Goal: Task Accomplishment & Management: Use online tool/utility

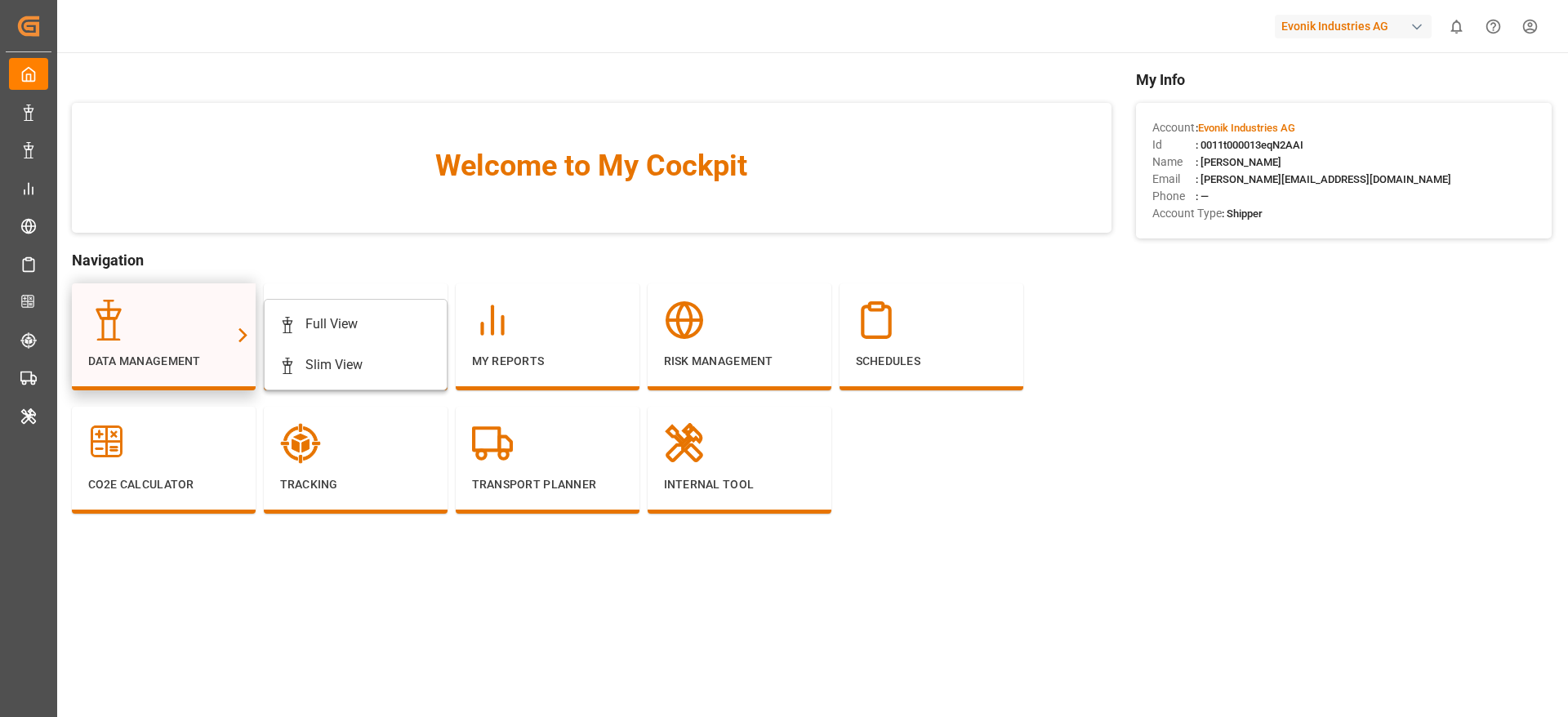
click at [198, 343] on div "Data Management" at bounding box center [164, 334] width 151 height 70
click at [313, 333] on div "Full View" at bounding box center [332, 324] width 53 height 20
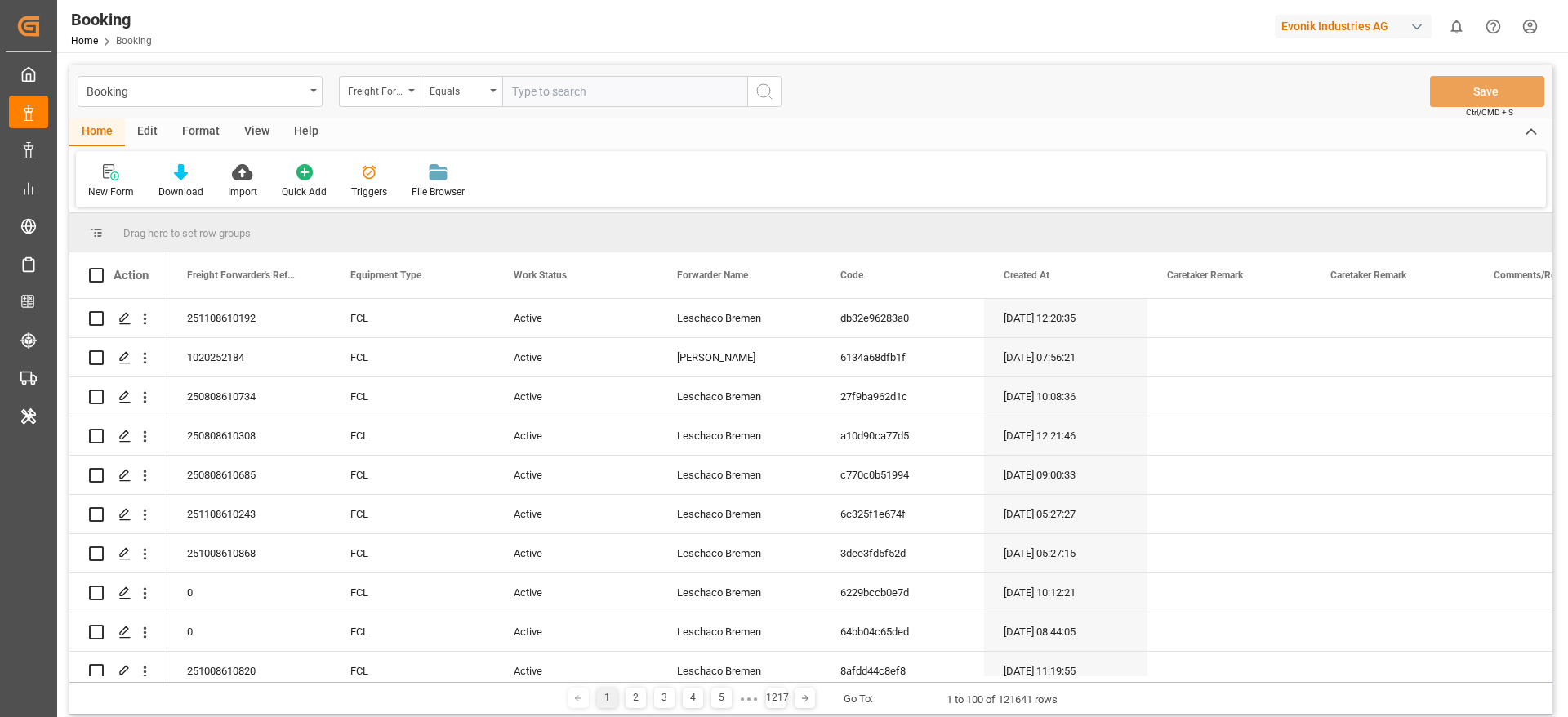
click at [208, 127] on div "Format" at bounding box center [200, 132] width 62 height 28
click at [120, 179] on icon at bounding box center [111, 171] width 14 height 16
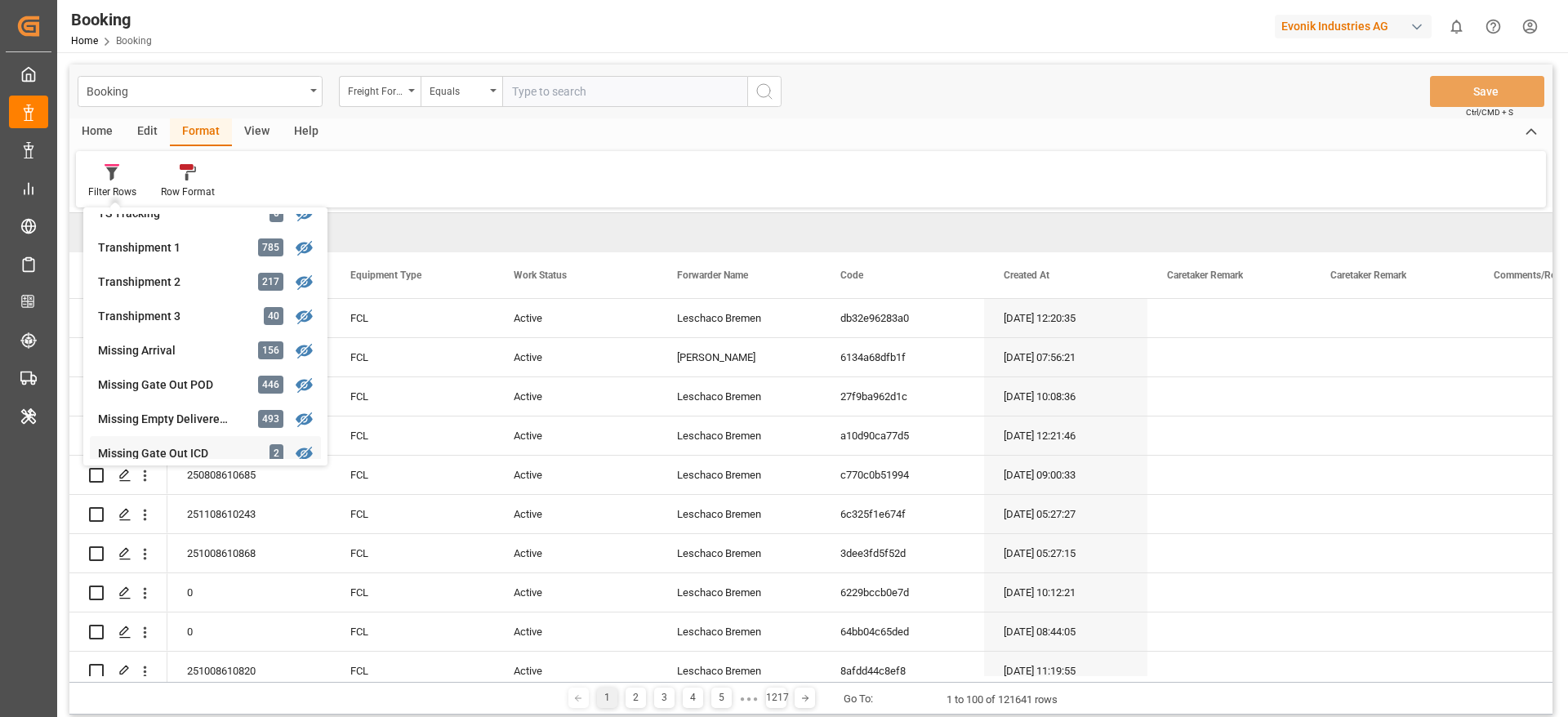
scroll to position [376, 0]
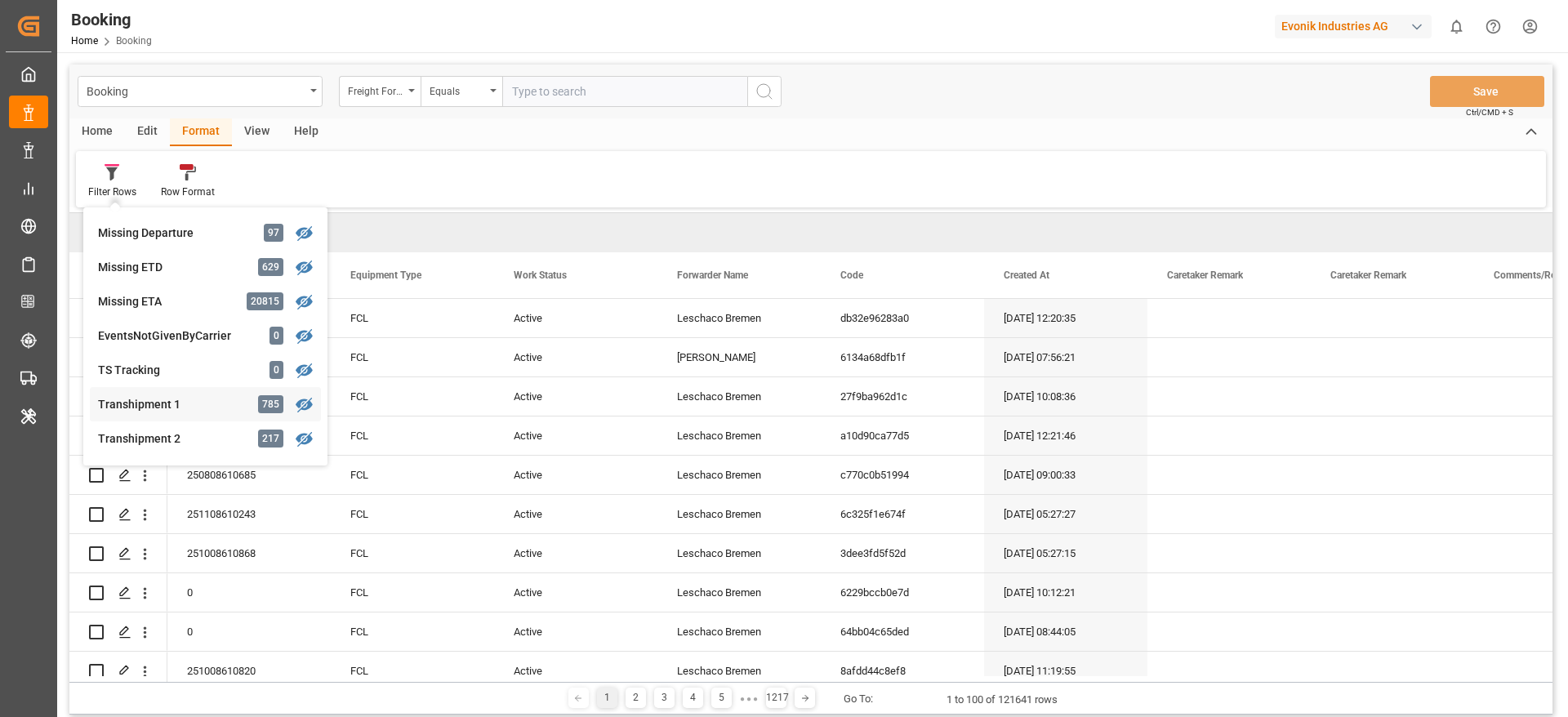
click at [190, 396] on div "Transhipment 1" at bounding box center [170, 405] width 143 height 17
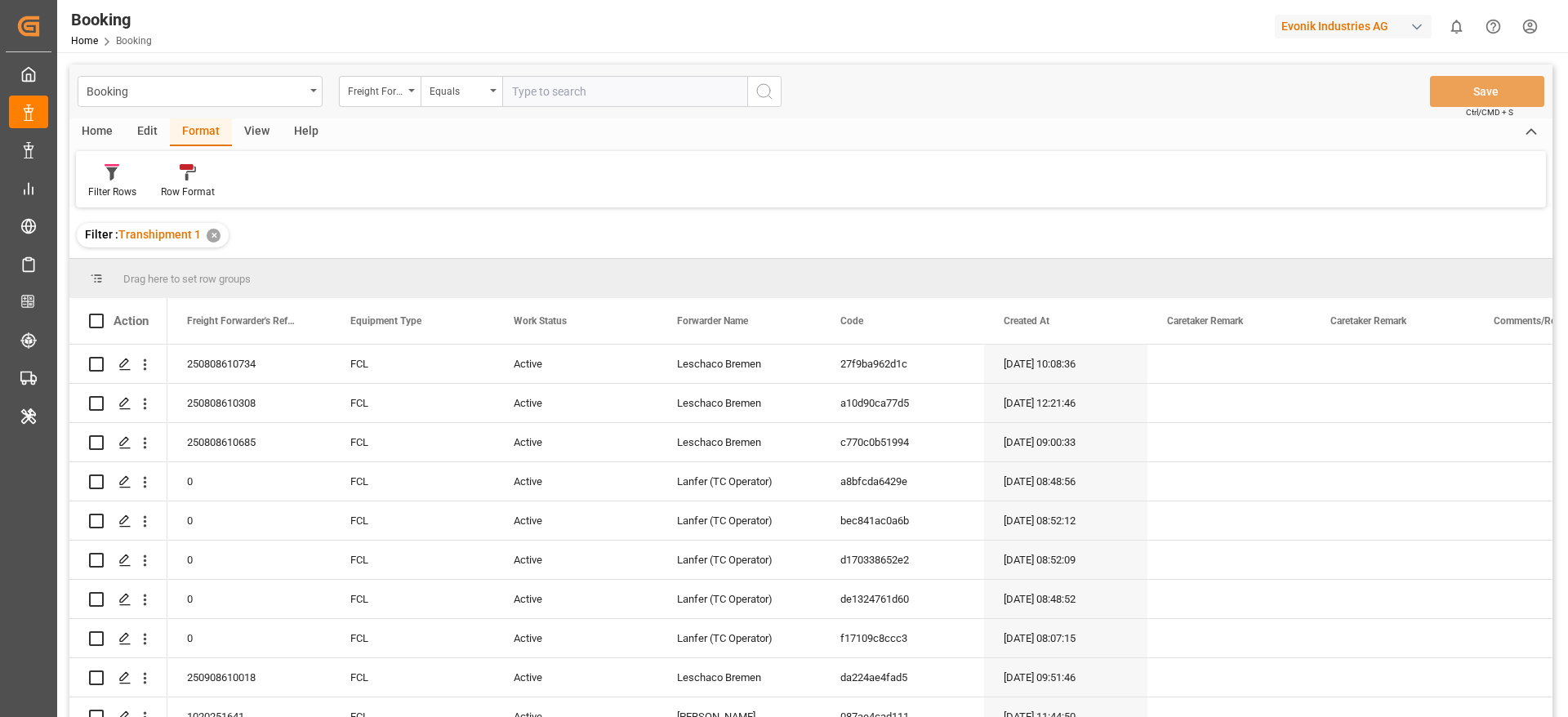
click at [238, 133] on div "View" at bounding box center [256, 132] width 50 height 28
click at [104, 193] on div "Default" at bounding box center [104, 192] width 32 height 14
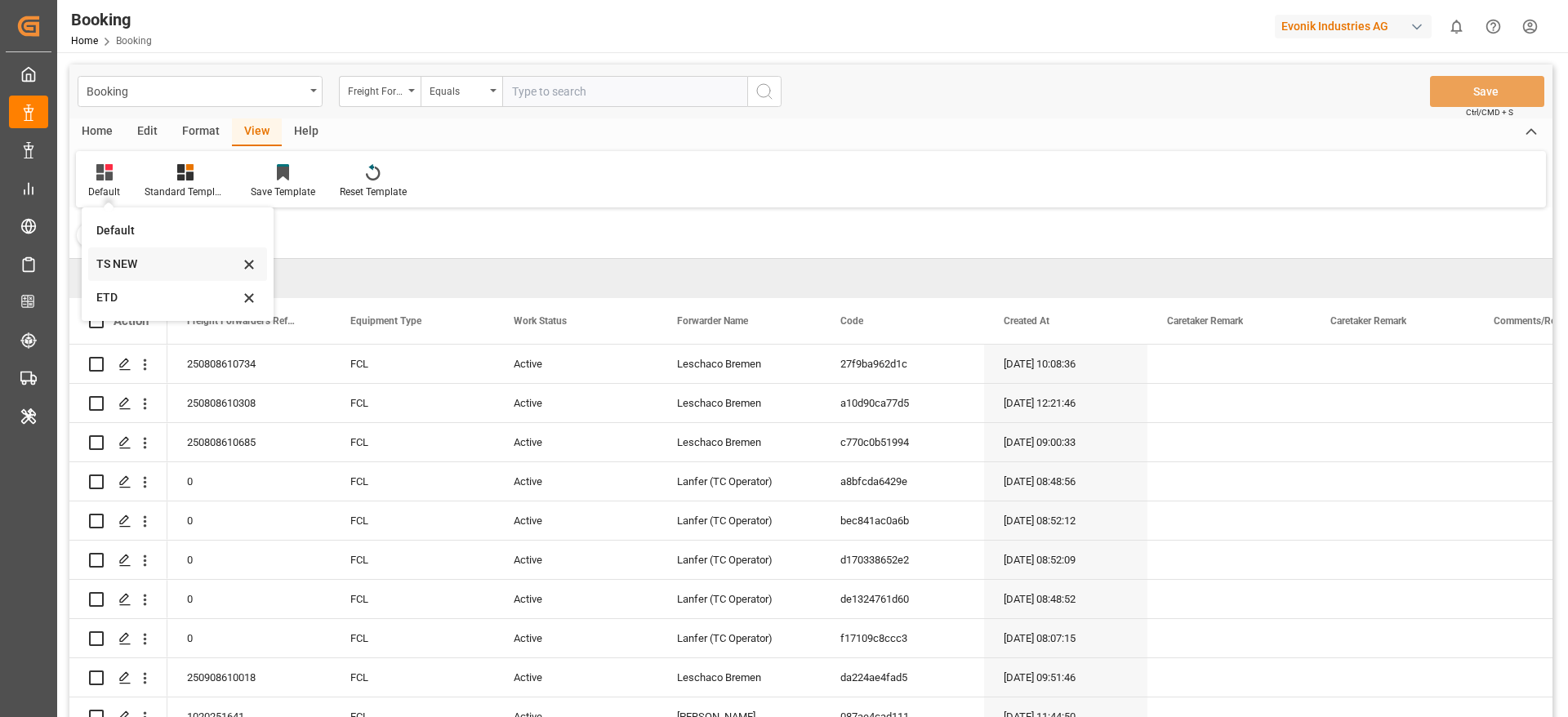
click at [143, 264] on div "TS NEW" at bounding box center [168, 264] width 143 height 17
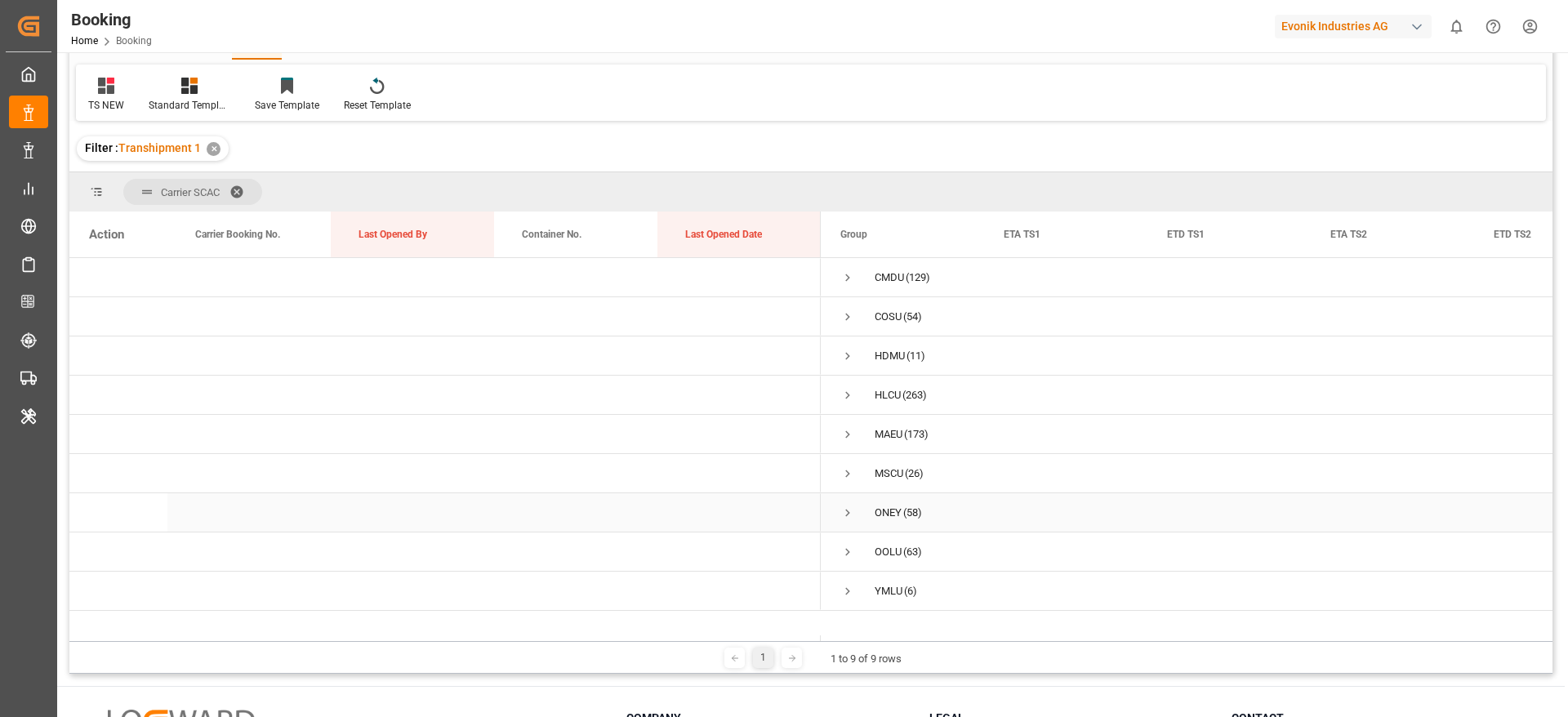
scroll to position [122, 0]
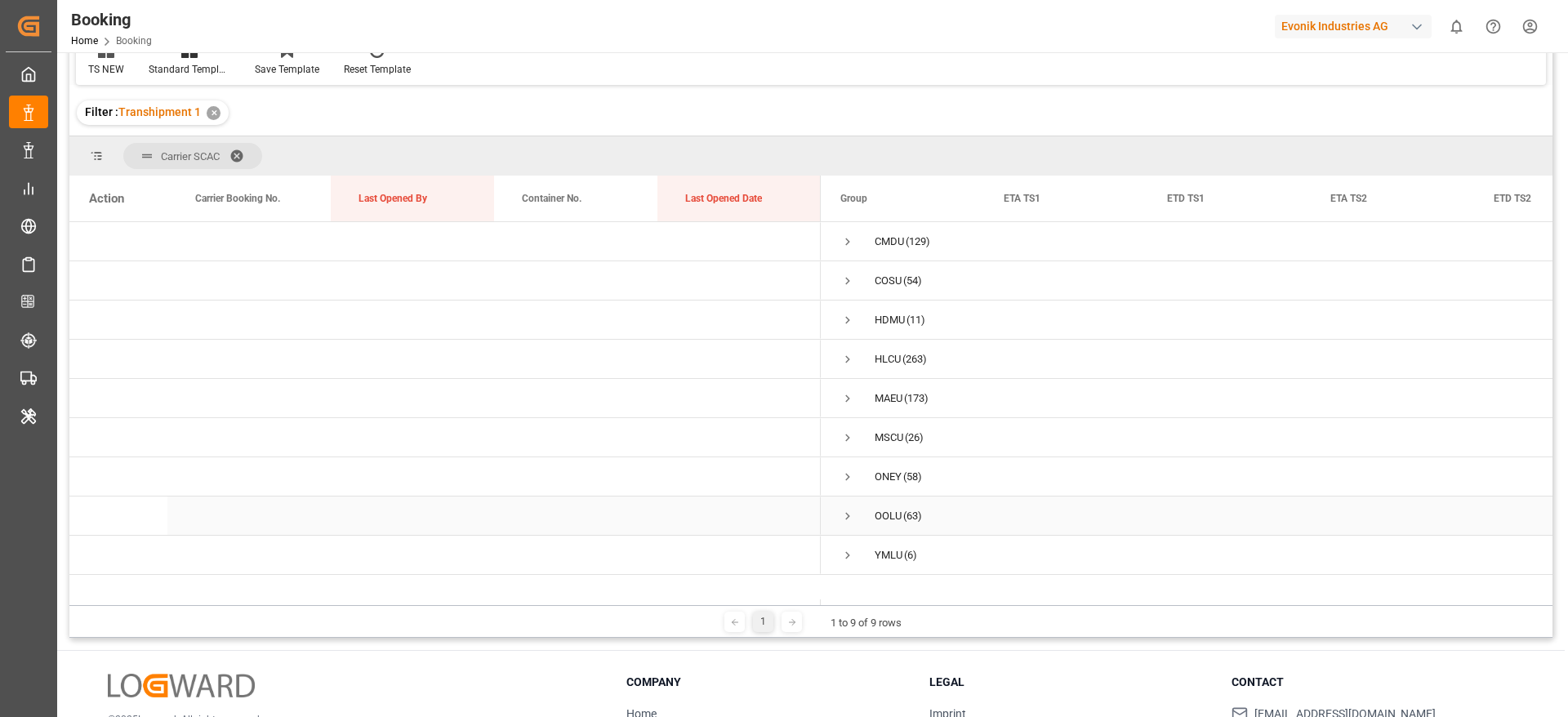
click at [847, 518] on span "Press SPACE to select this row." at bounding box center [848, 516] width 14 height 14
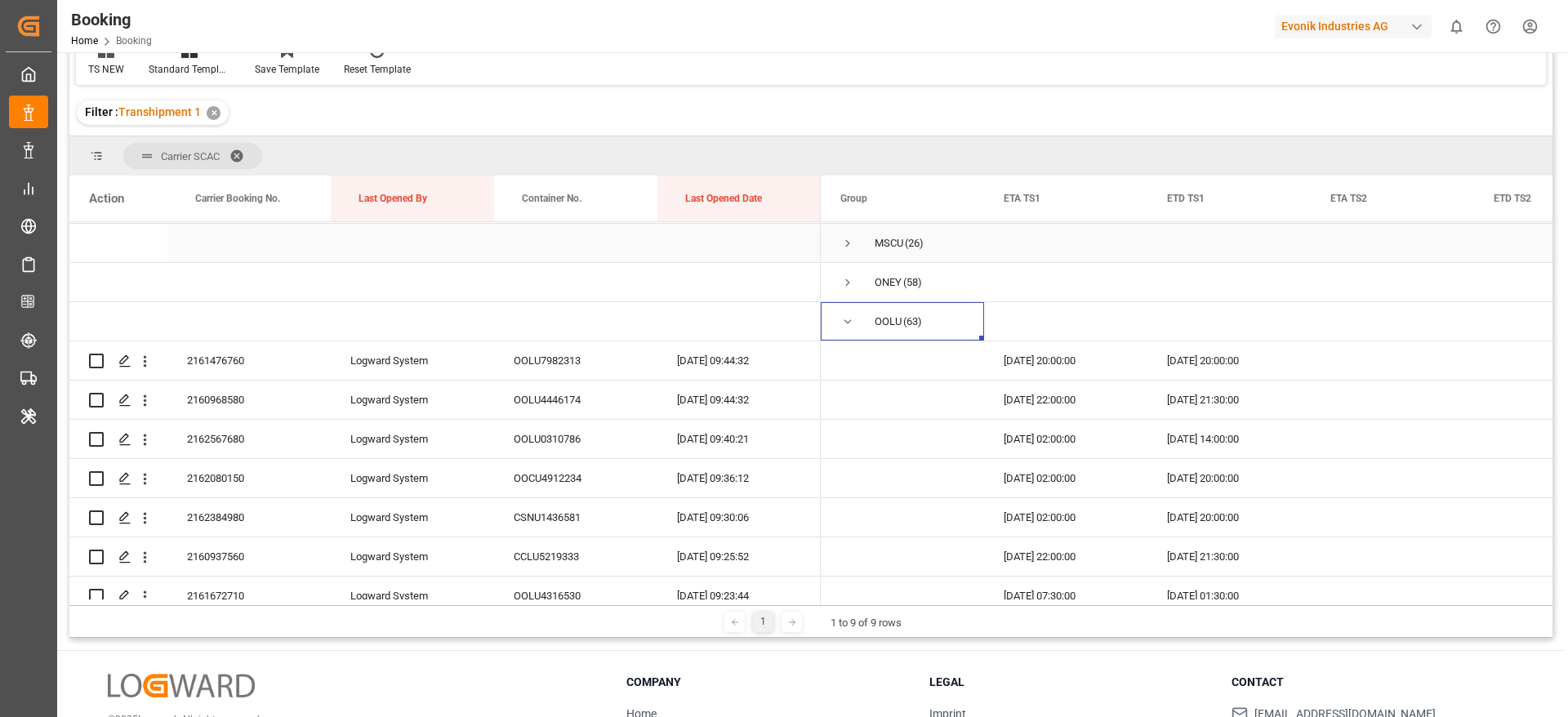
scroll to position [245, 0]
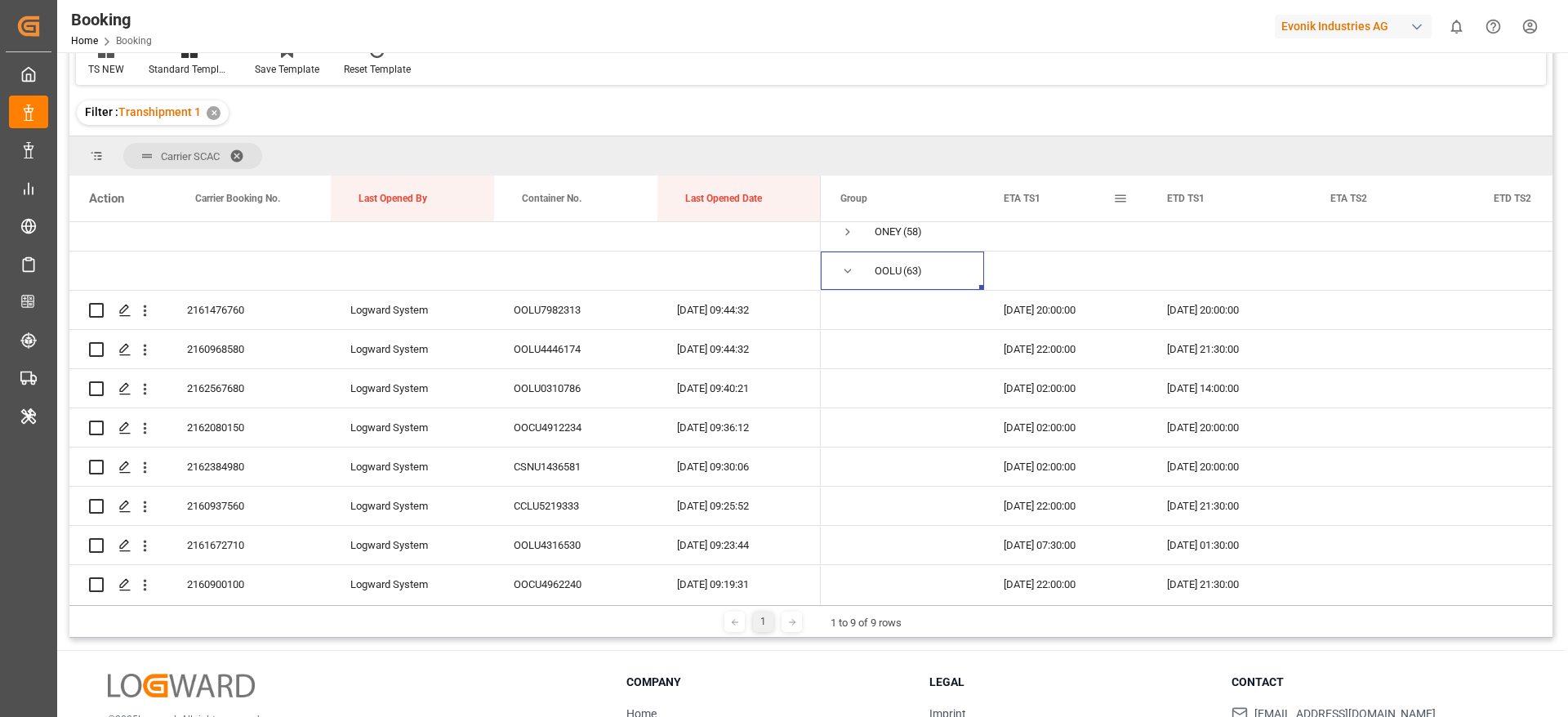
click at [1123, 196] on span at bounding box center [1120, 198] width 14 height 14
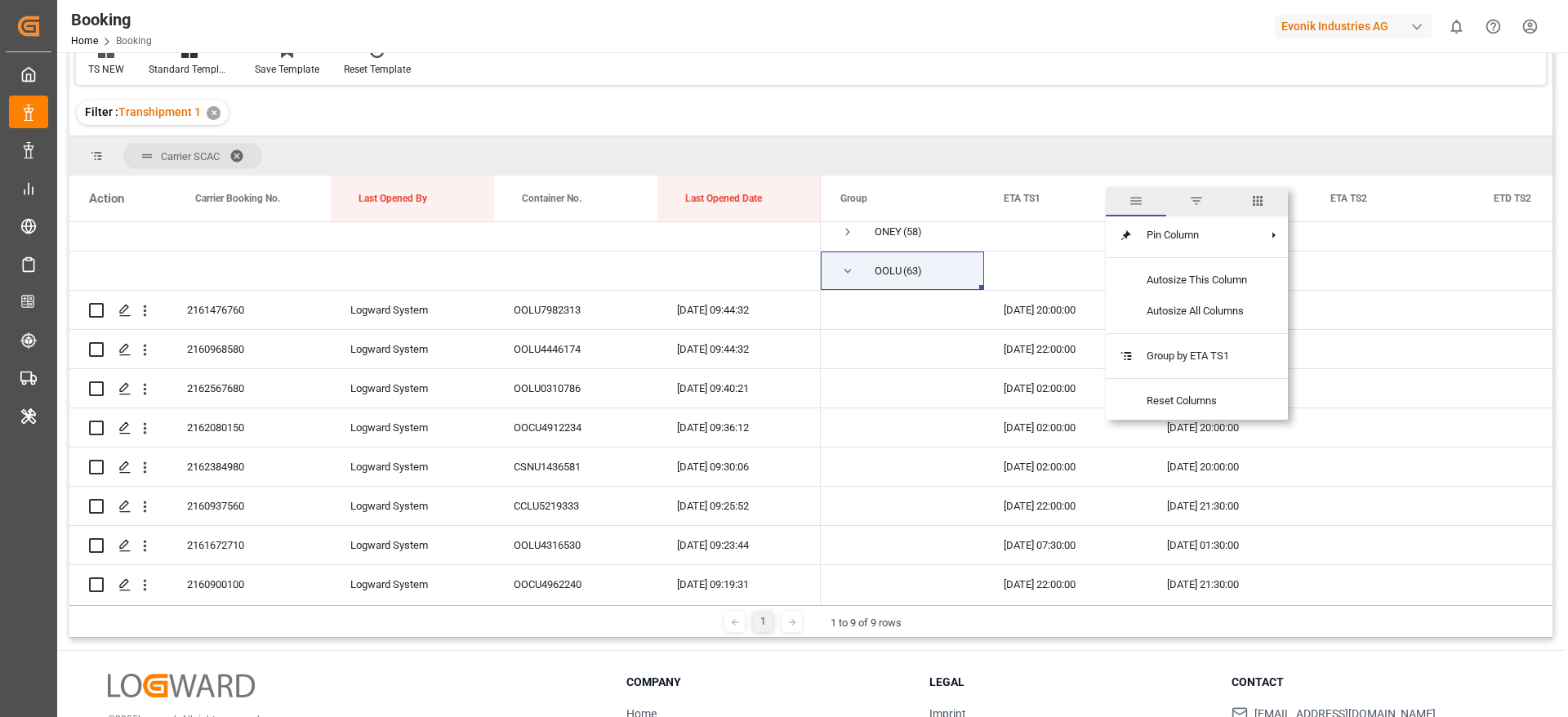
click at [1258, 208] on span "columns" at bounding box center [1257, 200] width 14 height 14
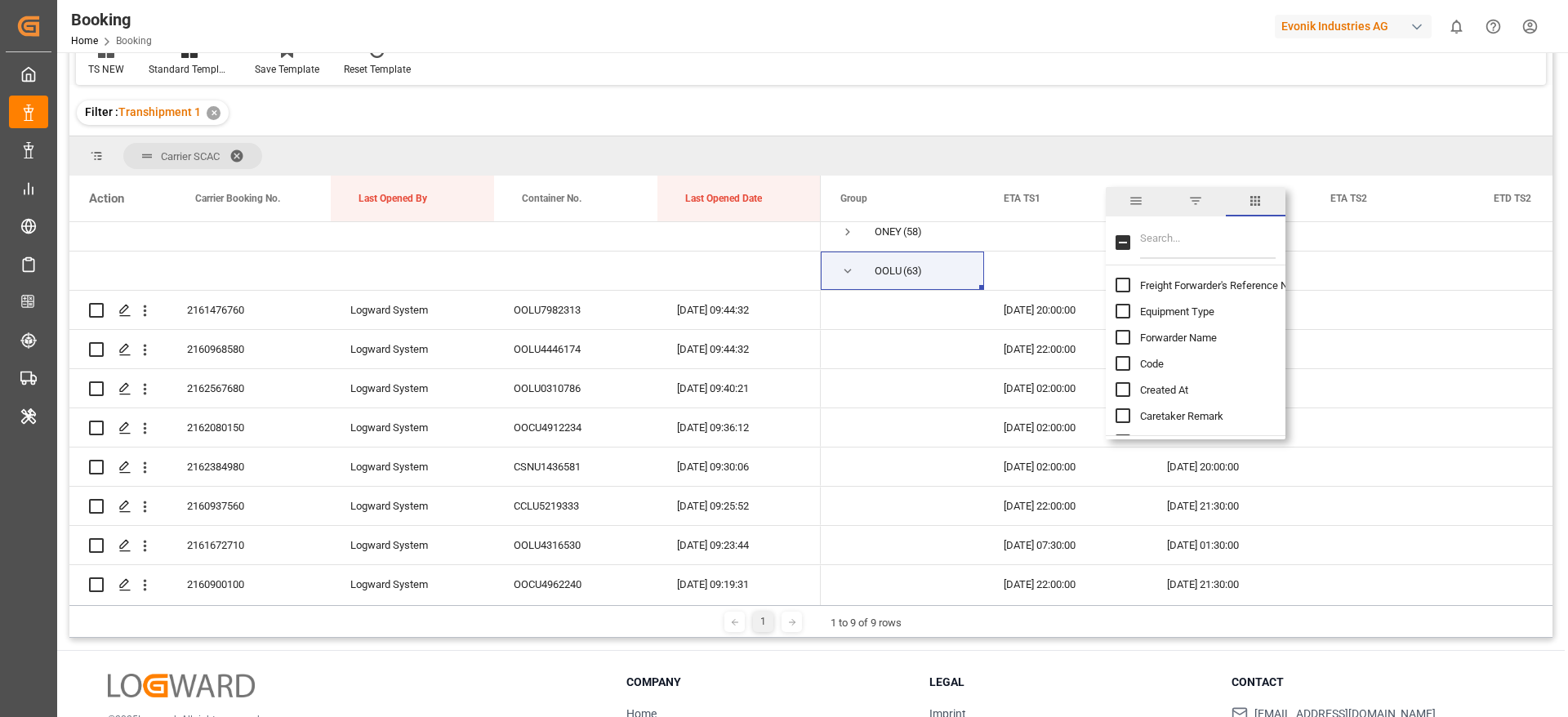
click at [1229, 255] on input "Filter Columns Input" at bounding box center [1208, 243] width 136 height 33
type input "up"
click at [1201, 341] on span "Update Last Opened By" at bounding box center [1194, 338] width 108 height 12
checkbox input "false"
checkbox input "true"
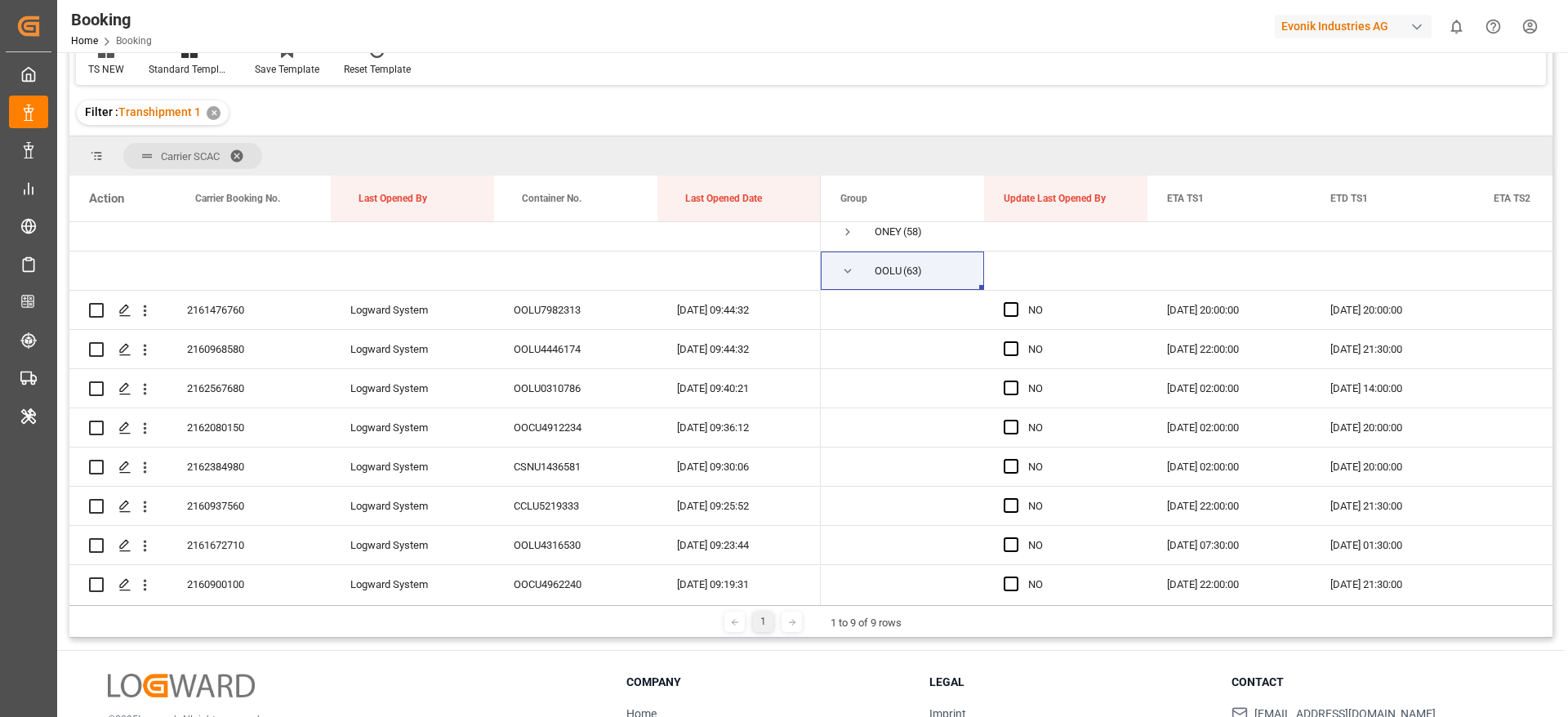
click at [1200, 137] on div "Carrier SCAC" at bounding box center [811, 156] width 1483 height 39
click at [1006, 305] on span "Press SPACE to select this row." at bounding box center [1011, 309] width 14 height 14
click at [1016, 302] on input "Press SPACE to select this row." at bounding box center [1016, 302] width 0 height 0
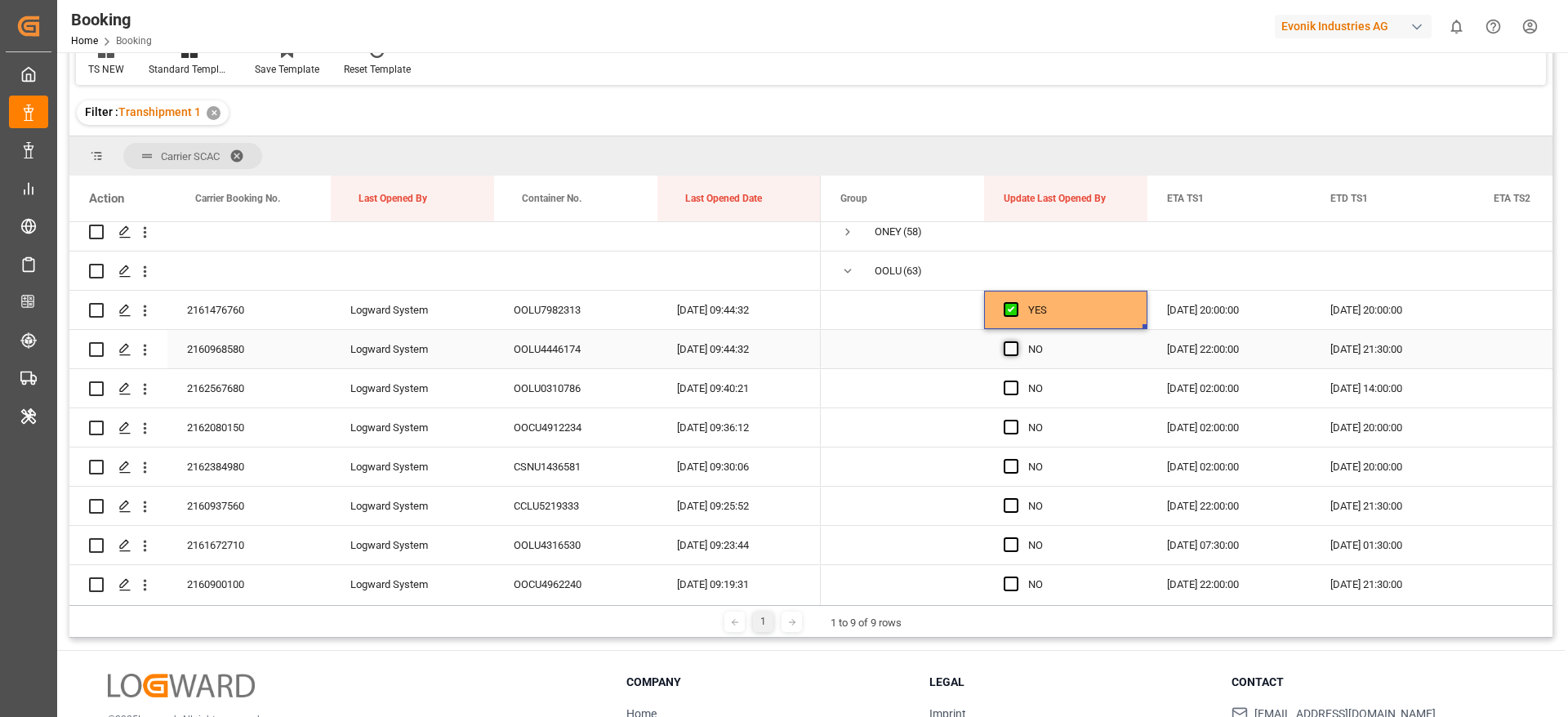
click at [1005, 347] on span "Press SPACE to select this row." at bounding box center [1011, 348] width 14 height 14
click at [1016, 341] on input "Press SPACE to select this row." at bounding box center [1016, 341] width 0 height 0
click at [1014, 381] on span "Press SPACE to select this row." at bounding box center [1011, 388] width 14 height 14
click at [1016, 381] on input "Press SPACE to select this row." at bounding box center [1016, 381] width 0 height 0
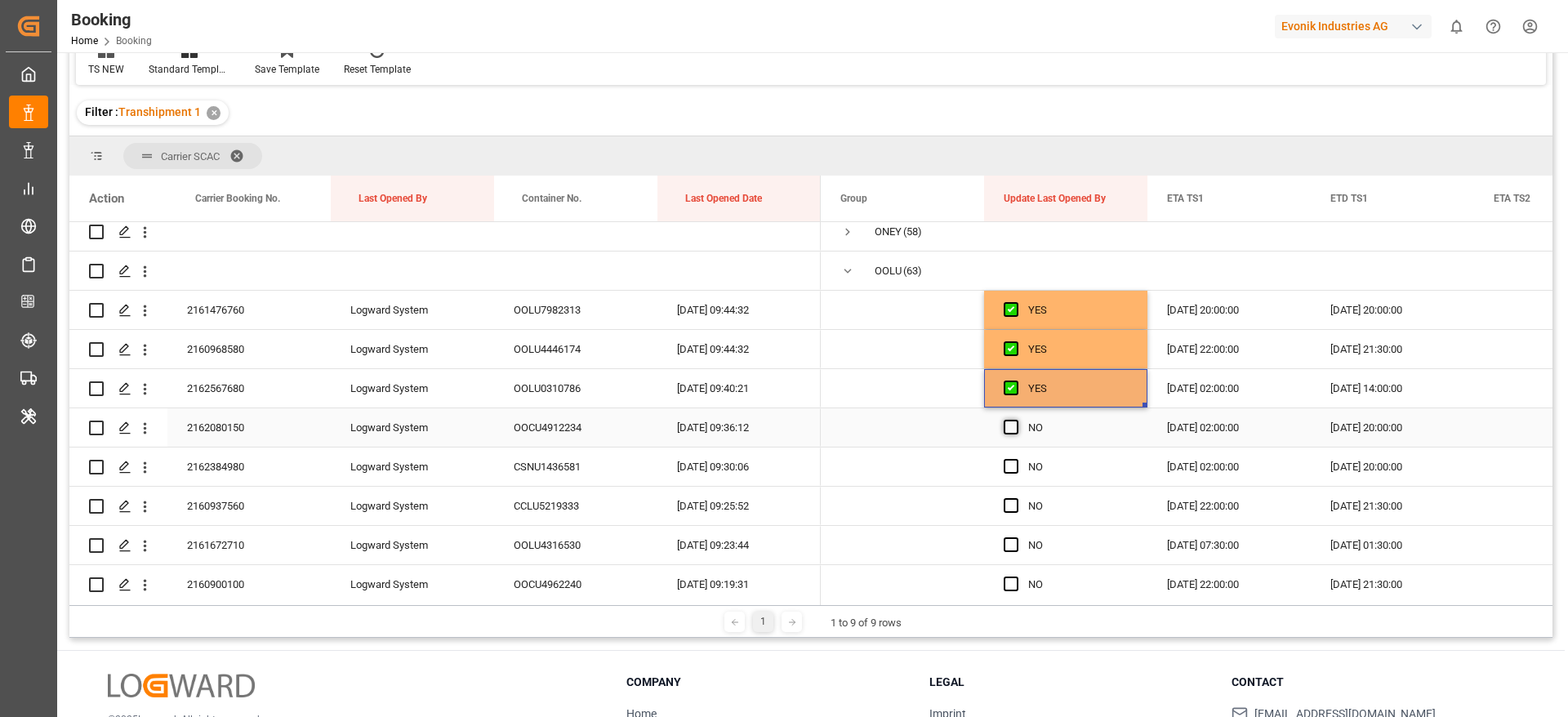
click at [1013, 426] on span "Press SPACE to select this row." at bounding box center [1011, 427] width 14 height 14
click at [1016, 420] on input "Press SPACE to select this row." at bounding box center [1016, 420] width 0 height 0
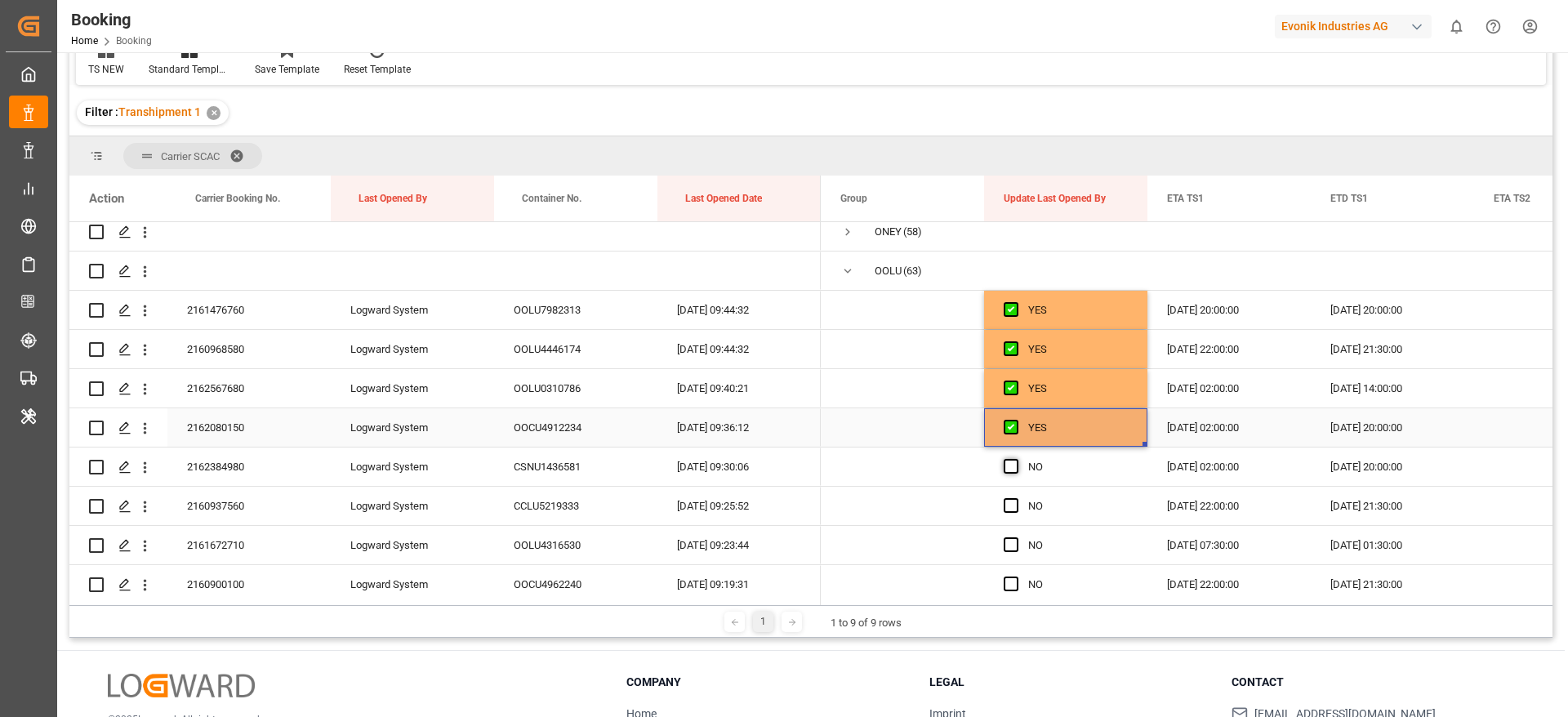
click at [1011, 465] on span "Press SPACE to select this row." at bounding box center [1011, 466] width 14 height 14
click at [1016, 459] on input "Press SPACE to select this row." at bounding box center [1016, 459] width 0 height 0
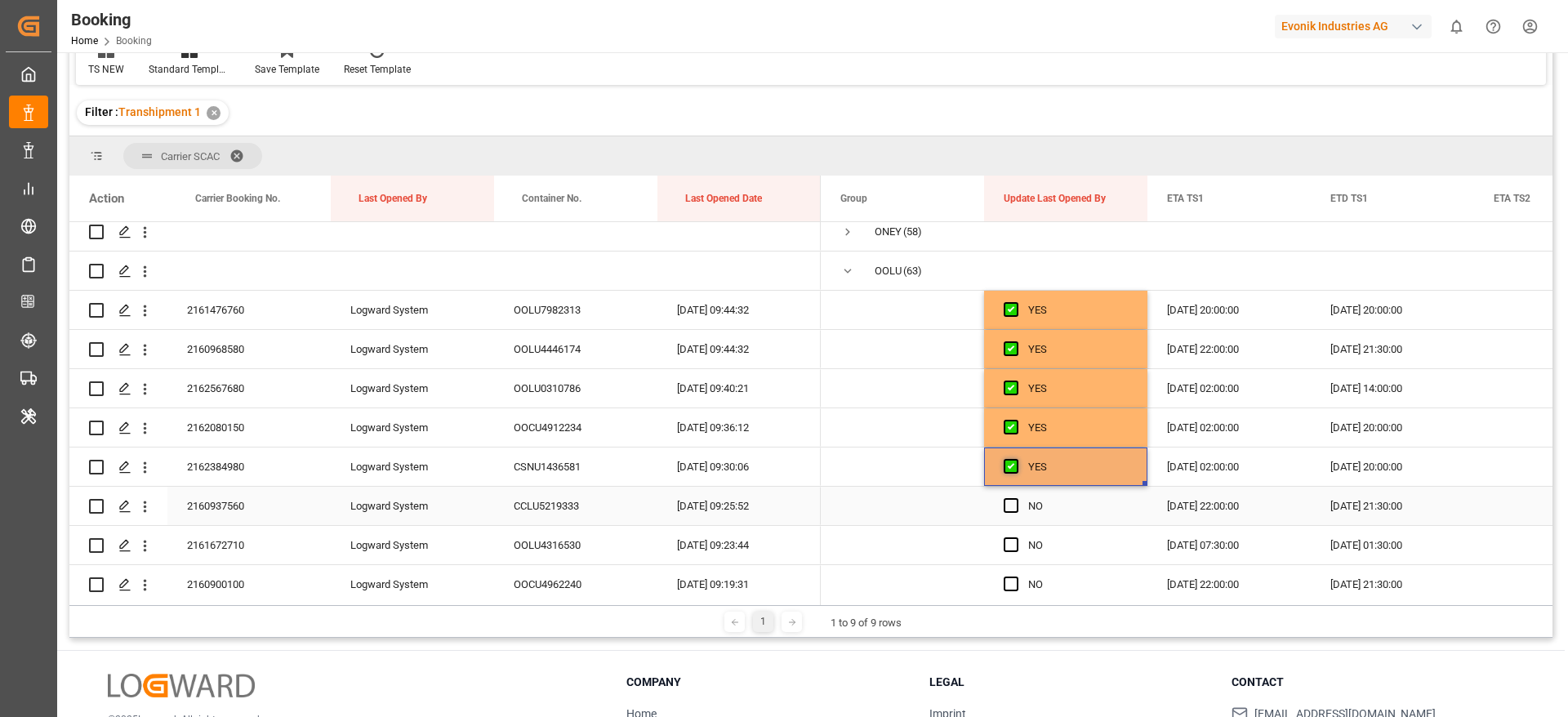
scroll to position [367, 0]
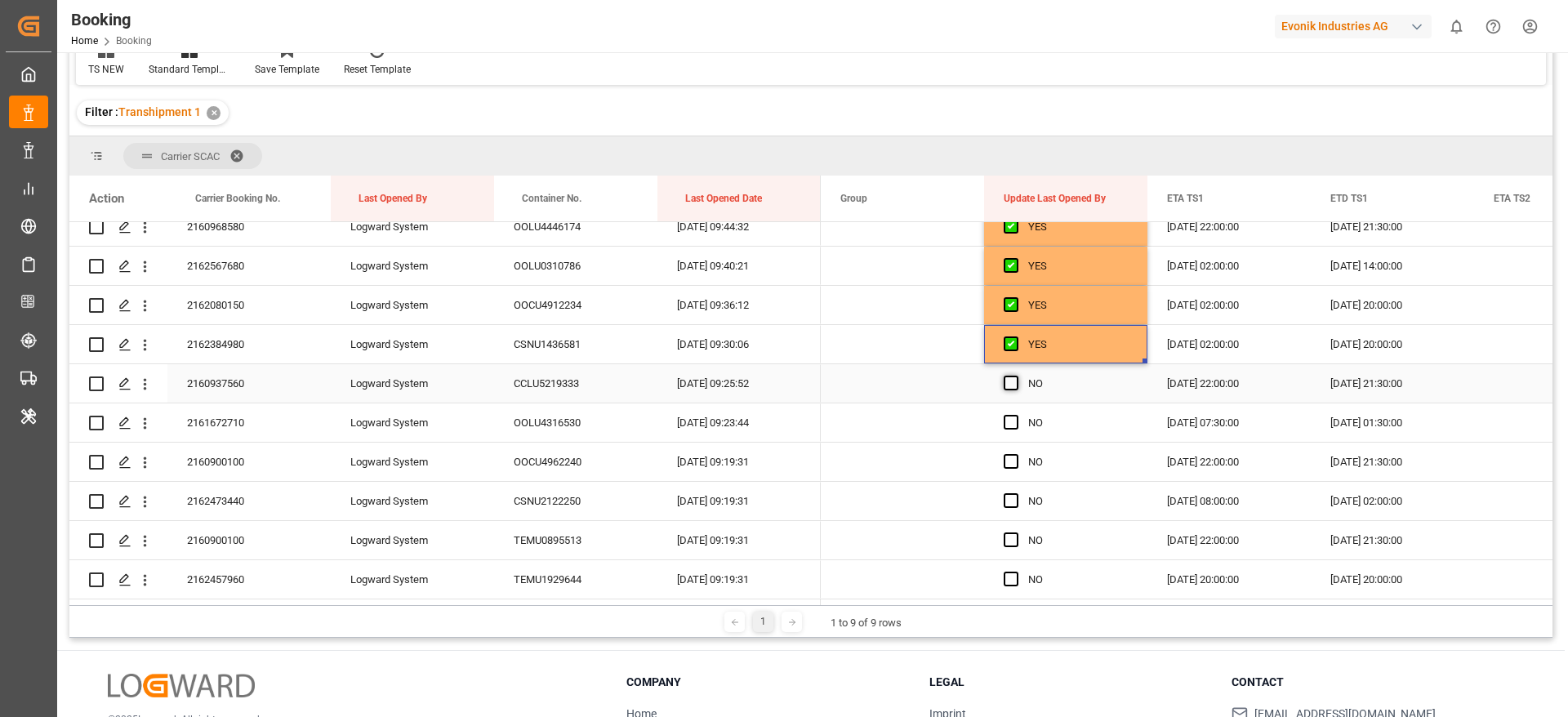
click at [1005, 377] on span "Press SPACE to select this row." at bounding box center [1011, 383] width 14 height 14
click at [1016, 376] on input "Press SPACE to select this row." at bounding box center [1016, 376] width 0 height 0
click at [1012, 419] on span "Press SPACE to select this row." at bounding box center [1011, 422] width 14 height 14
click at [1016, 415] on input "Press SPACE to select this row." at bounding box center [1016, 415] width 0 height 0
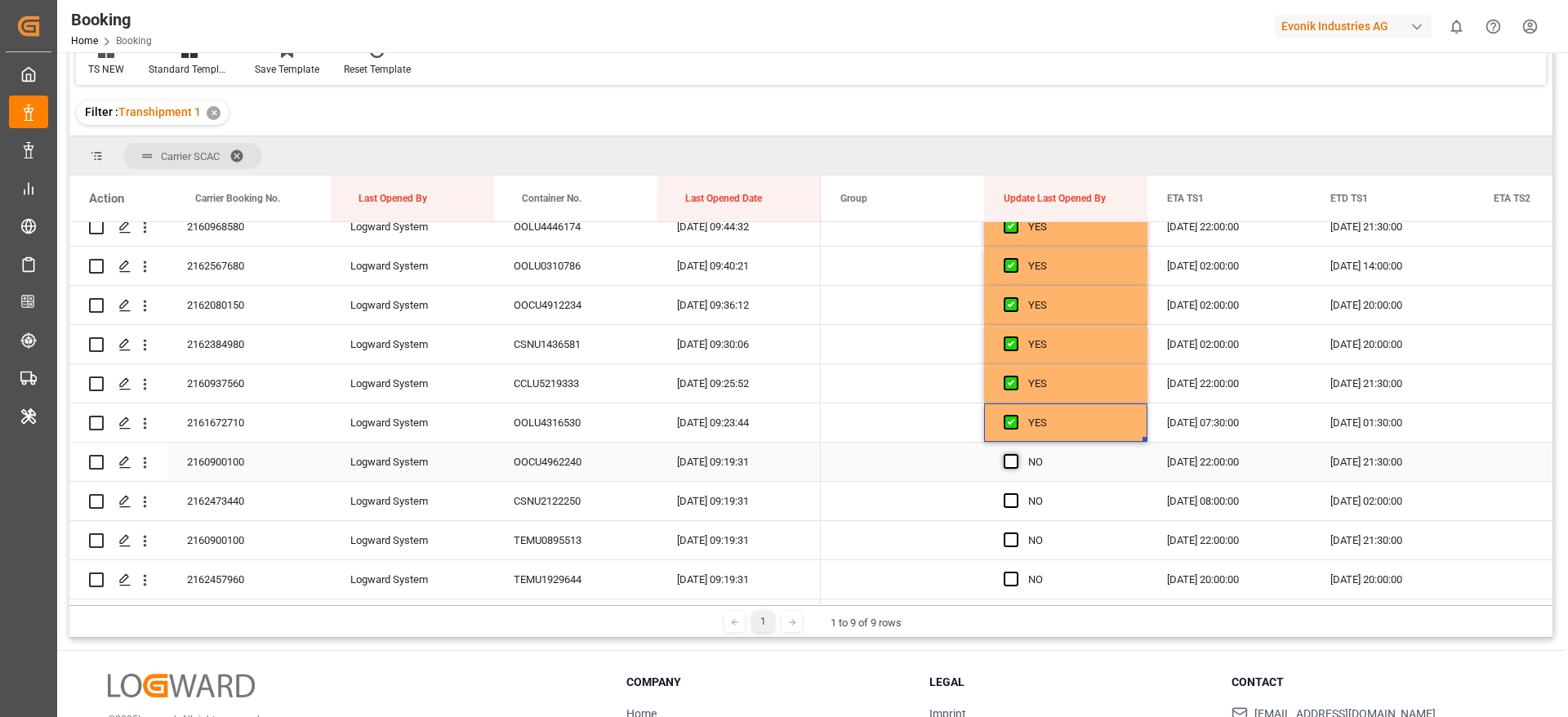
click at [1012, 454] on span "Press SPACE to select this row." at bounding box center [1011, 461] width 14 height 14
click at [1016, 454] on input "Press SPACE to select this row." at bounding box center [1016, 454] width 0 height 0
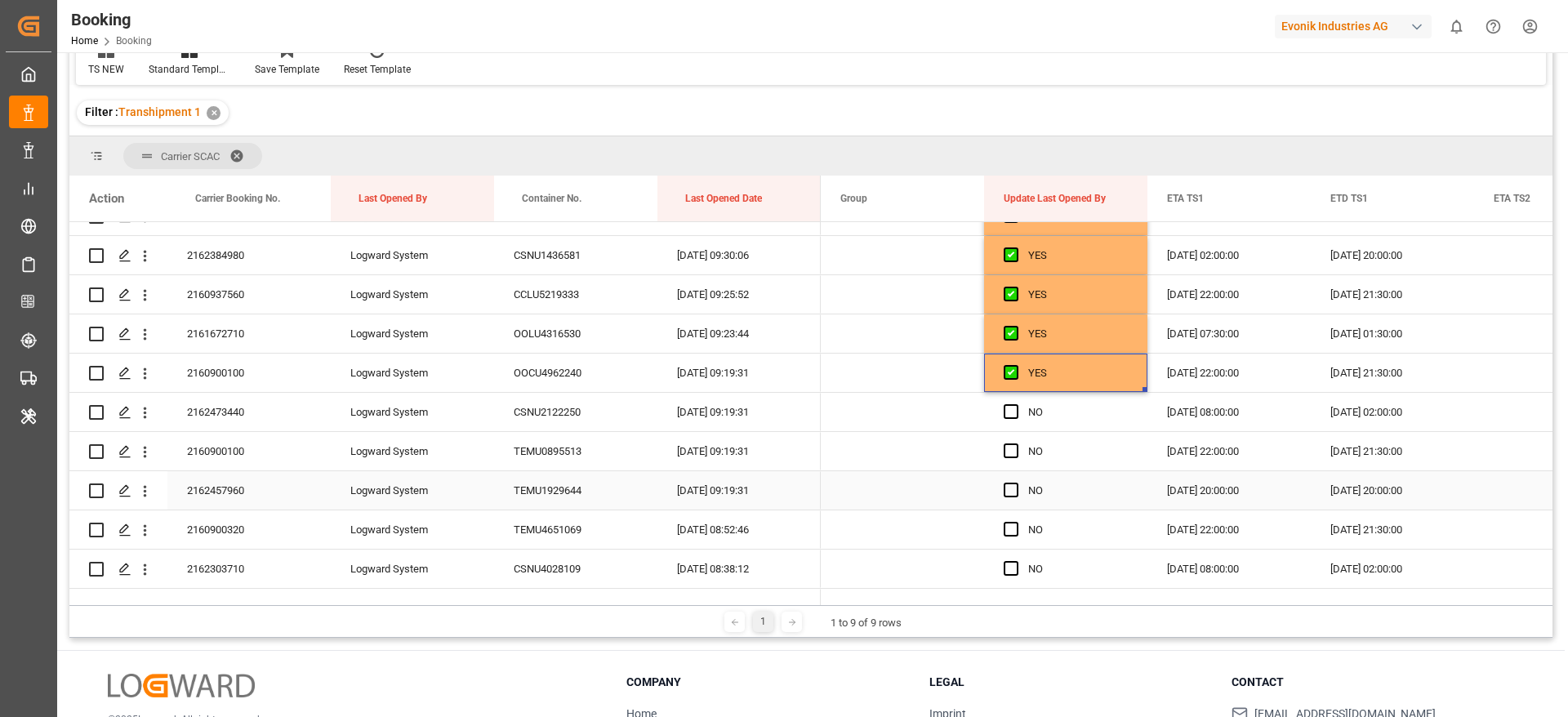
scroll to position [490, 0]
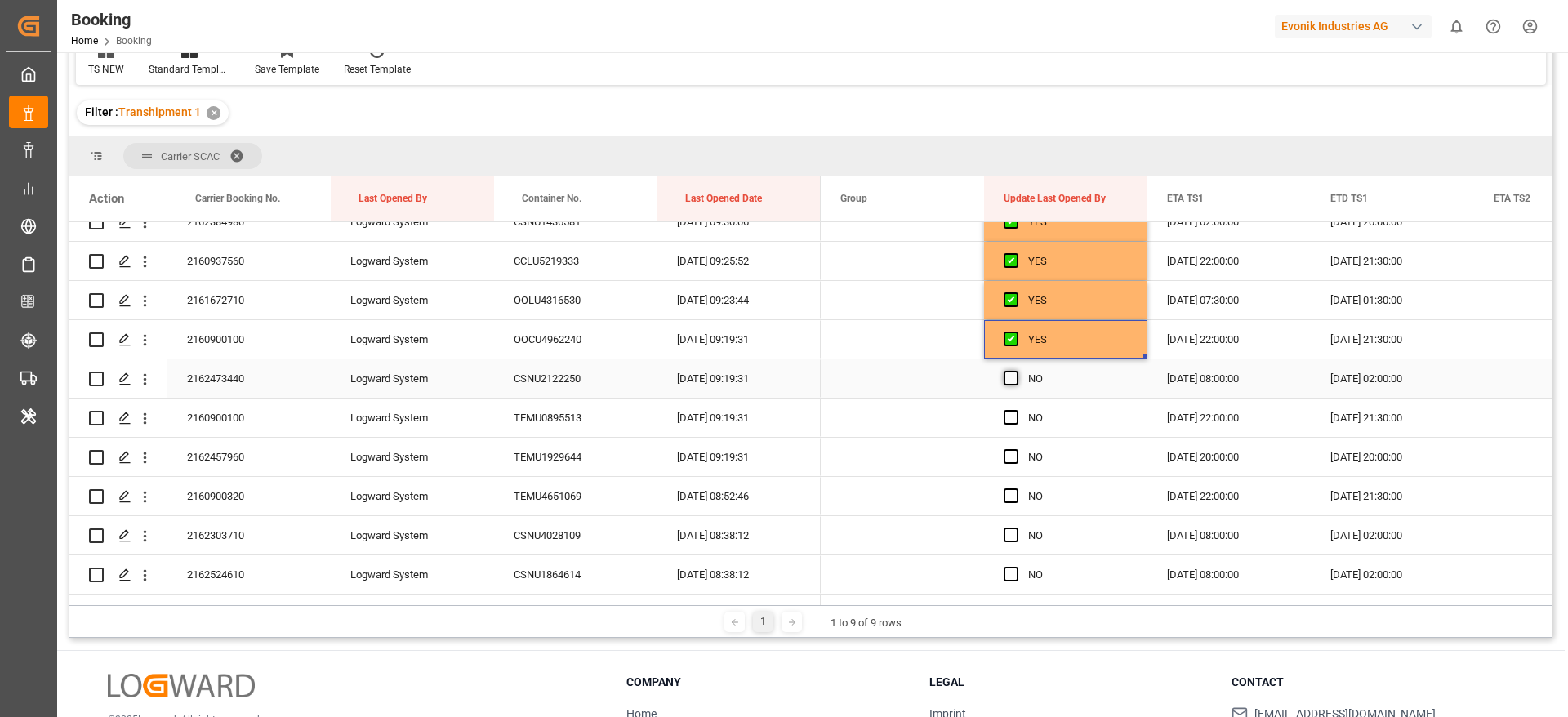
click at [1011, 371] on span "Press SPACE to select this row." at bounding box center [1011, 378] width 14 height 14
click at [1016, 371] on input "Press SPACE to select this row." at bounding box center [1016, 371] width 0 height 0
click at [1016, 412] on span "Press SPACE to select this row." at bounding box center [1011, 417] width 14 height 14
click at [1016, 410] on input "Press SPACE to select this row." at bounding box center [1016, 410] width 0 height 0
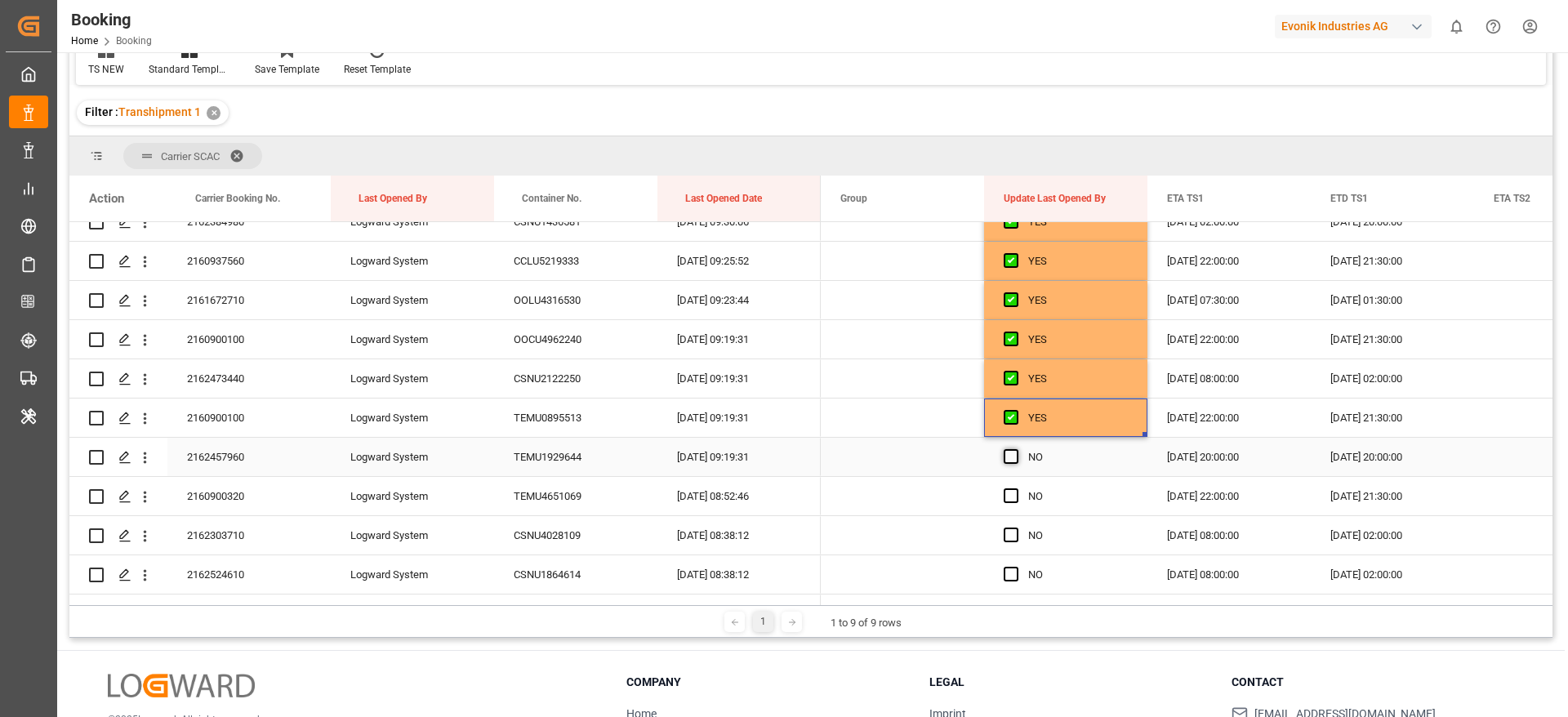
click at [1012, 462] on span "Press SPACE to select this row." at bounding box center [1011, 456] width 14 height 14
click at [1016, 449] on input "Press SPACE to select this row." at bounding box center [1016, 449] width 0 height 0
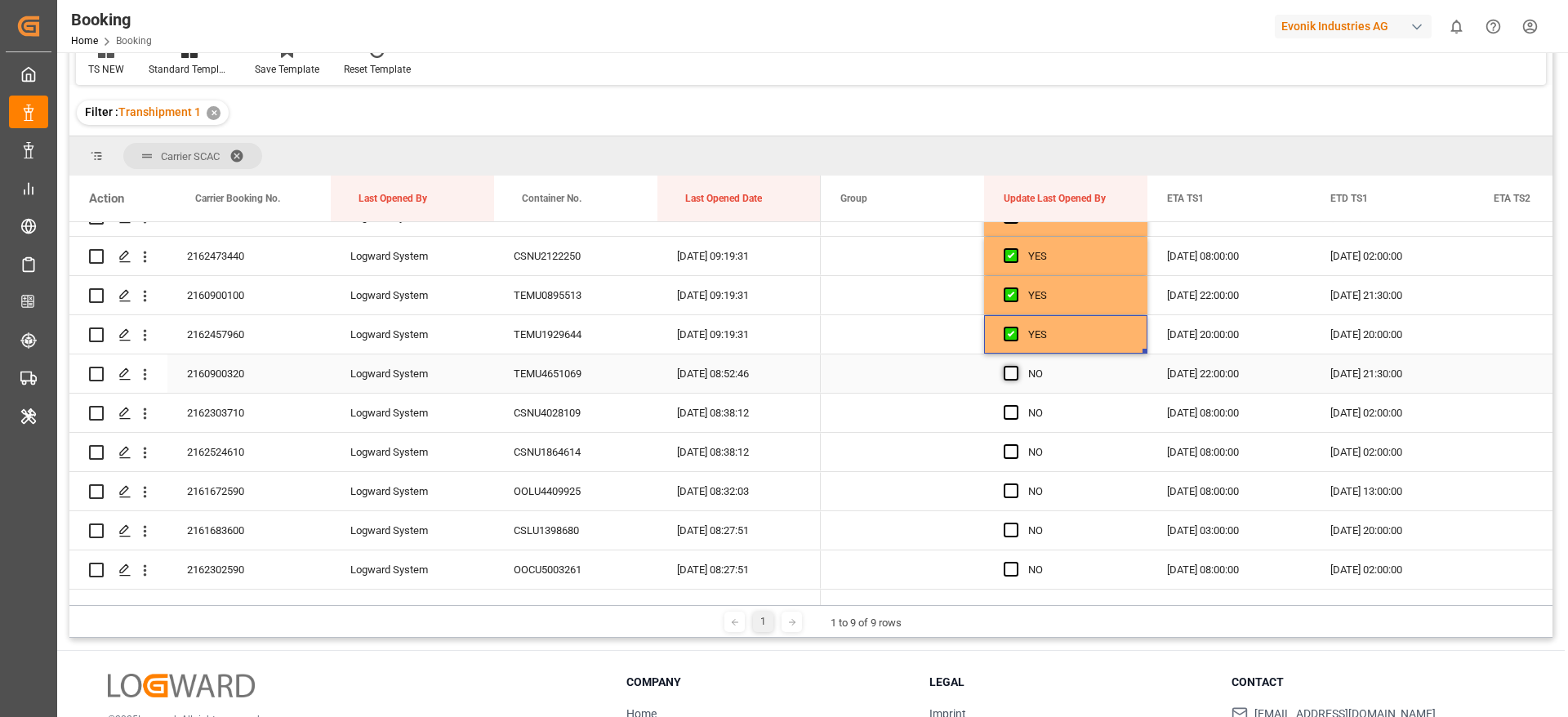
click at [1014, 367] on span "Press SPACE to select this row." at bounding box center [1011, 373] width 14 height 14
click at [1016, 366] on input "Press SPACE to select this row." at bounding box center [1016, 366] width 0 height 0
click at [1011, 406] on span "Press SPACE to select this row." at bounding box center [1011, 412] width 14 height 14
click at [1016, 405] on input "Press SPACE to select this row." at bounding box center [1016, 405] width 0 height 0
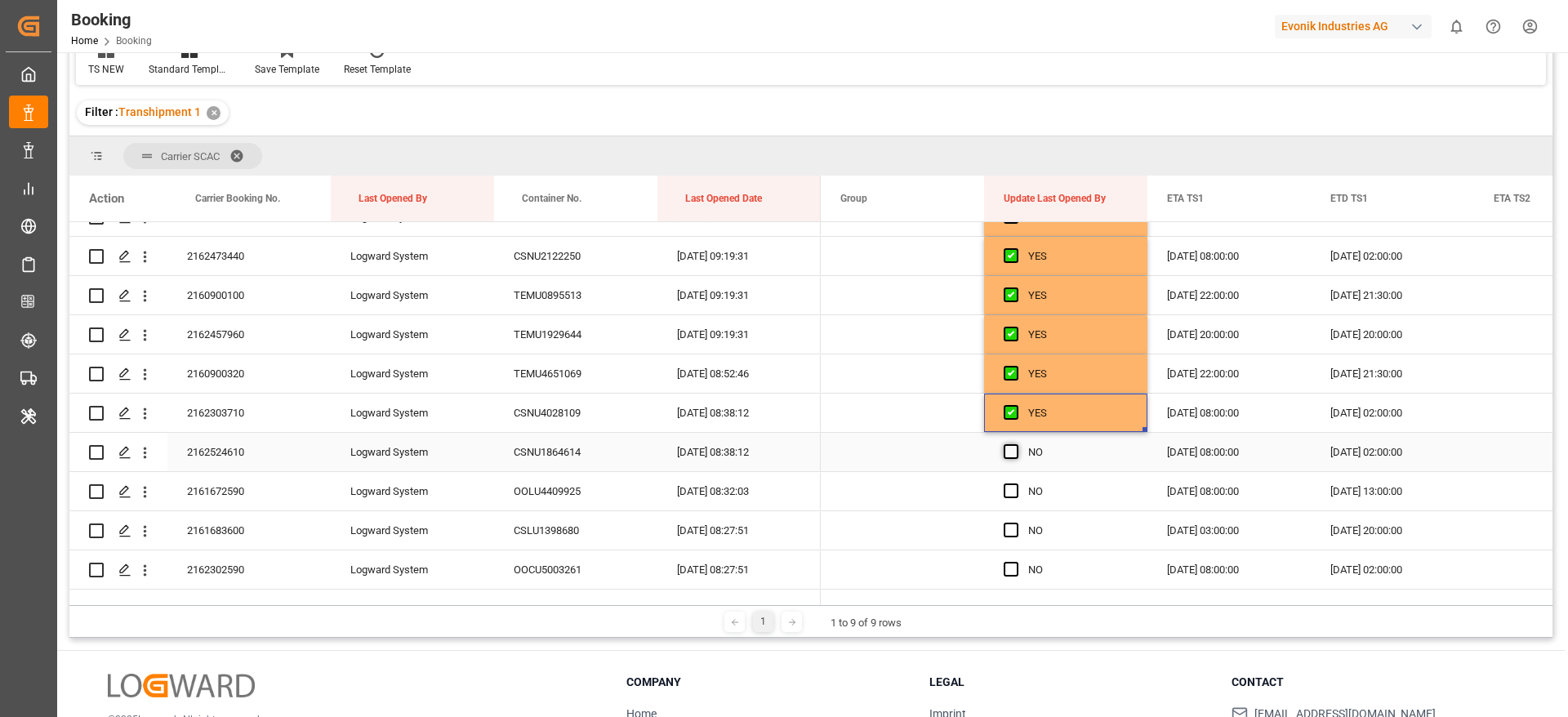
click at [1008, 457] on span "Press SPACE to select this row." at bounding box center [1011, 451] width 14 height 14
click at [1016, 445] on input "Press SPACE to select this row." at bounding box center [1016, 445] width 0 height 0
click at [1008, 492] on span "Press SPACE to select this row." at bounding box center [1011, 490] width 14 height 14
click at [1016, 484] on input "Press SPACE to select this row." at bounding box center [1016, 484] width 0 height 0
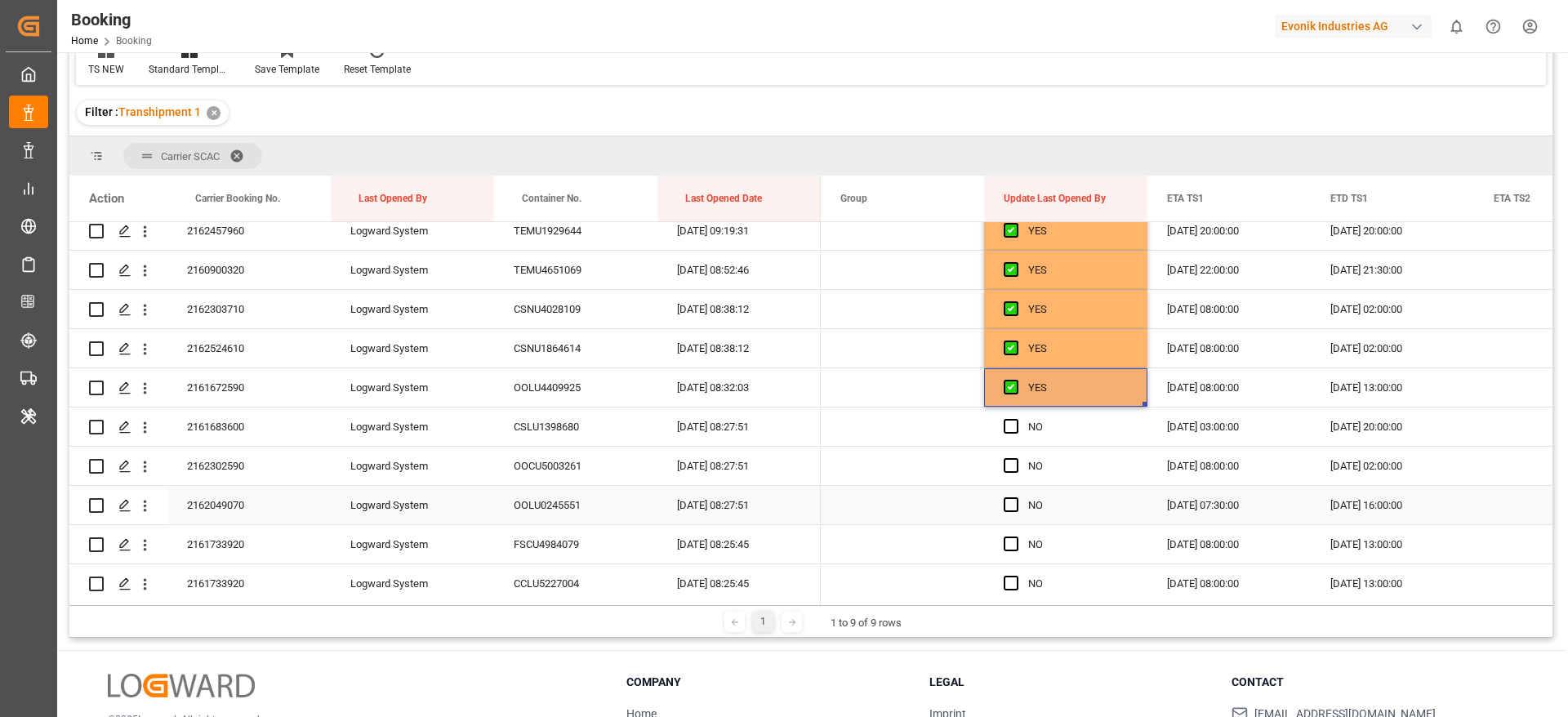
scroll to position [735, 0]
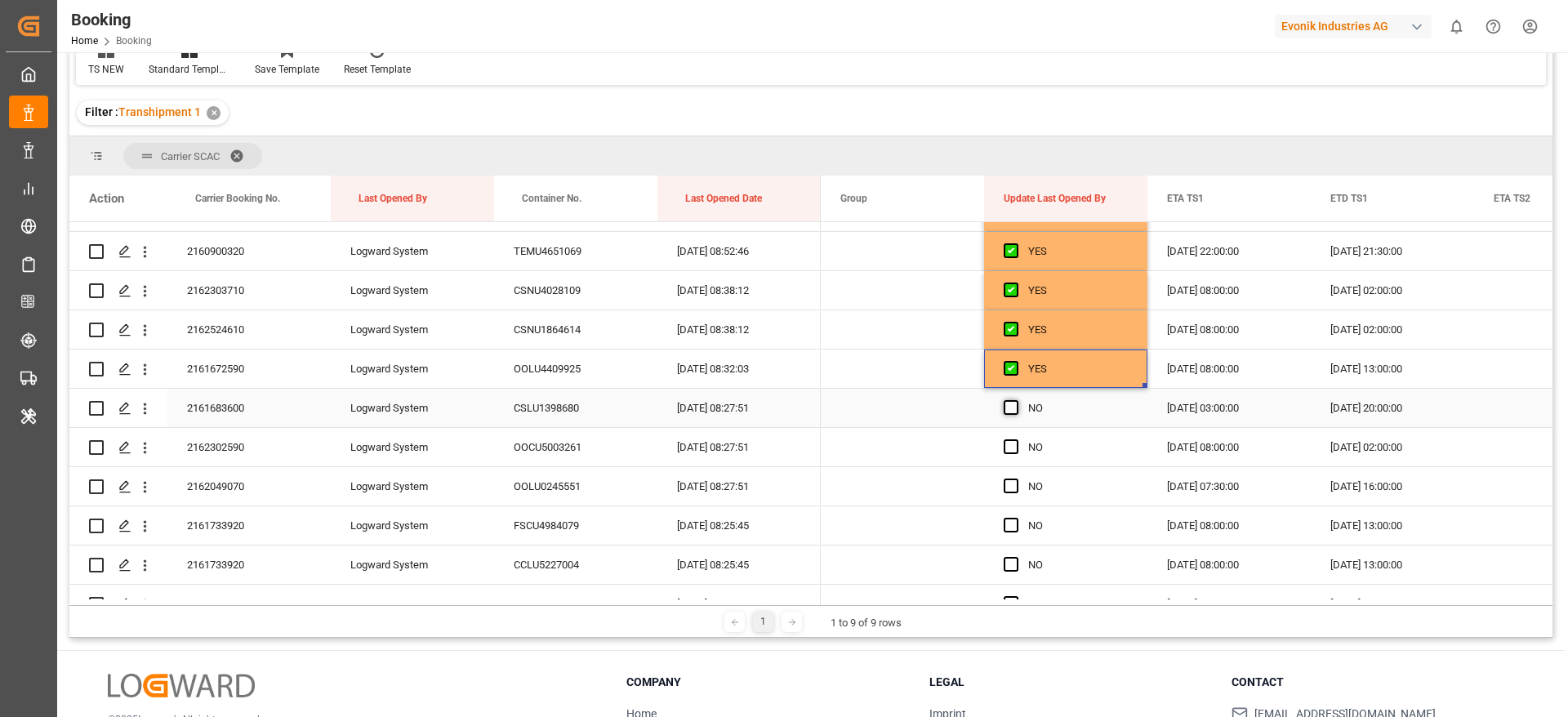
click at [1005, 408] on span "Press SPACE to select this row." at bounding box center [1011, 407] width 14 height 14
click at [1016, 401] on input "Press SPACE to select this row." at bounding box center [1016, 401] width 0 height 0
click at [1012, 449] on span "Press SPACE to select this row." at bounding box center [1011, 446] width 14 height 14
click at [1016, 440] on input "Press SPACE to select this row." at bounding box center [1016, 440] width 0 height 0
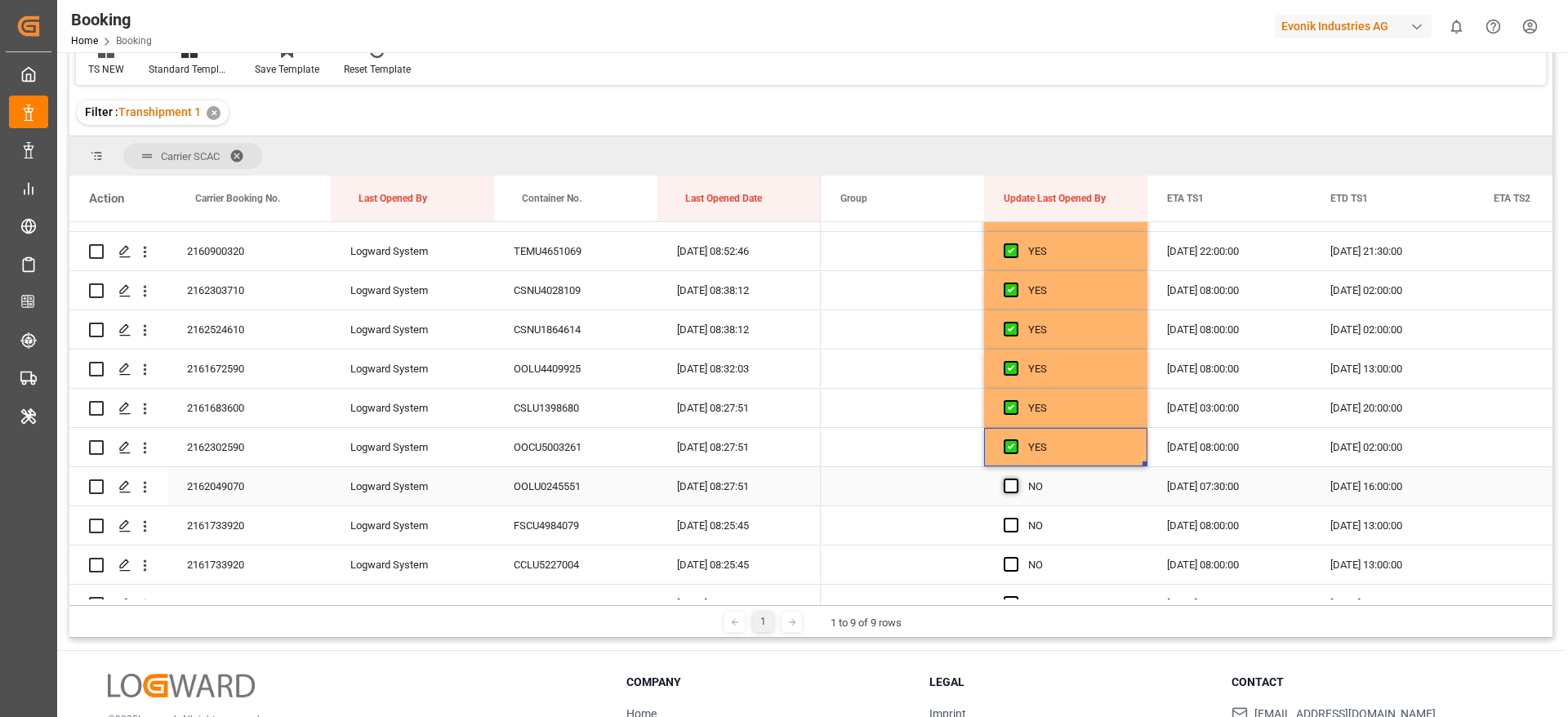
click at [1014, 485] on span "Press SPACE to select this row." at bounding box center [1011, 485] width 14 height 14
click at [1016, 479] on input "Press SPACE to select this row." at bounding box center [1016, 479] width 0 height 0
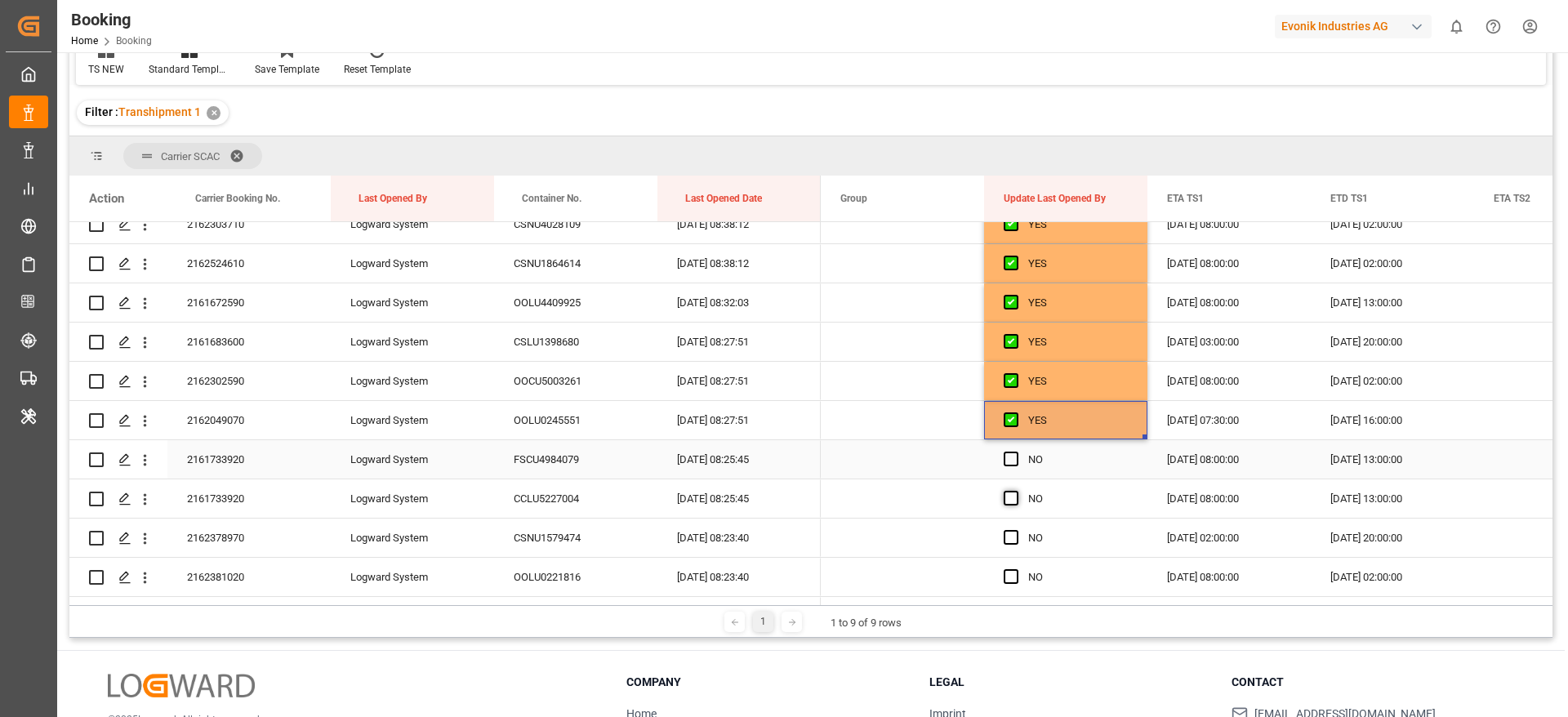
scroll to position [858, 0]
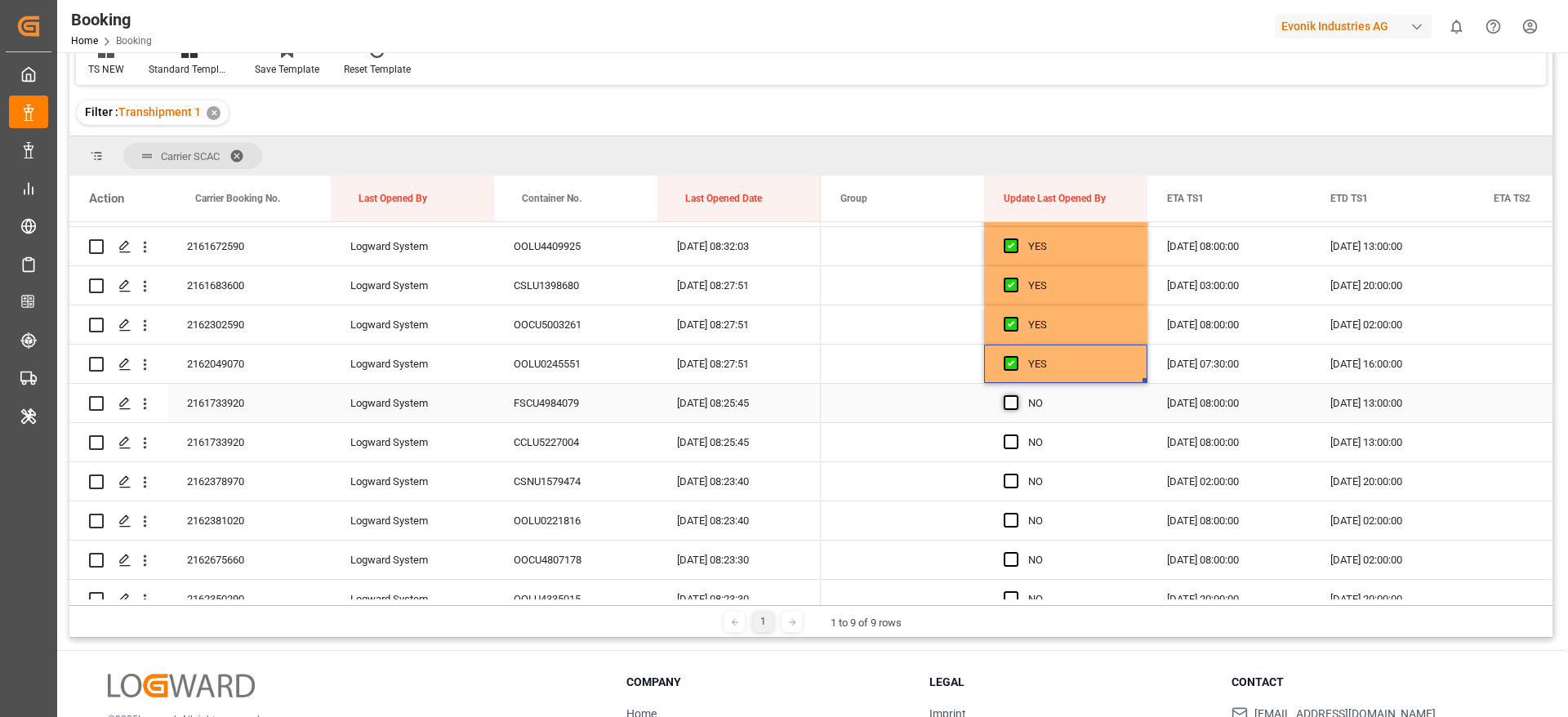
click at [1007, 401] on span "Press SPACE to select this row." at bounding box center [1011, 402] width 14 height 14
click at [1016, 395] on input "Press SPACE to select this row." at bounding box center [1016, 395] width 0 height 0
click at [1010, 443] on span "Press SPACE to select this row." at bounding box center [1011, 441] width 14 height 14
click at [1016, 434] on input "Press SPACE to select this row." at bounding box center [1016, 434] width 0 height 0
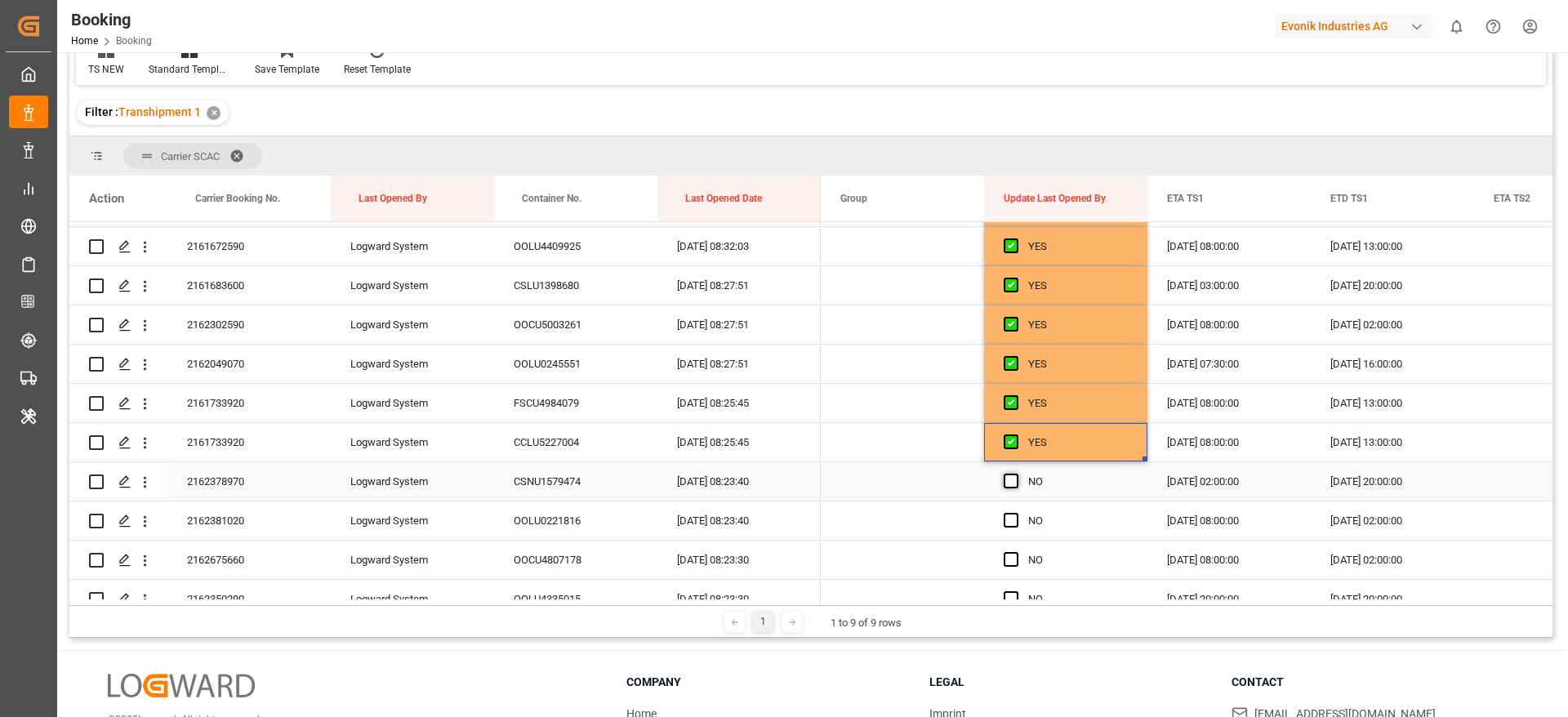
click at [1010, 480] on span "Press SPACE to select this row." at bounding box center [1011, 480] width 14 height 14
click at [1016, 473] on input "Press SPACE to select this row." at bounding box center [1016, 473] width 0 height 0
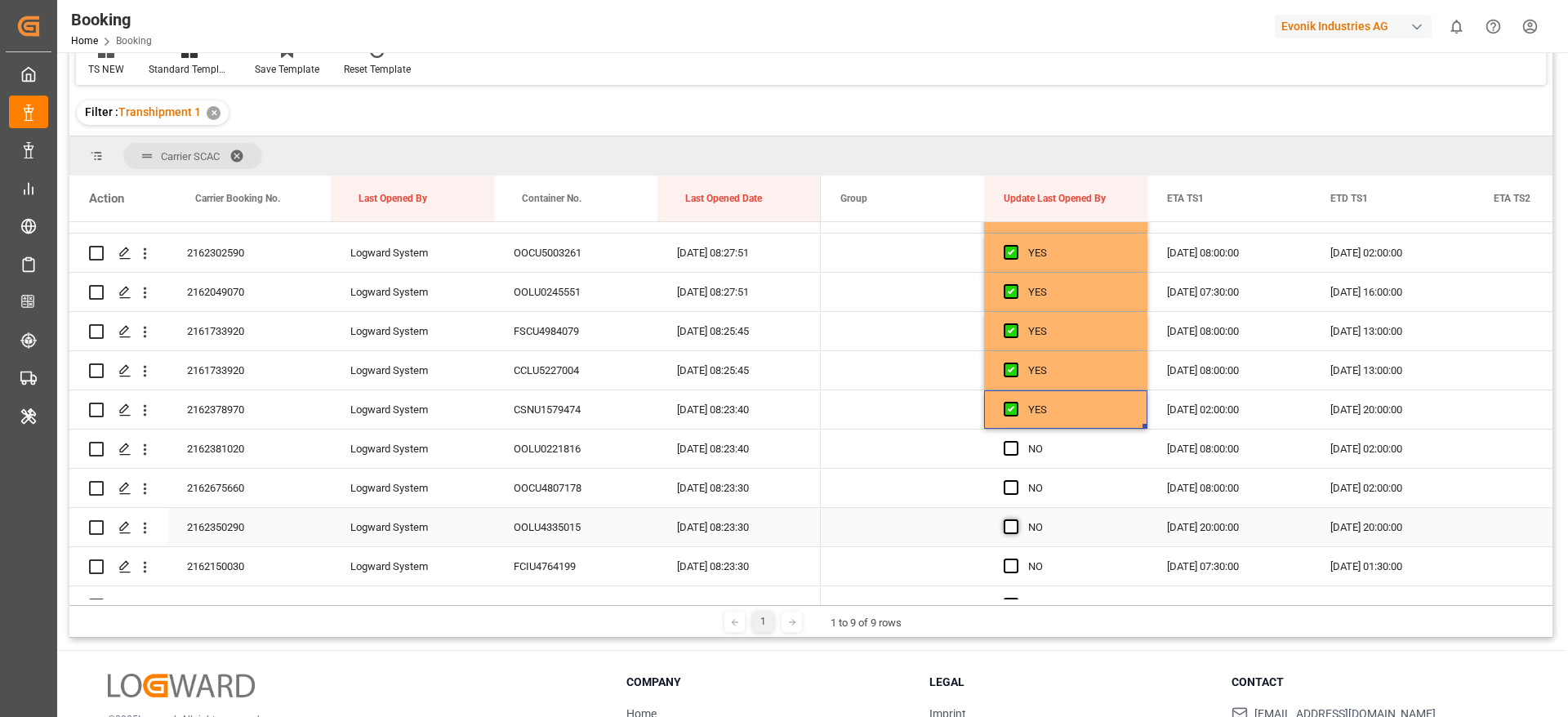
scroll to position [980, 0]
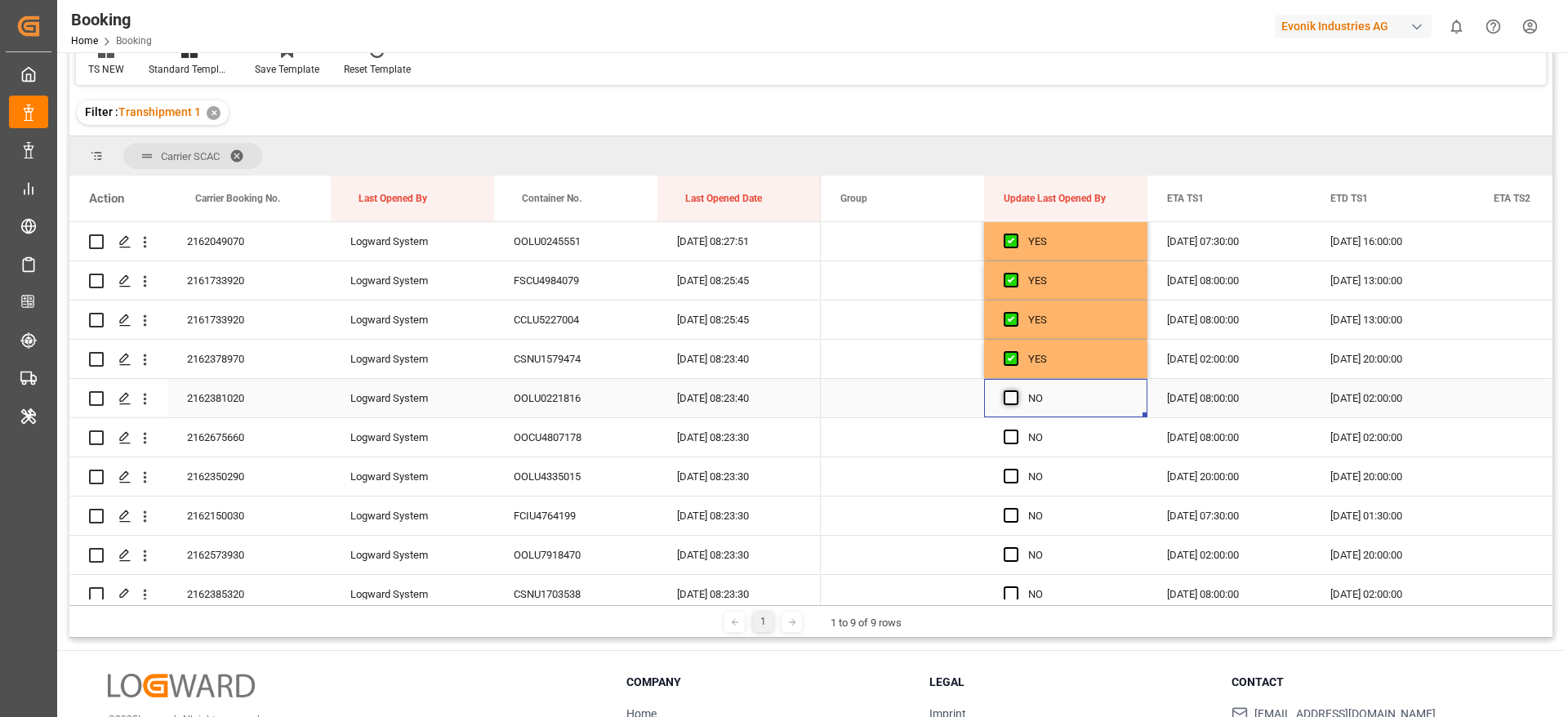
click at [1007, 401] on span "Press SPACE to select this row." at bounding box center [1011, 397] width 14 height 14
click at [1016, 390] on input "Press SPACE to select this row." at bounding box center [1016, 390] width 0 height 0
click at [1011, 438] on span "Press SPACE to select this row." at bounding box center [1011, 436] width 14 height 14
click at [1016, 429] on input "Press SPACE to select this row." at bounding box center [1016, 429] width 0 height 0
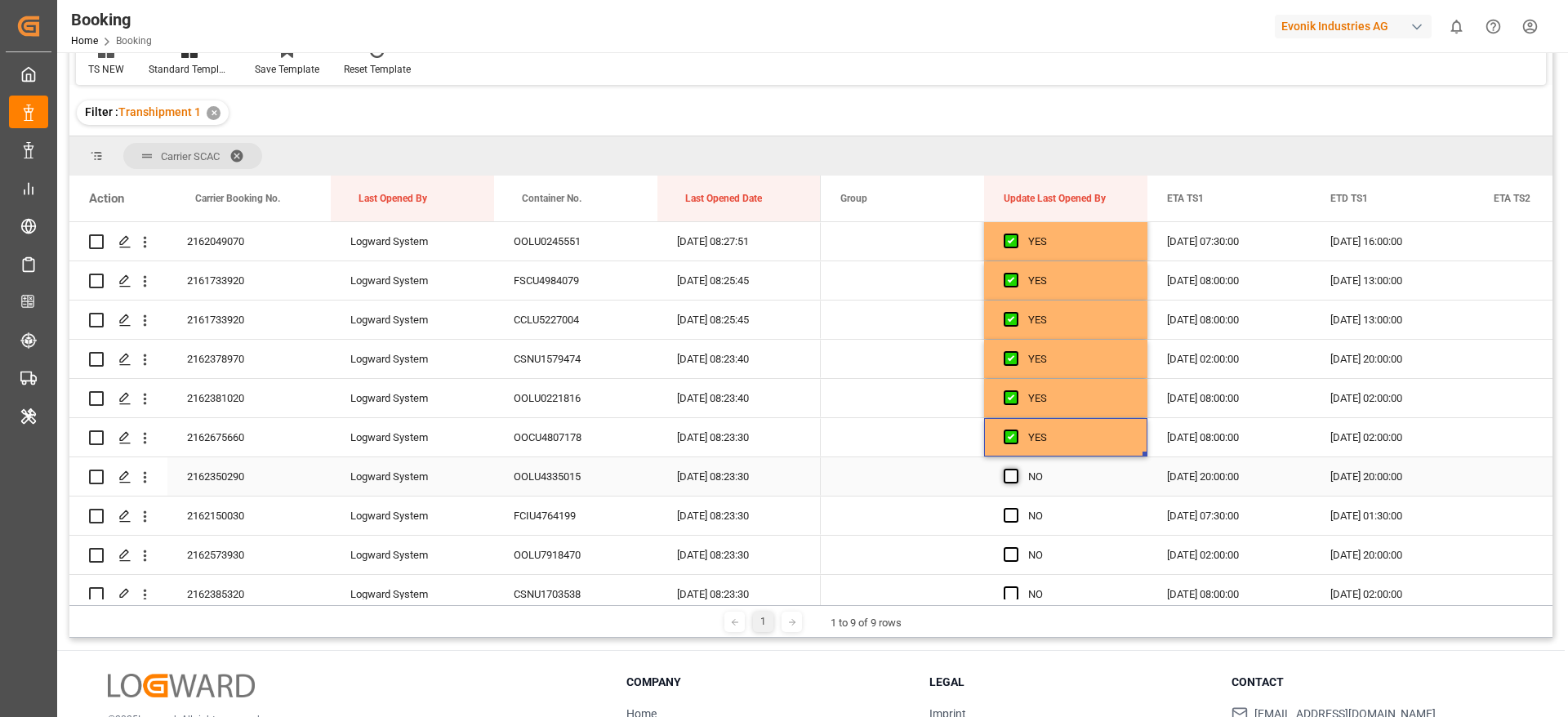
click at [1004, 476] on span "Press SPACE to select this row." at bounding box center [1011, 476] width 14 height 14
click at [1016, 469] on input "Press SPACE to select this row." at bounding box center [1016, 469] width 0 height 0
click at [1006, 520] on span "Press SPACE to select this row." at bounding box center [1011, 515] width 14 height 14
click at [1016, 508] on input "Press SPACE to select this row." at bounding box center [1016, 508] width 0 height 0
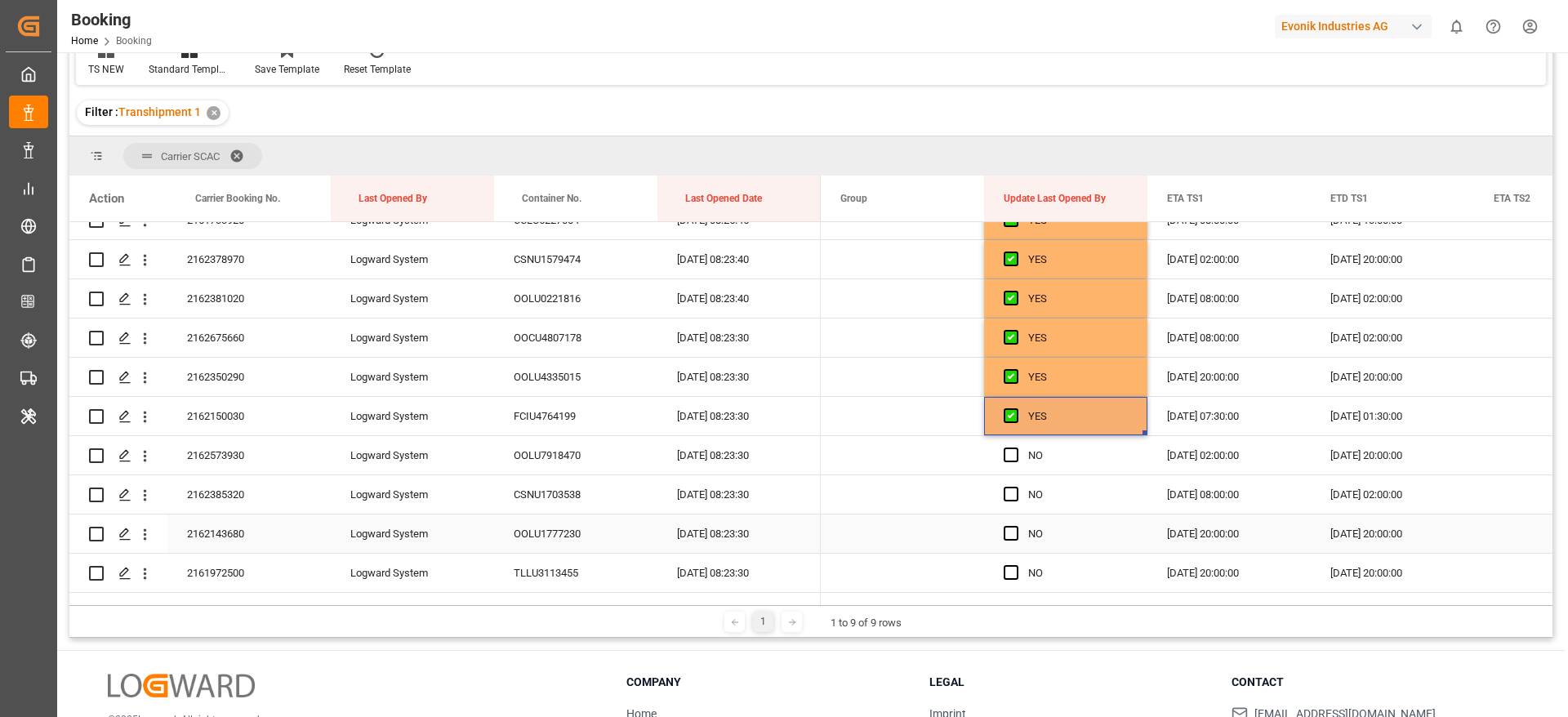
scroll to position [1103, 0]
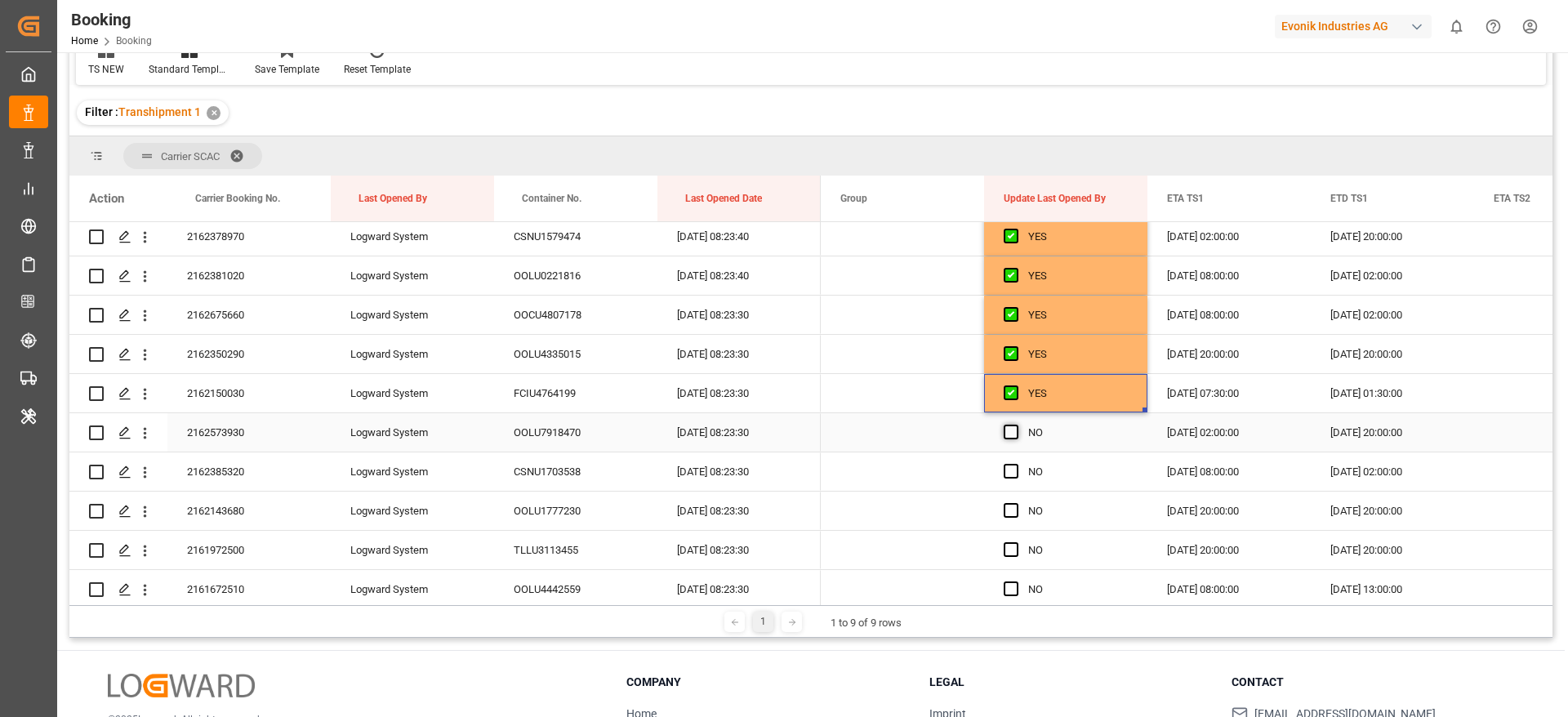
click at [1009, 432] on span "Press SPACE to select this row." at bounding box center [1011, 432] width 14 height 14
click at [1016, 425] on input "Press SPACE to select this row." at bounding box center [1016, 425] width 0 height 0
click at [1016, 474] on span "Press SPACE to select this row." at bounding box center [1011, 471] width 14 height 14
click at [1016, 464] on input "Press SPACE to select this row." at bounding box center [1016, 464] width 0 height 0
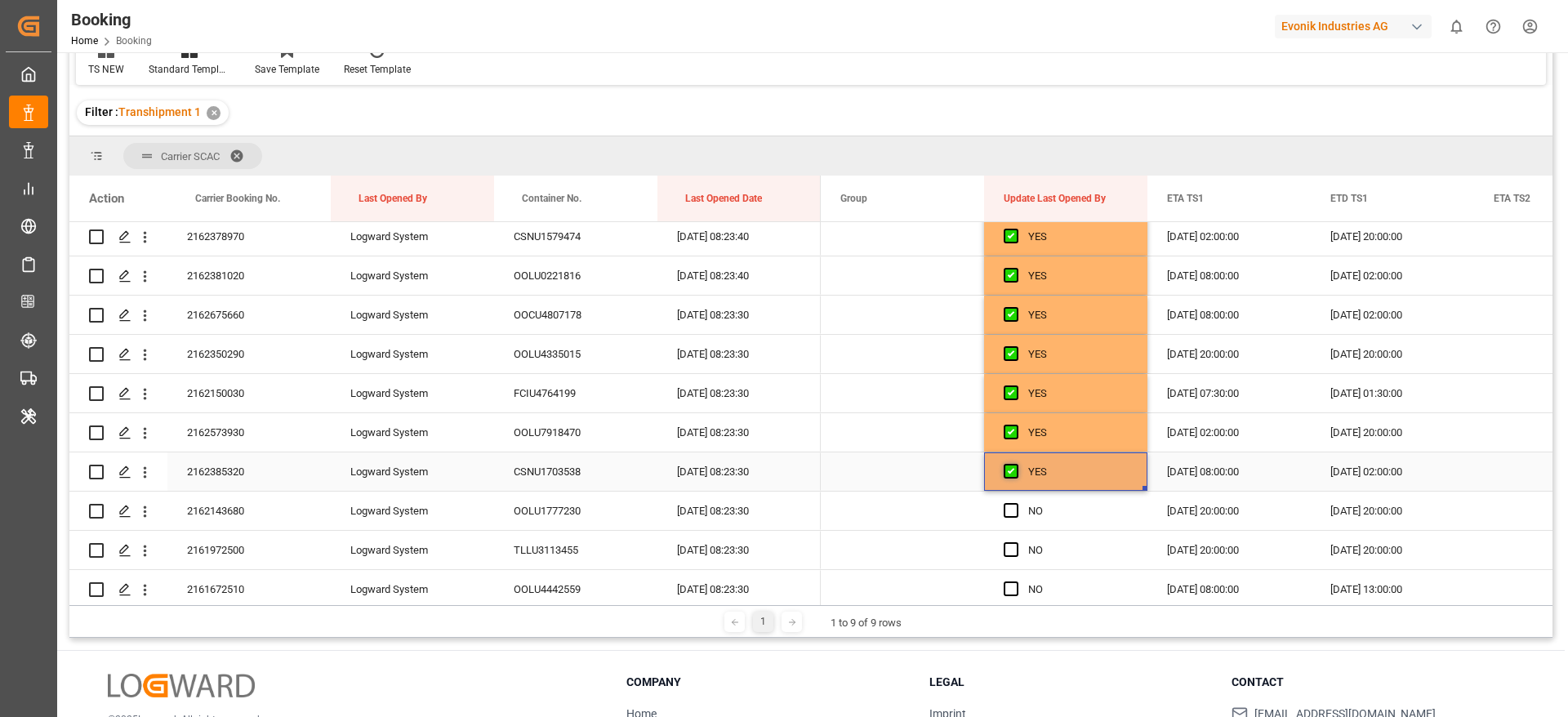
scroll to position [1225, 0]
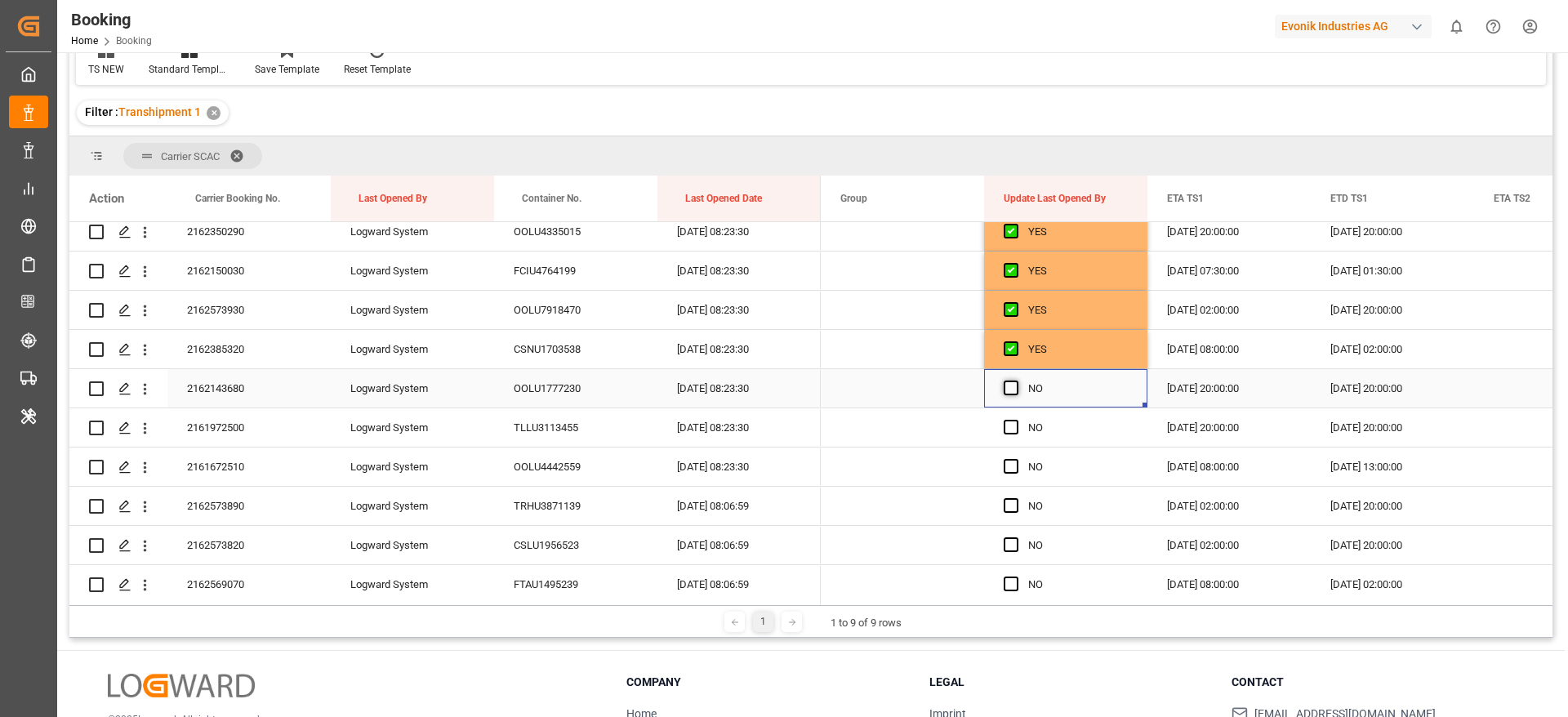
click at [1017, 386] on span "Press SPACE to select this row." at bounding box center [1011, 388] width 14 height 14
click at [1016, 381] on input "Press SPACE to select this row." at bounding box center [1016, 381] width 0 height 0
click at [1014, 429] on span "Press SPACE to select this row." at bounding box center [1011, 427] width 14 height 14
click at [1016, 420] on input "Press SPACE to select this row." at bounding box center [1016, 420] width 0 height 0
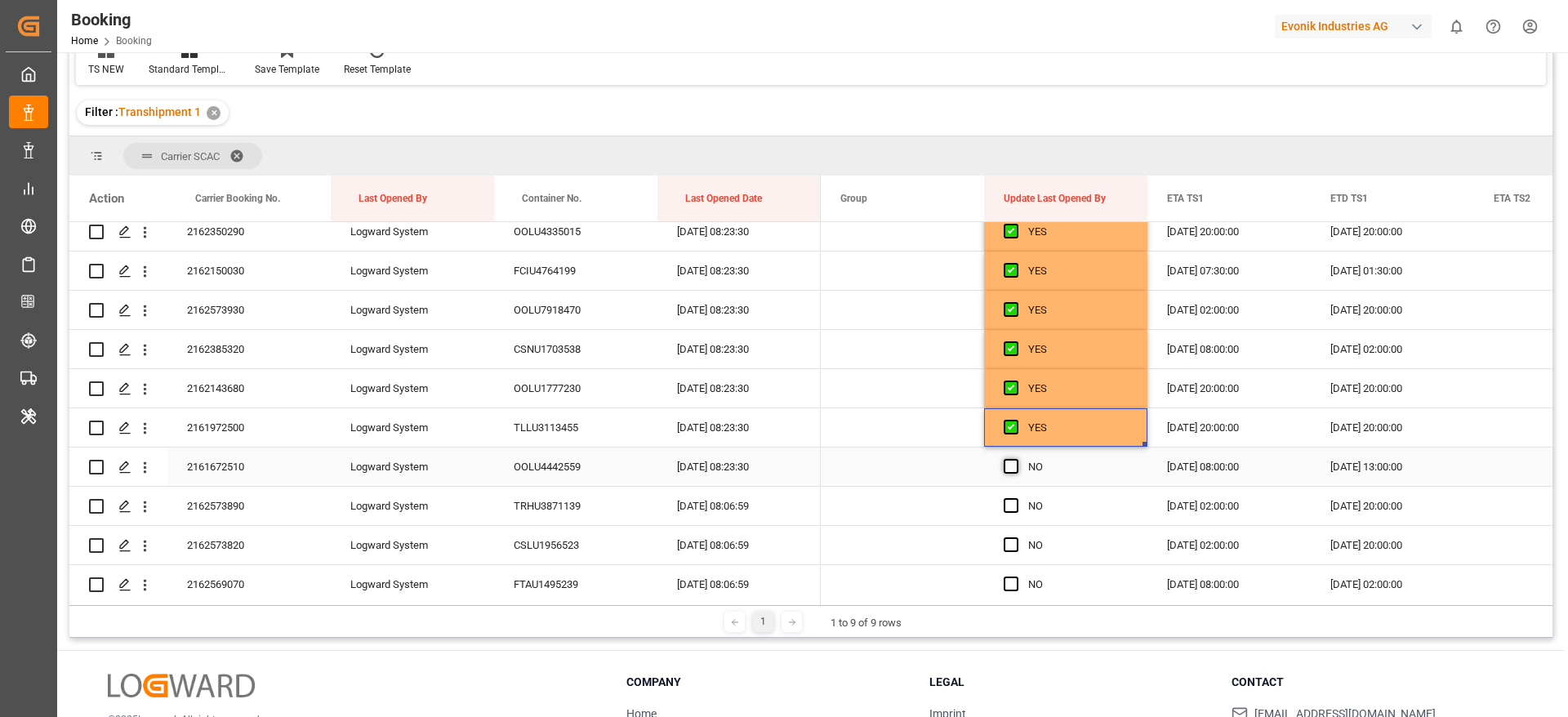
click at [1011, 459] on span "Press SPACE to select this row." at bounding box center [1011, 466] width 14 height 14
click at [1016, 459] on input "Press SPACE to select this row." at bounding box center [1016, 459] width 0 height 0
click at [1015, 502] on span "Press SPACE to select this row." at bounding box center [1011, 505] width 14 height 14
click at [1016, 498] on input "Press SPACE to select this row." at bounding box center [1016, 498] width 0 height 0
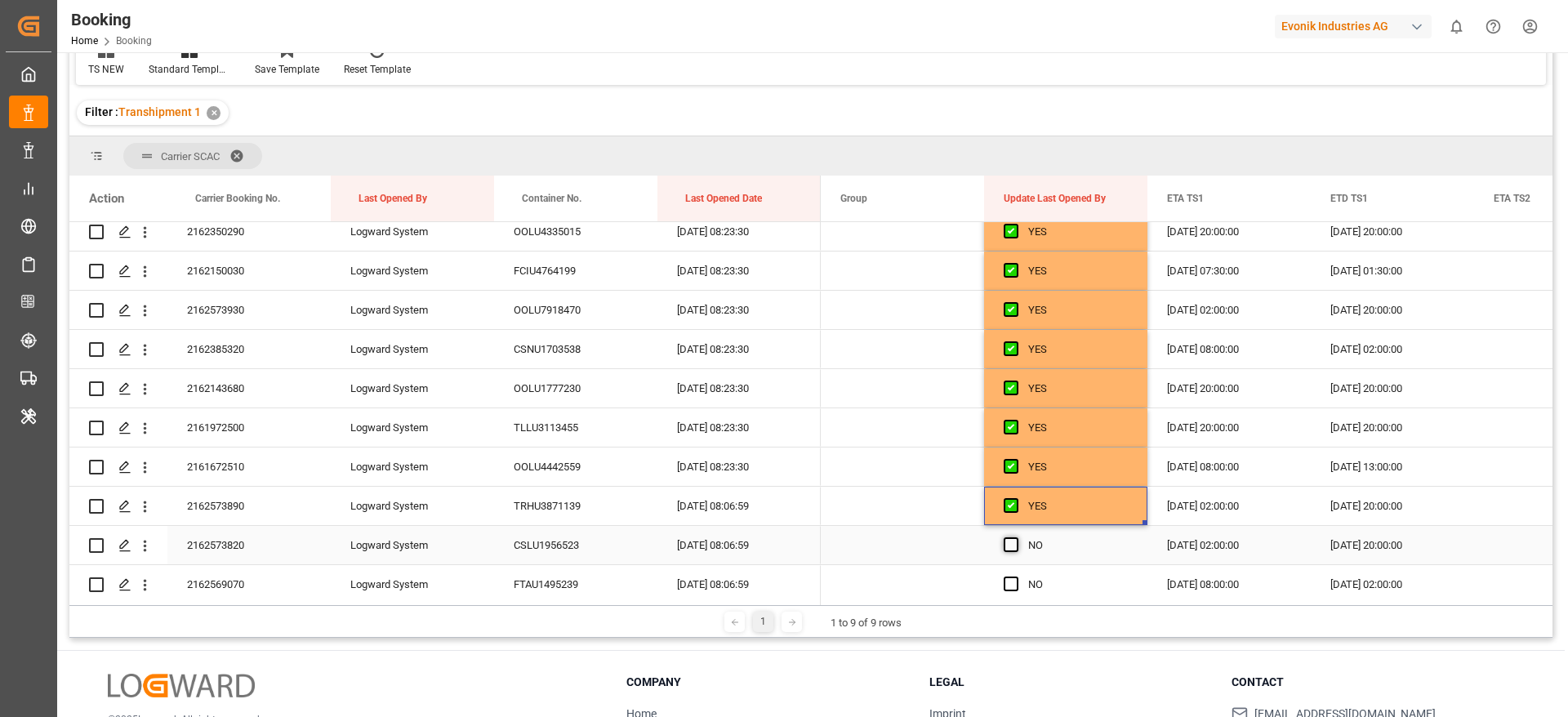
click at [1011, 537] on span "Press SPACE to select this row." at bounding box center [1011, 544] width 14 height 14
click at [1016, 537] on input "Press SPACE to select this row." at bounding box center [1016, 537] width 0 height 0
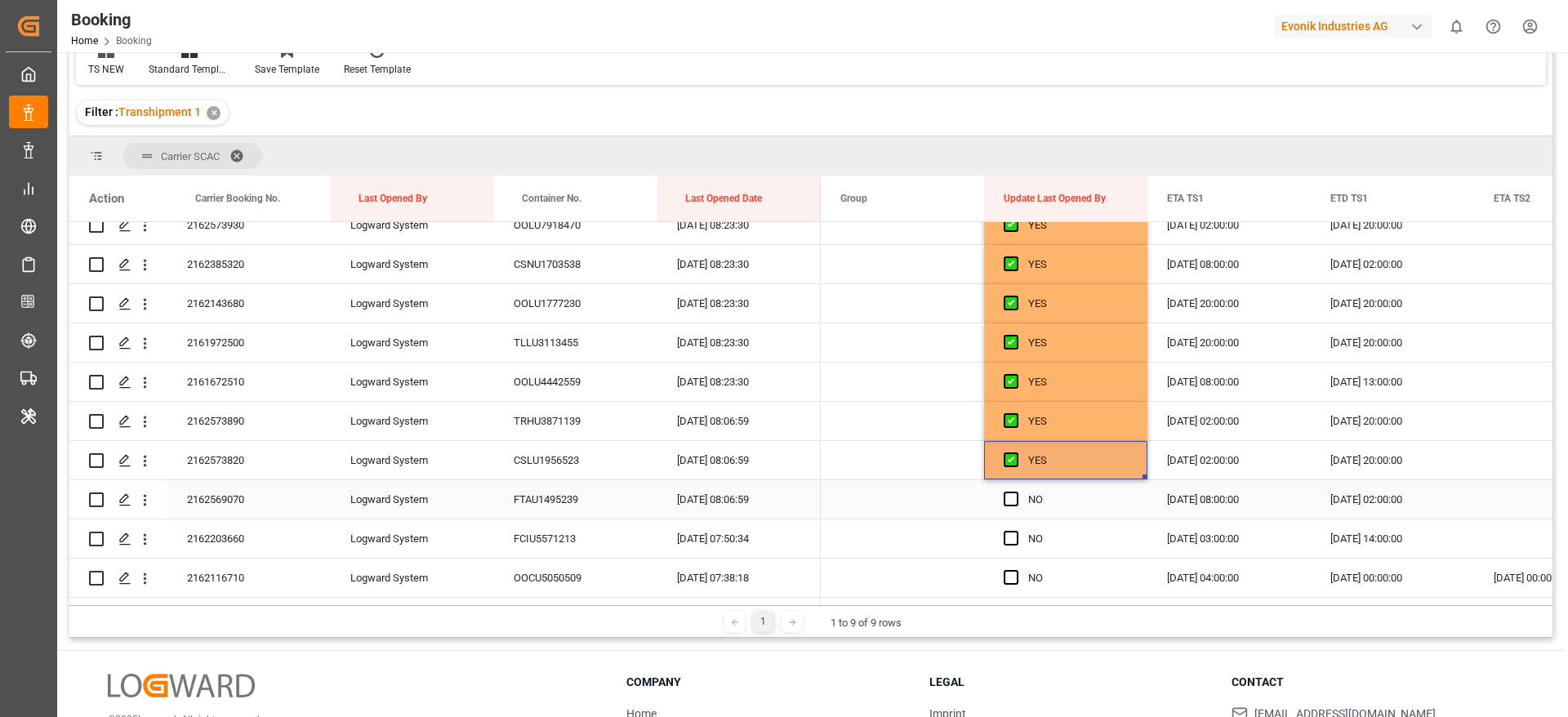
scroll to position [1347, 0]
click at [1008, 465] on span "Press SPACE to select this row." at bounding box center [1011, 461] width 14 height 14
click at [1016, 454] on input "Press SPACE to select this row." at bounding box center [1016, 454] width 0 height 0
click at [1013, 504] on span "Press SPACE to select this row." at bounding box center [1011, 500] width 14 height 14
click at [1016, 493] on input "Press SPACE to select this row." at bounding box center [1016, 493] width 0 height 0
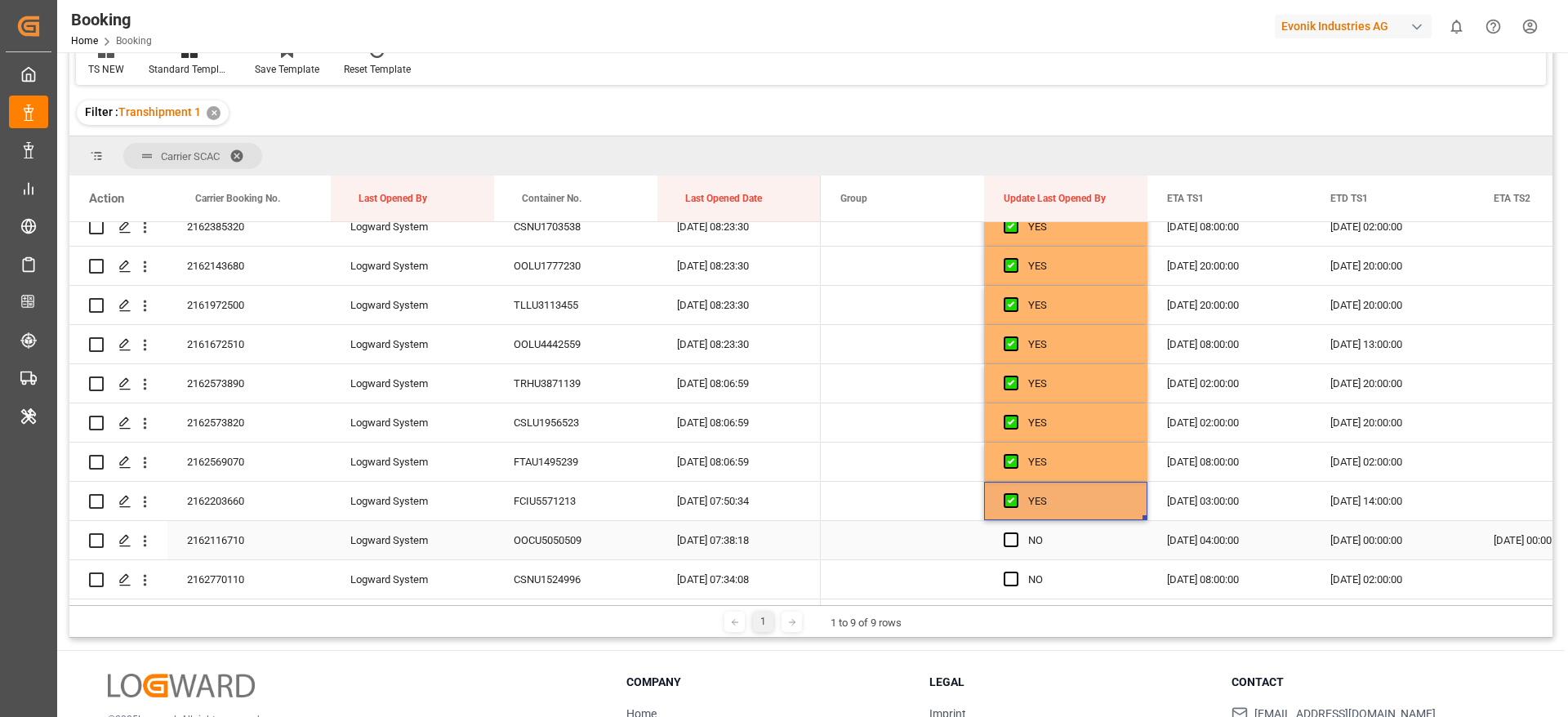
click at [1017, 551] on div "Press SPACE to select this row." at bounding box center [1016, 541] width 25 height 37
click at [1016, 542] on span "Press SPACE to select this row." at bounding box center [1011, 540] width 14 height 14
click at [1016, 533] on input "Press SPACE to select this row." at bounding box center [1016, 533] width 0 height 0
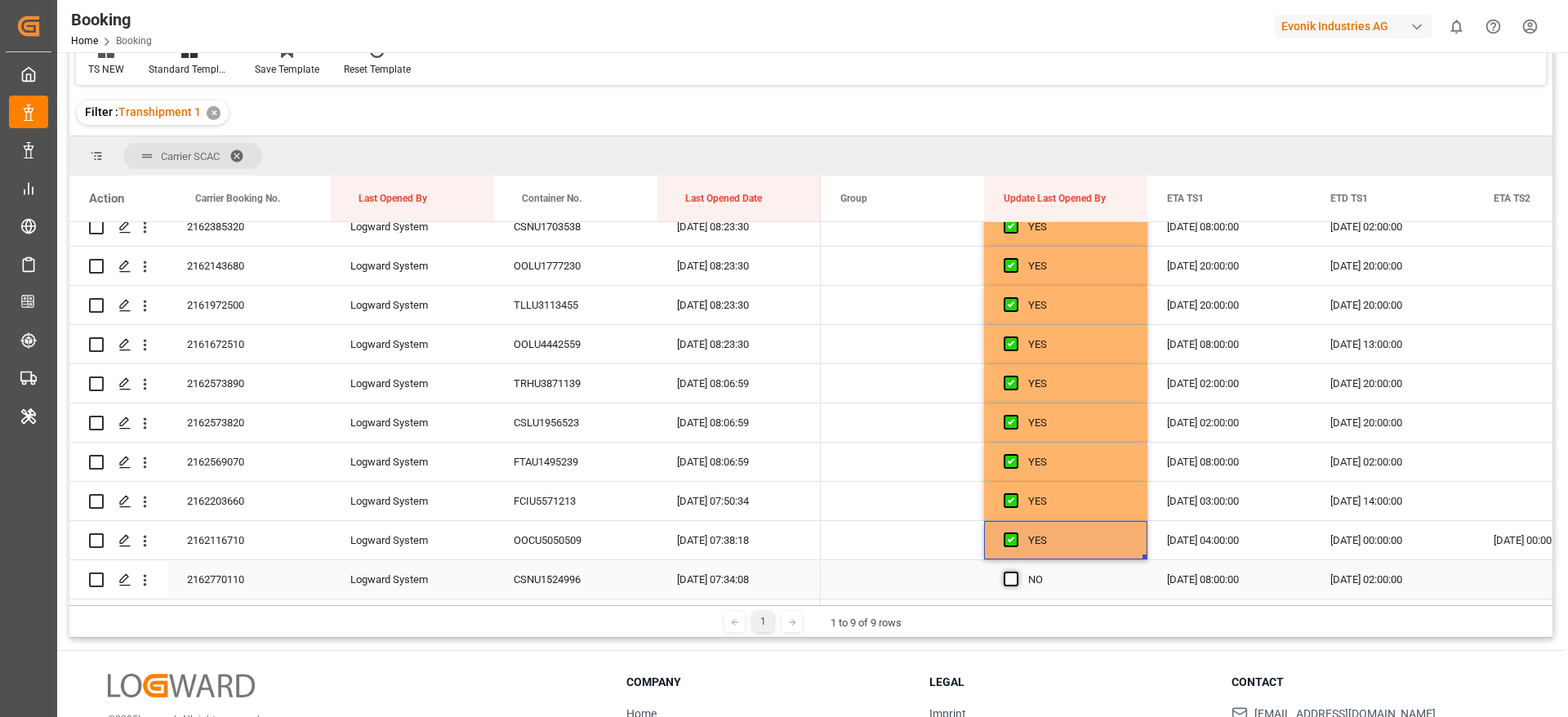
click at [1011, 578] on span "Press SPACE to select this row." at bounding box center [1011, 579] width 14 height 14
click at [1016, 572] on input "Press SPACE to select this row." at bounding box center [1016, 572] width 0 height 0
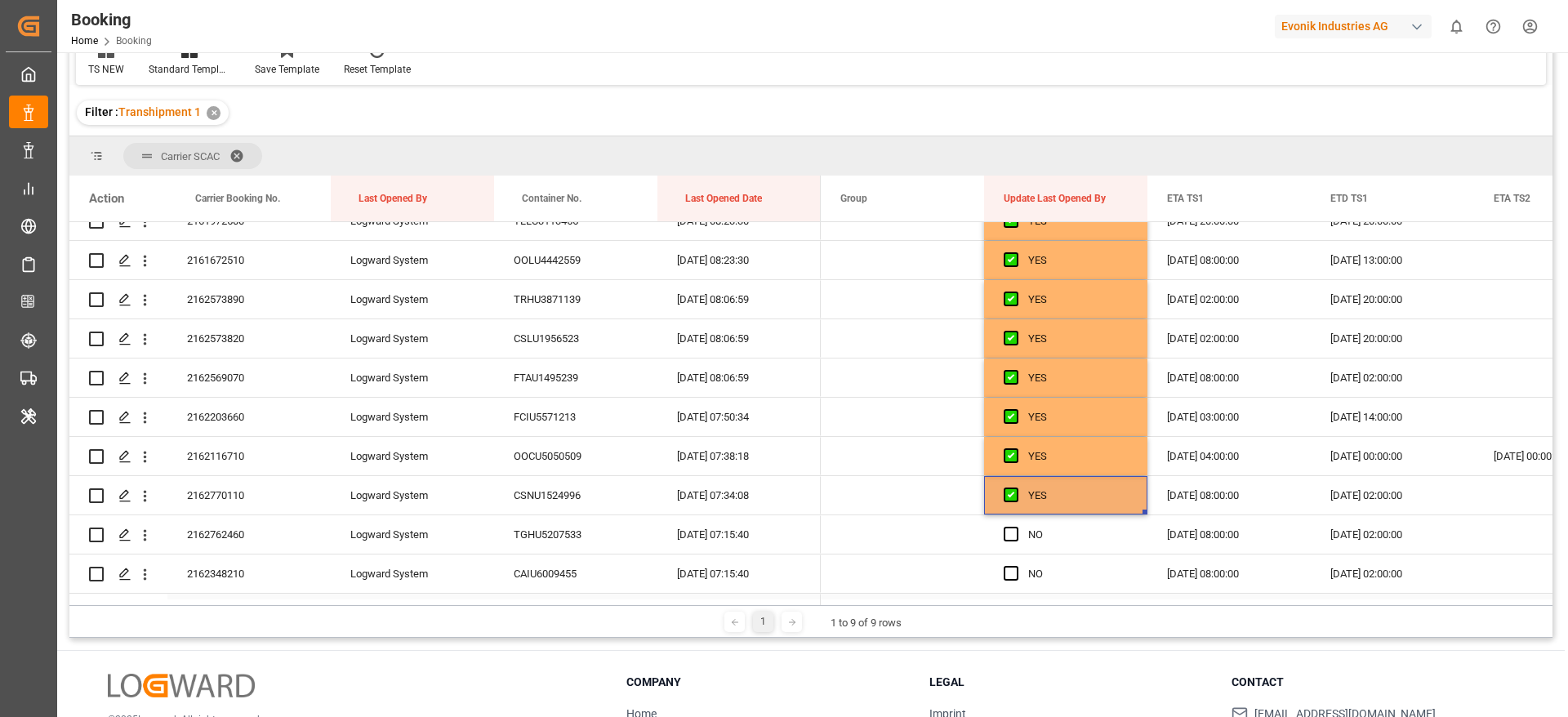
scroll to position [1470, 0]
click at [1005, 494] on span "Press SPACE to select this row." at bounding box center [1011, 496] width 14 height 14
click at [1016, 489] on input "Press SPACE to select this row." at bounding box center [1016, 489] width 0 height 0
click at [1008, 529] on span "Press SPACE to select this row." at bounding box center [1011, 535] width 14 height 14
click at [1016, 528] on input "Press SPACE to select this row." at bounding box center [1016, 528] width 0 height 0
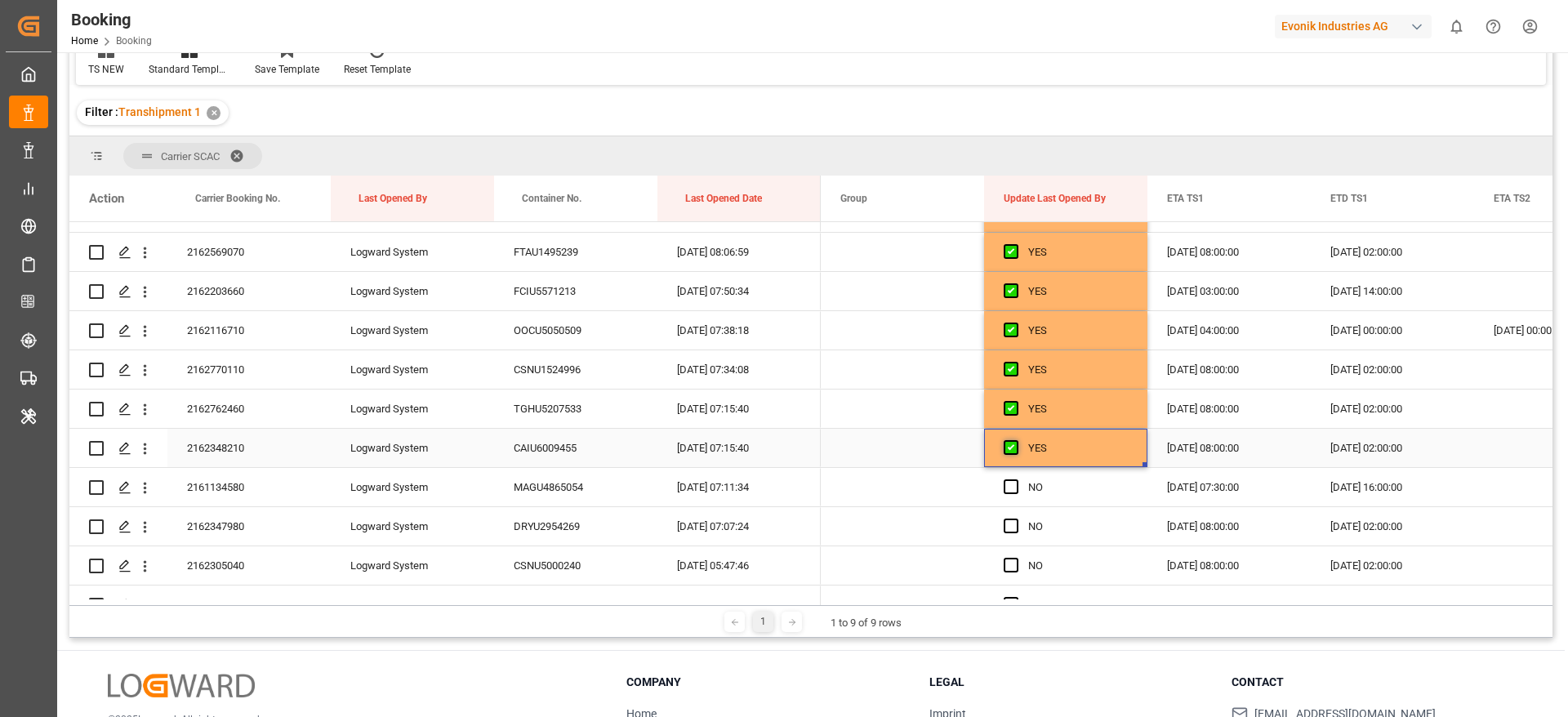
scroll to position [1593, 0]
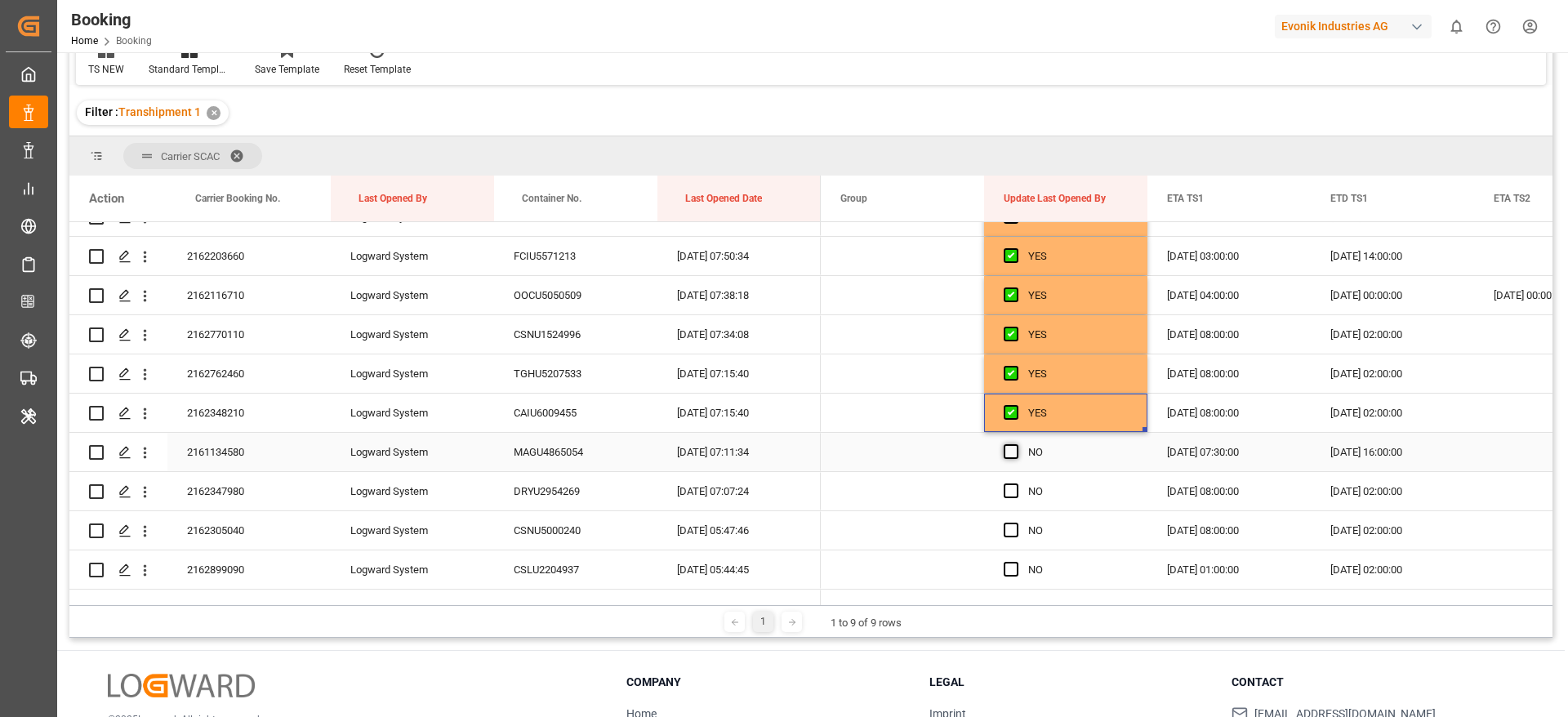
click at [1016, 451] on span "Press SPACE to select this row." at bounding box center [1011, 451] width 14 height 14
click at [1016, 445] on input "Press SPACE to select this row." at bounding box center [1016, 445] width 0 height 0
click at [1016, 490] on span "Press SPACE to select this row." at bounding box center [1011, 490] width 14 height 14
click at [1016, 484] on input "Press SPACE to select this row." at bounding box center [1016, 484] width 0 height 0
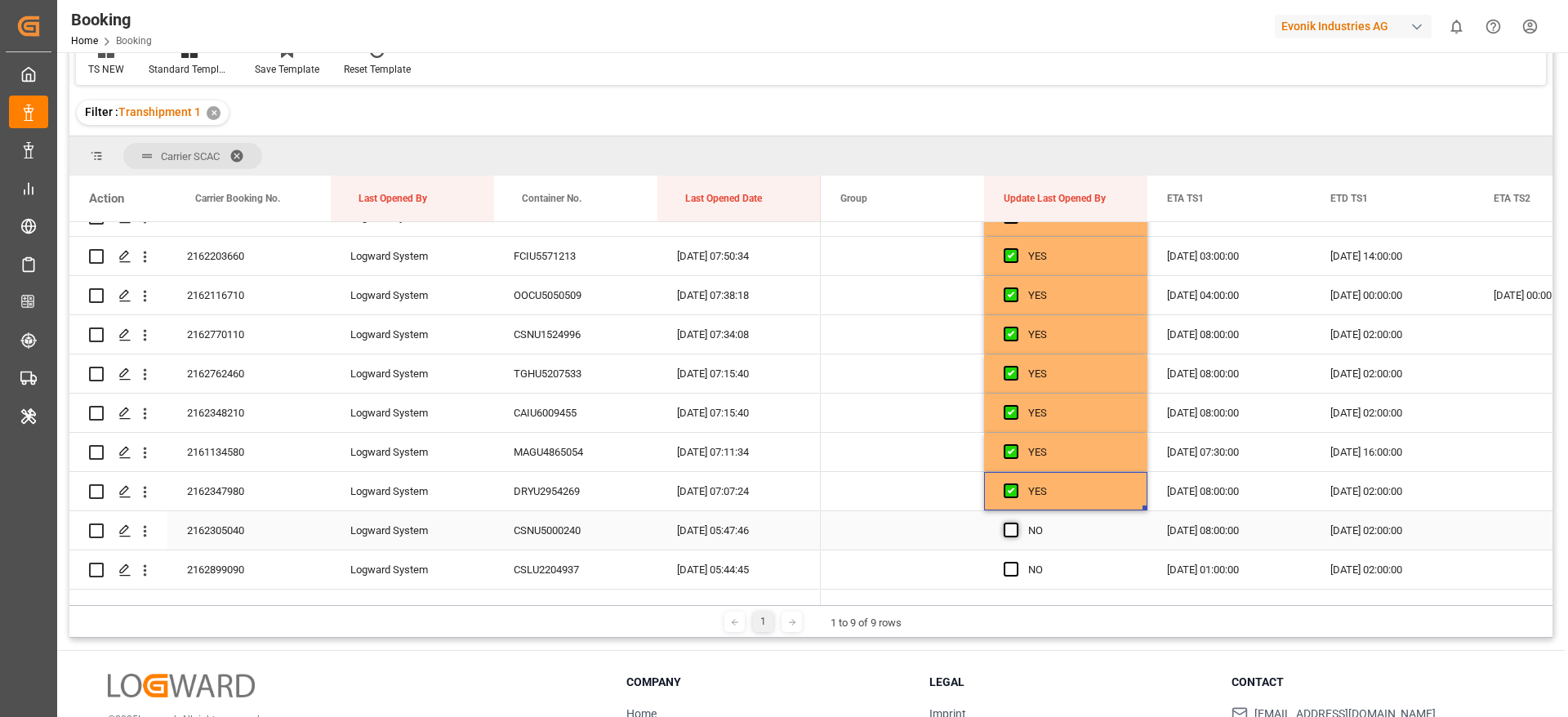
click at [1012, 531] on span "Press SPACE to select this row." at bounding box center [1011, 529] width 14 height 14
click at [1016, 523] on input "Press SPACE to select this row." at bounding box center [1016, 523] width 0 height 0
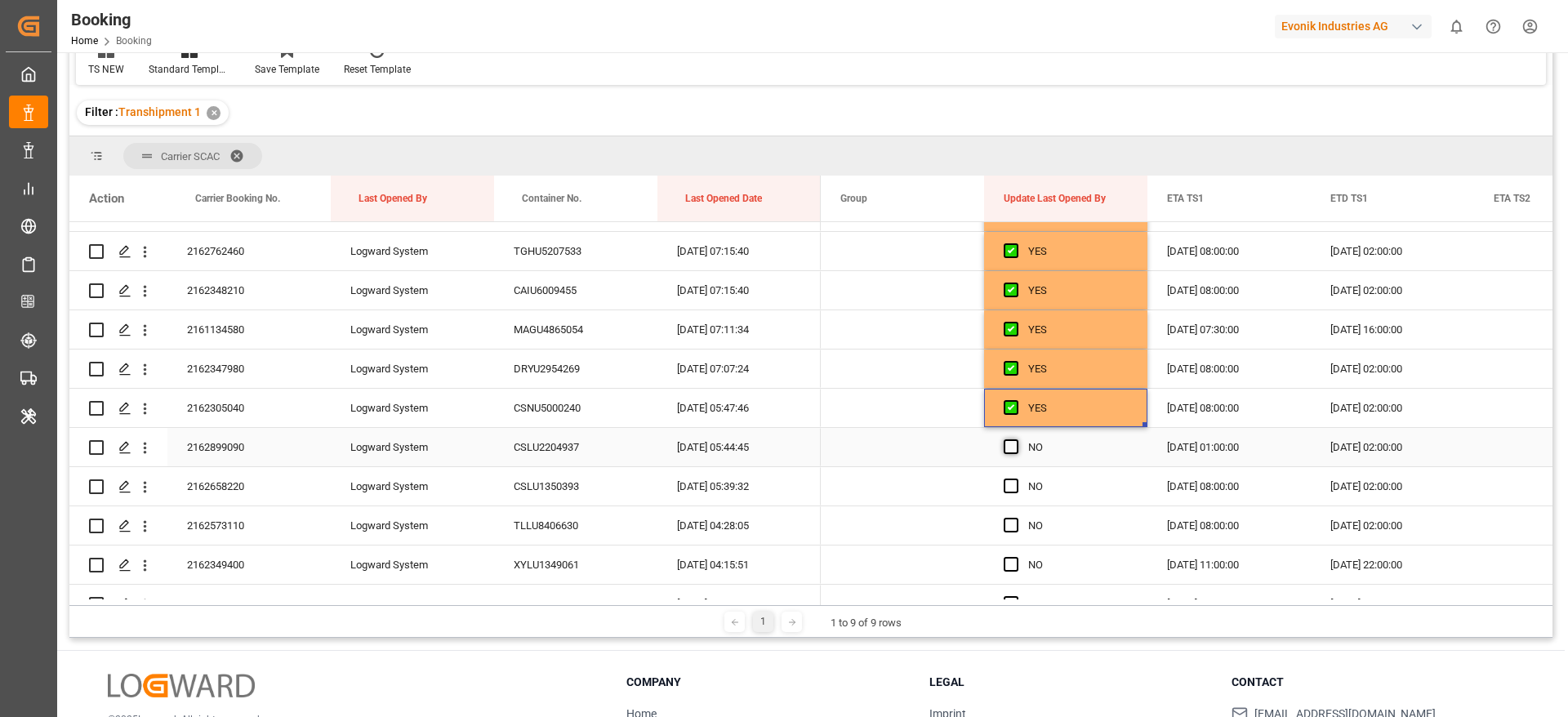
click at [1011, 446] on span "Press SPACE to select this row." at bounding box center [1011, 446] width 14 height 14
click at [1016, 440] on input "Press SPACE to select this row." at bounding box center [1016, 440] width 0 height 0
click at [1011, 496] on div "Press SPACE to select this row." at bounding box center [1016, 487] width 25 height 37
click at [1013, 526] on span "Press SPACE to select this row." at bounding box center [1011, 524] width 14 height 14
click at [1016, 518] on input "Press SPACE to select this row." at bounding box center [1016, 518] width 0 height 0
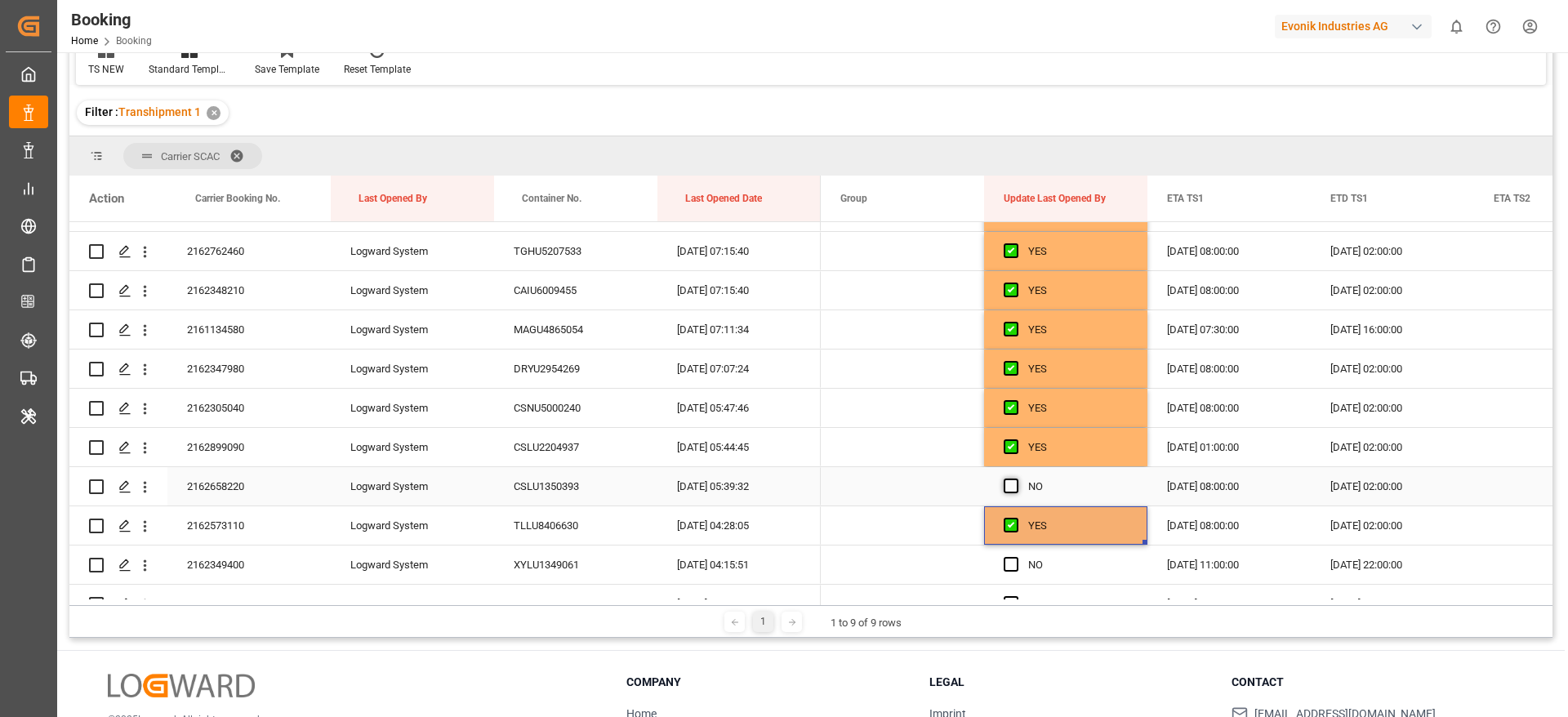
click at [1011, 482] on span "Press SPACE to select this row." at bounding box center [1011, 485] width 14 height 14
click at [1016, 479] on input "Press SPACE to select this row." at bounding box center [1016, 479] width 0 height 0
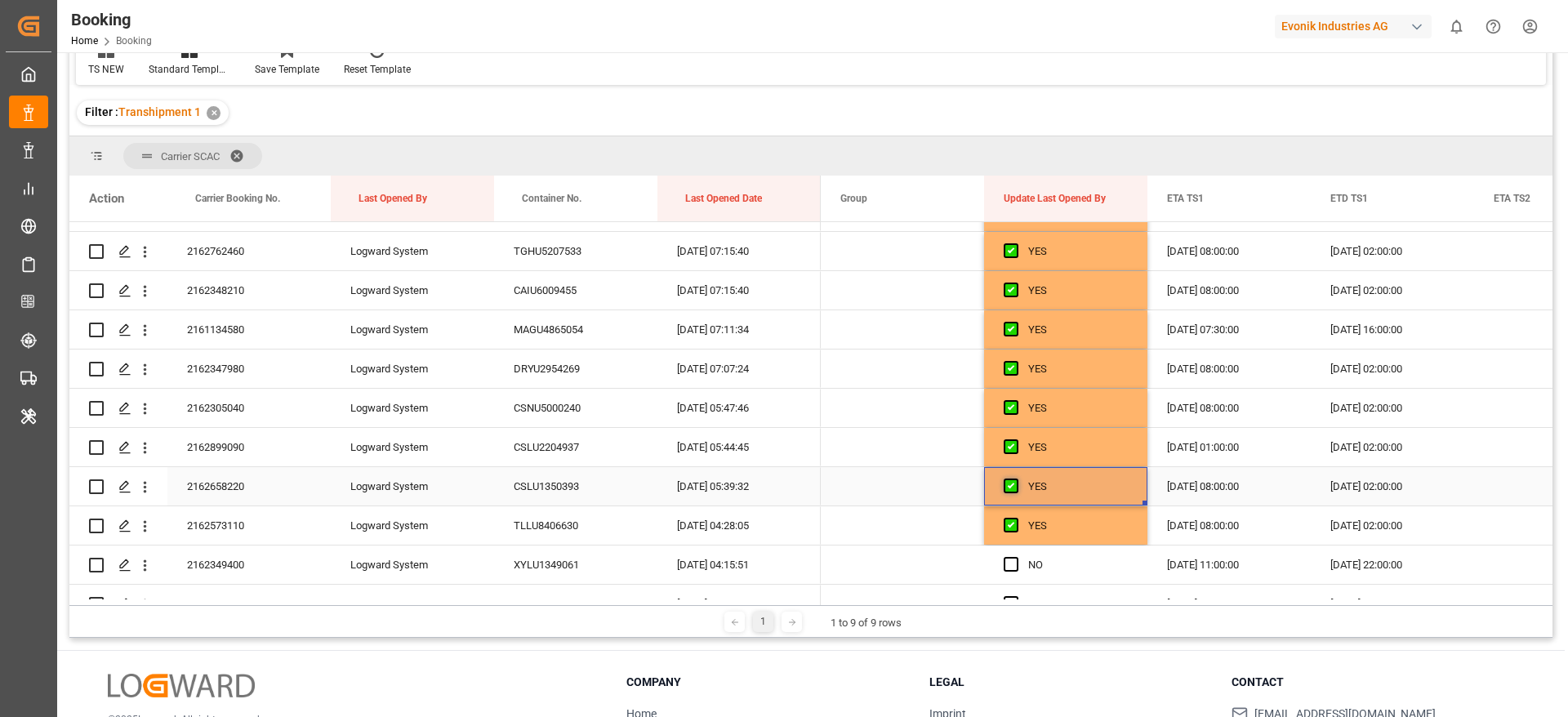
scroll to position [1838, 0]
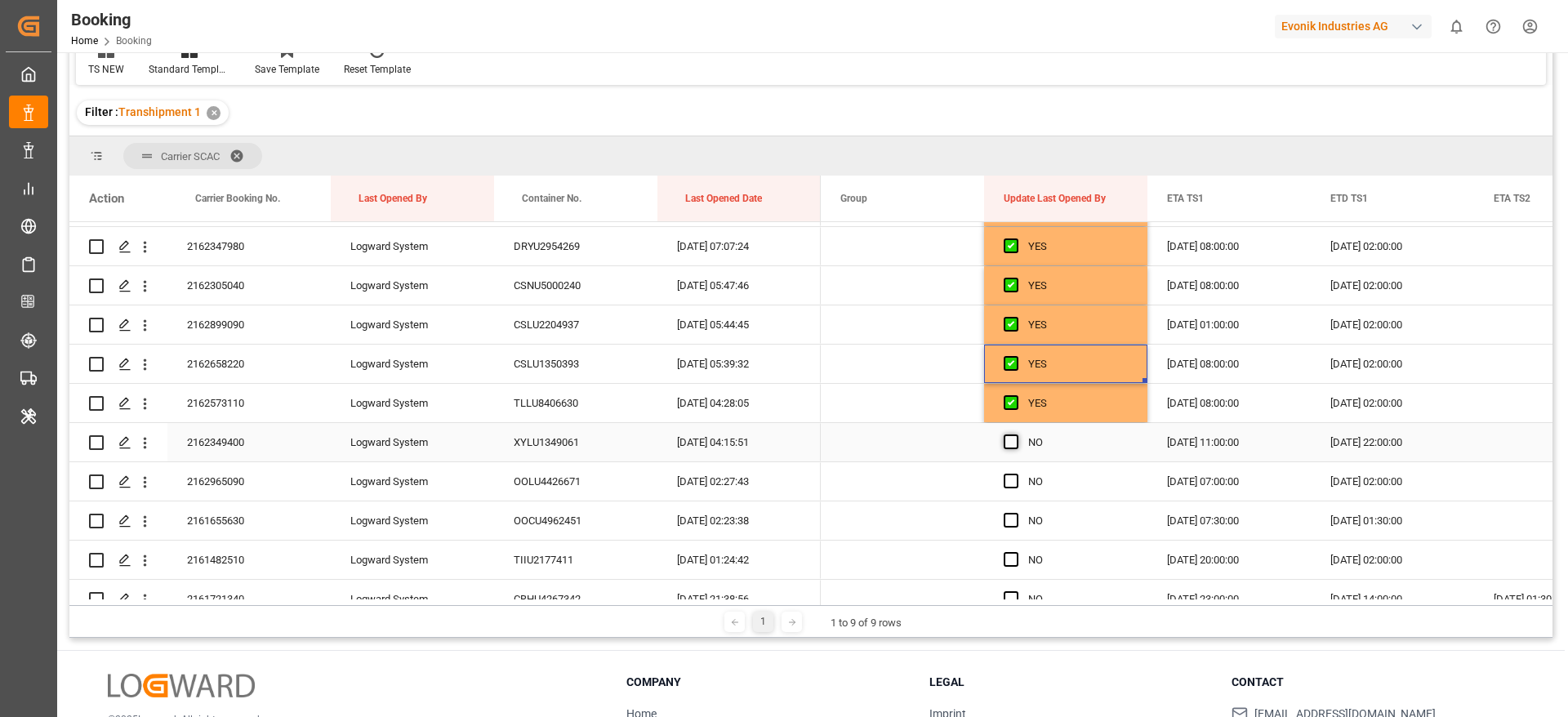
click at [1010, 444] on span "Press SPACE to select this row." at bounding box center [1011, 441] width 14 height 14
click at [1016, 434] on input "Press SPACE to select this row." at bounding box center [1016, 434] width 0 height 0
click at [1013, 483] on span "Press SPACE to select this row." at bounding box center [1011, 480] width 14 height 14
click at [1016, 473] on input "Press SPACE to select this row." at bounding box center [1016, 473] width 0 height 0
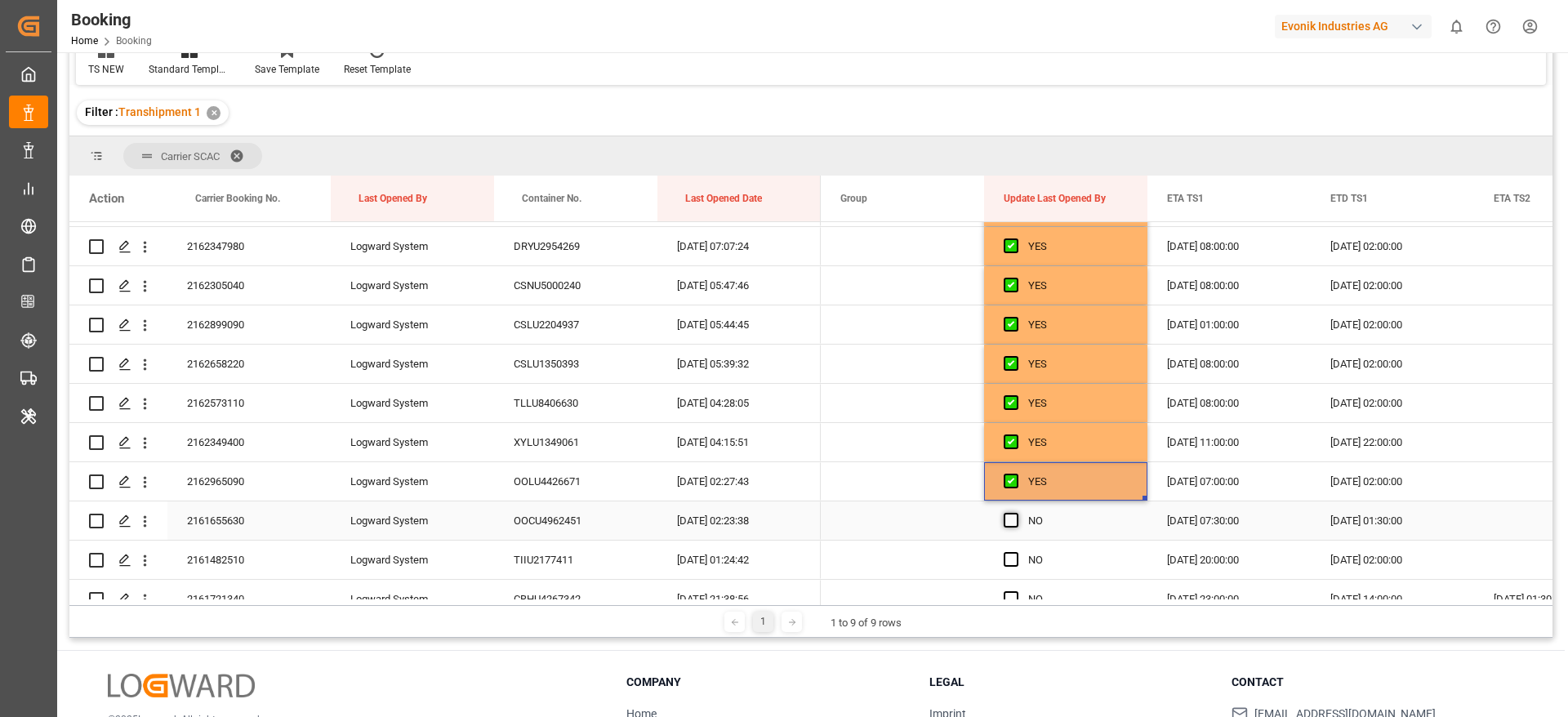
click at [1016, 518] on span "Press SPACE to select this row." at bounding box center [1011, 520] width 14 height 14
click at [1016, 513] on input "Press SPACE to select this row." at bounding box center [1016, 513] width 0 height 0
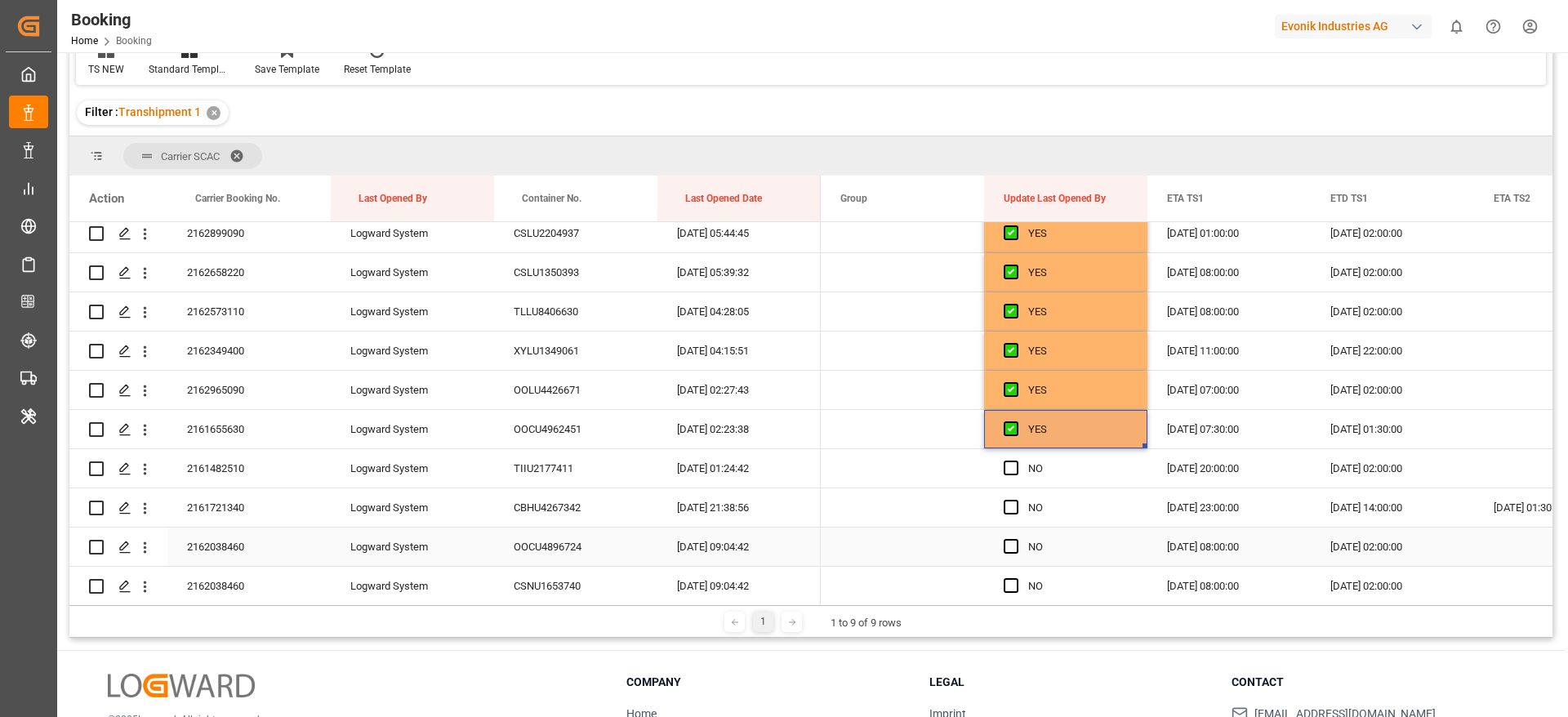
scroll to position [1960, 0]
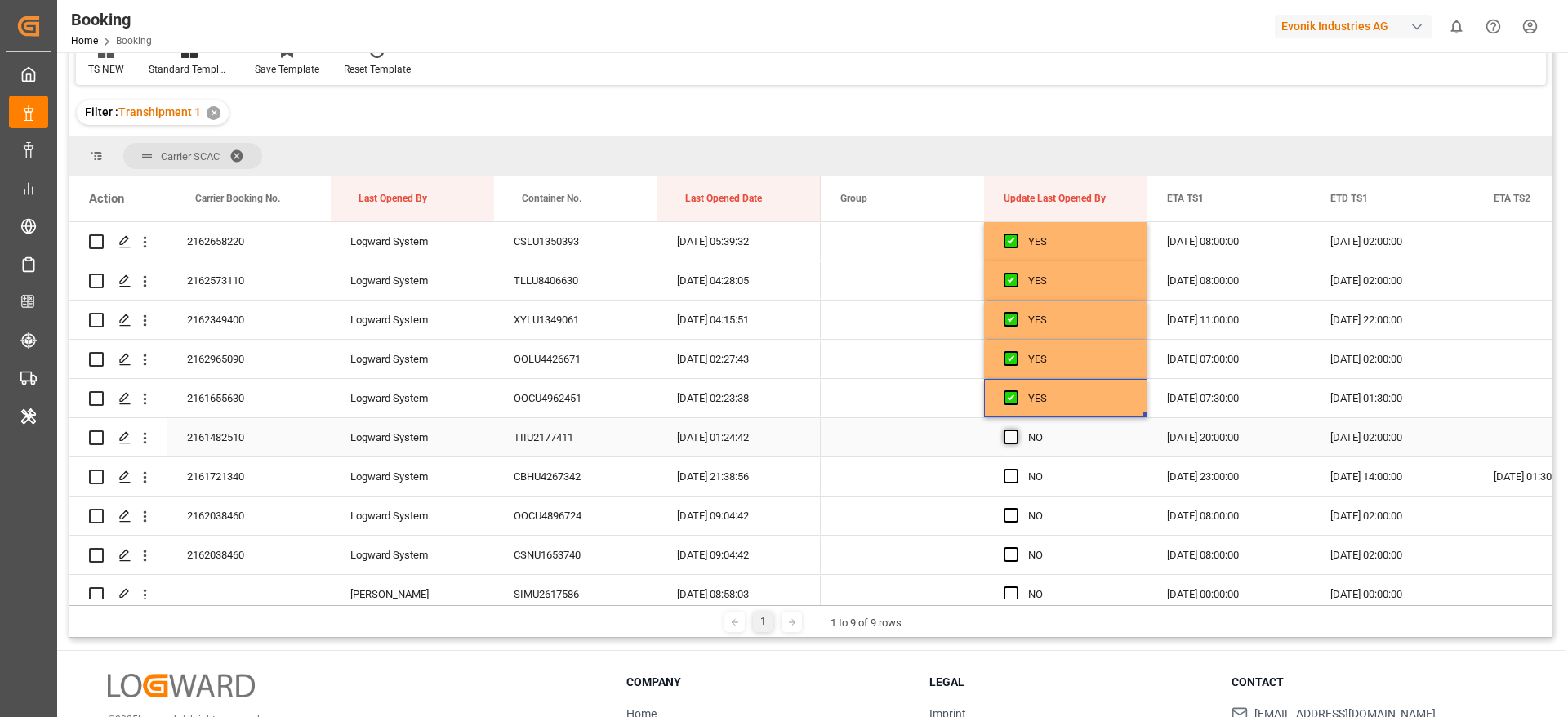
click at [1011, 436] on span "Press SPACE to select this row." at bounding box center [1011, 436] width 14 height 14
click at [1016, 429] on input "Press SPACE to select this row." at bounding box center [1016, 429] width 0 height 0
click at [1016, 482] on span "Press SPACE to select this row." at bounding box center [1011, 476] width 14 height 14
click at [1016, 469] on input "Press SPACE to select this row." at bounding box center [1016, 469] width 0 height 0
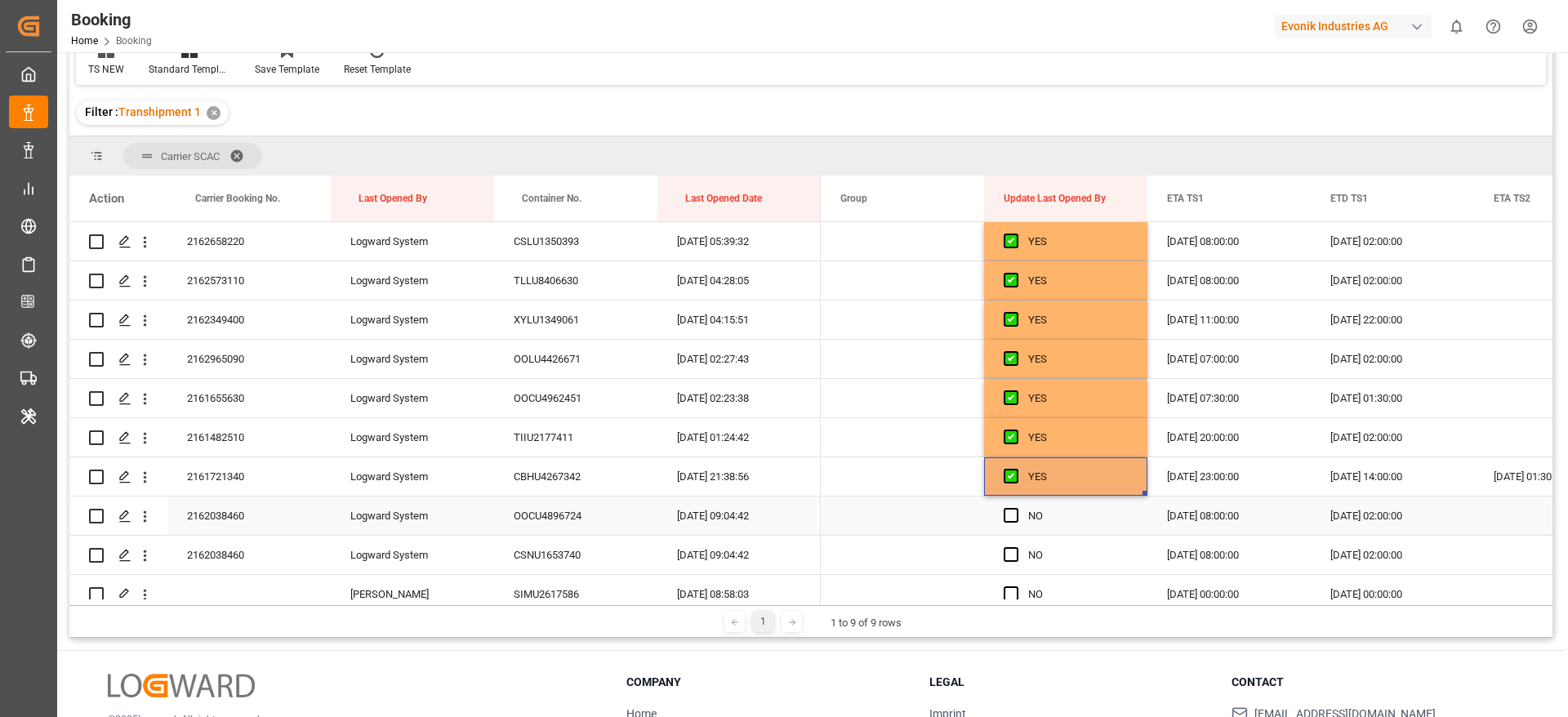
click at [1017, 523] on div "Press SPACE to select this row." at bounding box center [1016, 516] width 25 height 37
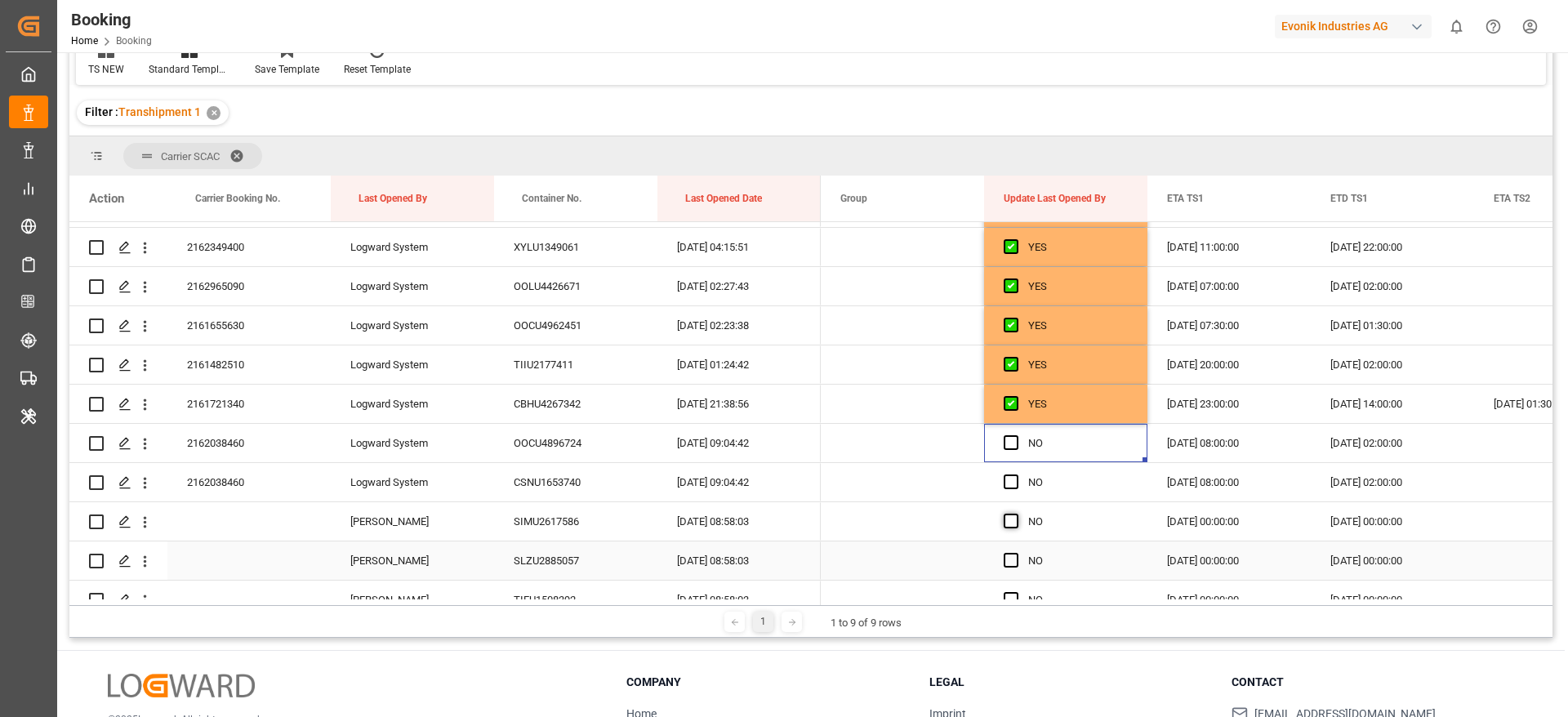
scroll to position [2083, 0]
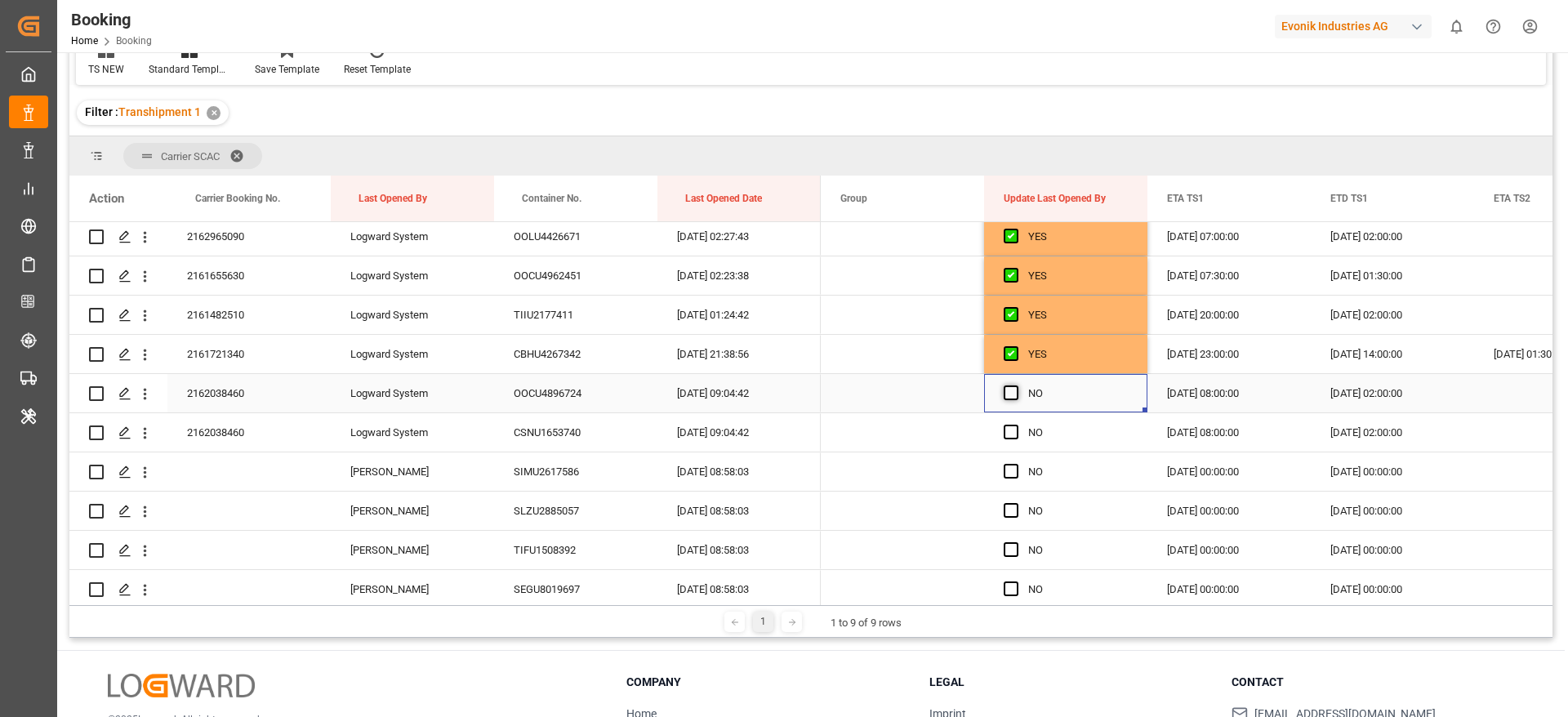
click at [1011, 384] on div "Press SPACE to select this row." at bounding box center [1016, 394] width 25 height 37
click at [1010, 432] on span "Press SPACE to select this row." at bounding box center [1011, 432] width 14 height 14
click at [1016, 425] on input "Press SPACE to select this row." at bounding box center [1016, 425] width 0 height 0
click at [1016, 386] on span "Press SPACE to select this row." at bounding box center [1011, 392] width 14 height 14
click at [1016, 385] on input "Press SPACE to select this row." at bounding box center [1016, 385] width 0 height 0
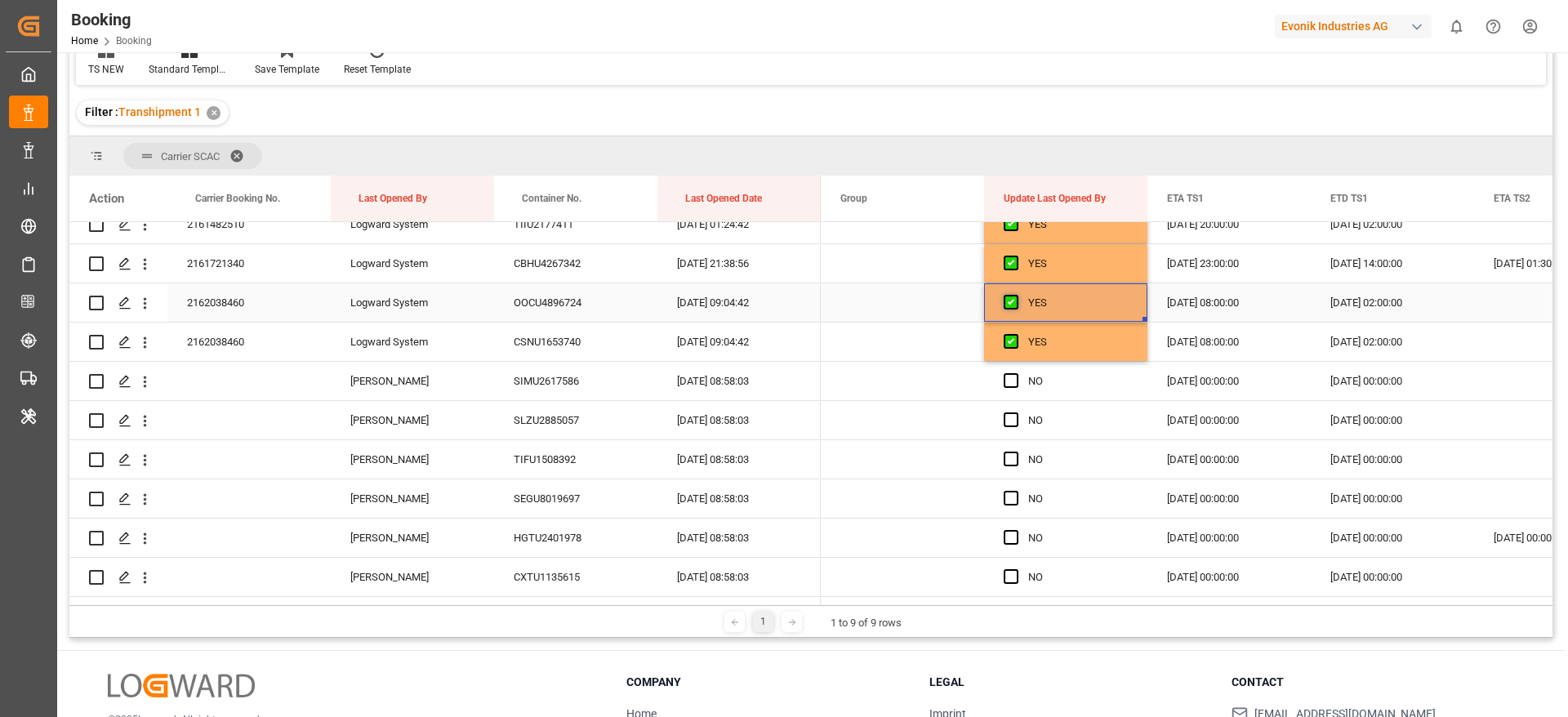
scroll to position [2205, 0]
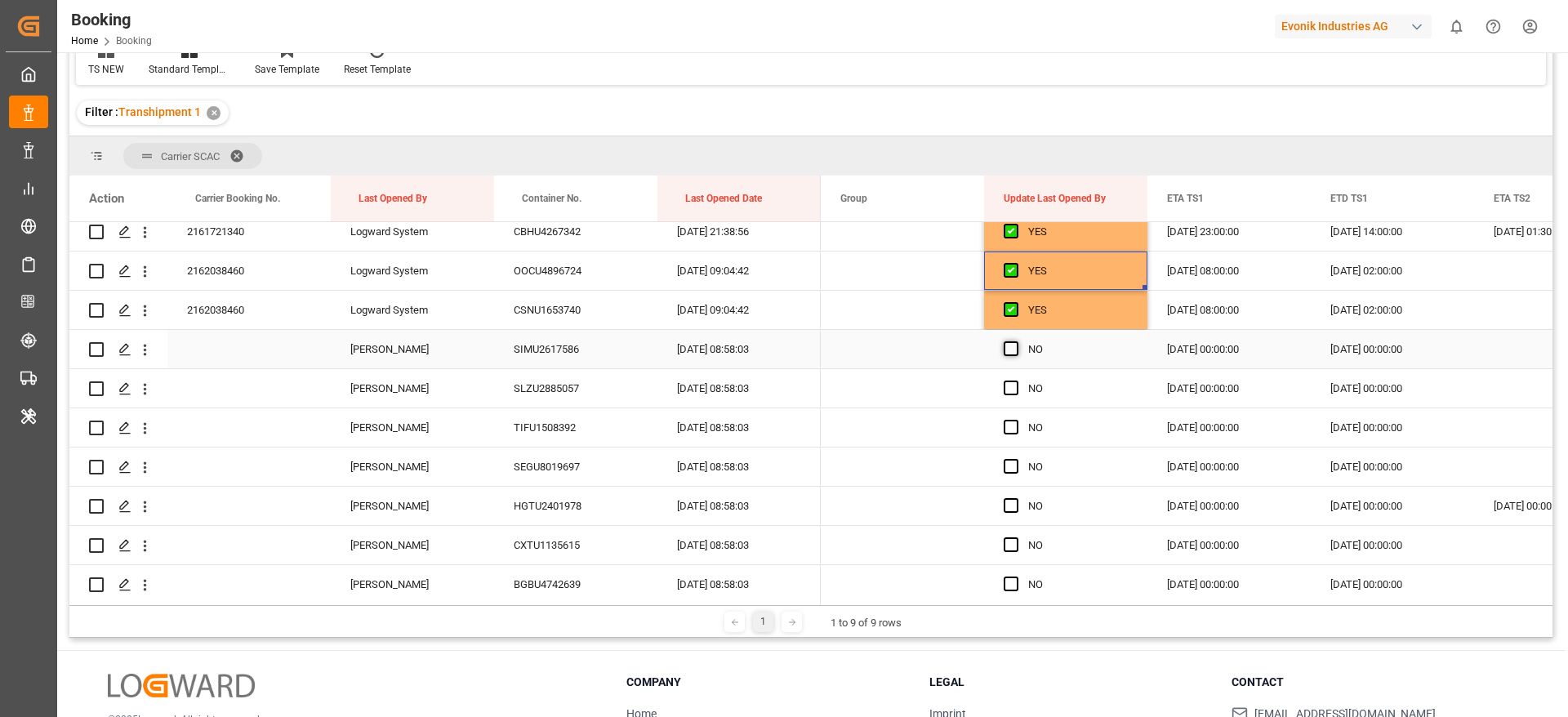
click at [1014, 346] on span "Press SPACE to select this row." at bounding box center [1011, 348] width 14 height 14
click at [1016, 341] on input "Press SPACE to select this row." at bounding box center [1016, 341] width 0 height 0
click at [1012, 389] on span "Press SPACE to select this row." at bounding box center [1011, 388] width 14 height 14
click at [1016, 381] on input "Press SPACE to select this row." at bounding box center [1016, 381] width 0 height 0
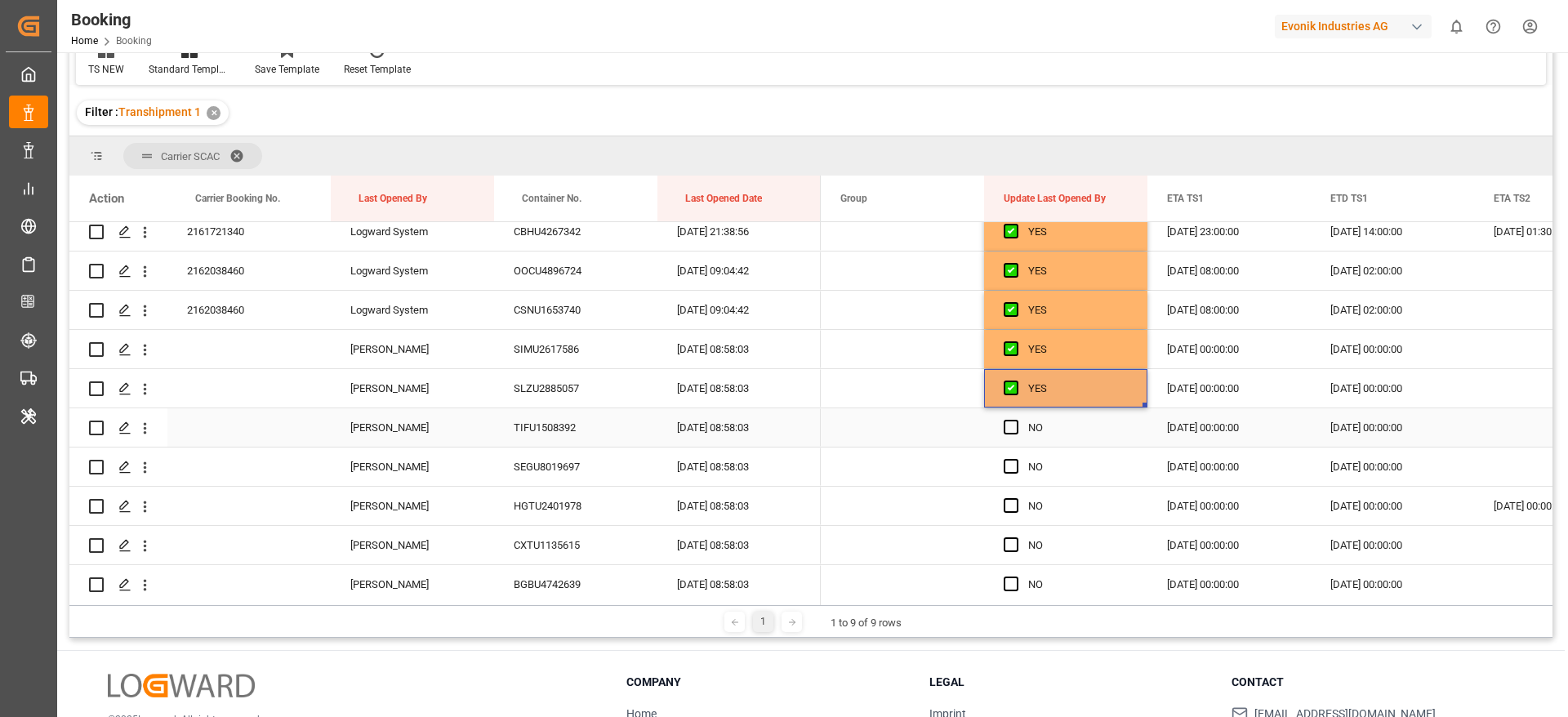
click at [1017, 421] on div "Press SPACE to select this row." at bounding box center [1016, 428] width 25 height 37
click at [1007, 468] on span "Press SPACE to select this row." at bounding box center [1011, 466] width 14 height 14
click at [1016, 459] on input "Press SPACE to select this row." at bounding box center [1016, 459] width 0 height 0
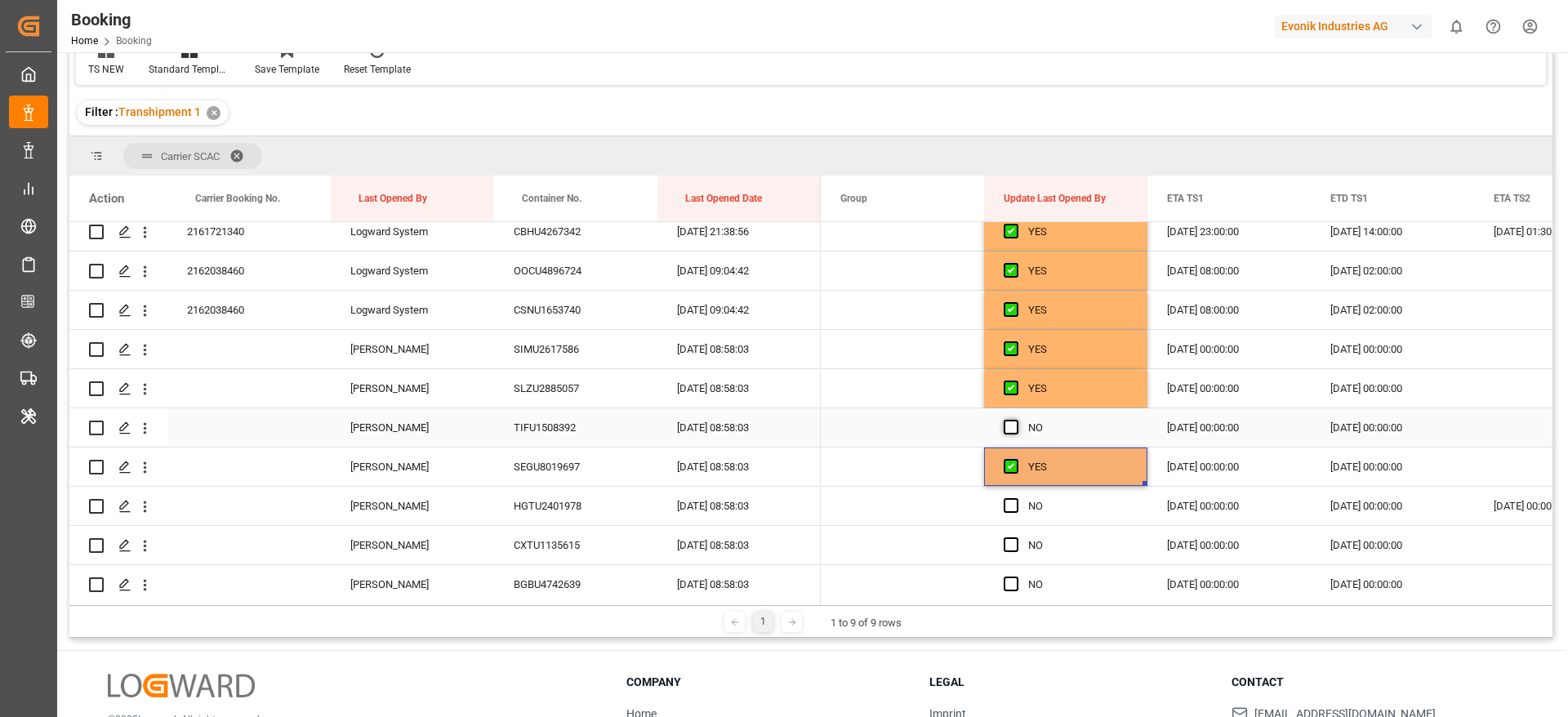
click at [1010, 427] on span "Press SPACE to select this row." at bounding box center [1011, 427] width 14 height 14
click at [1016, 420] on input "Press SPACE to select this row." at bounding box center [1016, 420] width 0 height 0
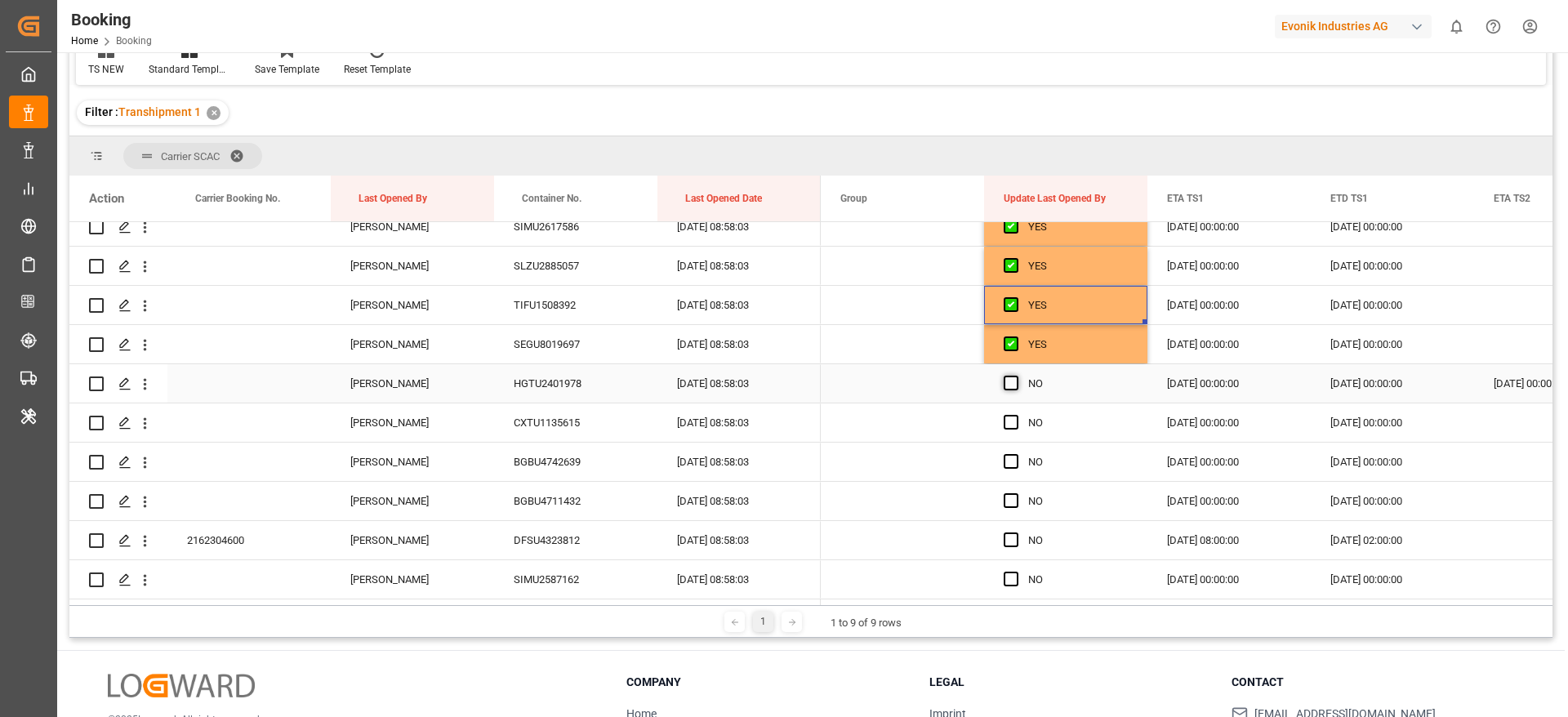
click at [1011, 384] on span "Press SPACE to select this row." at bounding box center [1011, 383] width 14 height 14
click at [1016, 376] on input "Press SPACE to select this row." at bounding box center [1016, 376] width 0 height 0
click at [1014, 415] on span "Press SPACE to select this row." at bounding box center [1011, 422] width 14 height 14
click at [1016, 415] on input "Press SPACE to select this row." at bounding box center [1016, 415] width 0 height 0
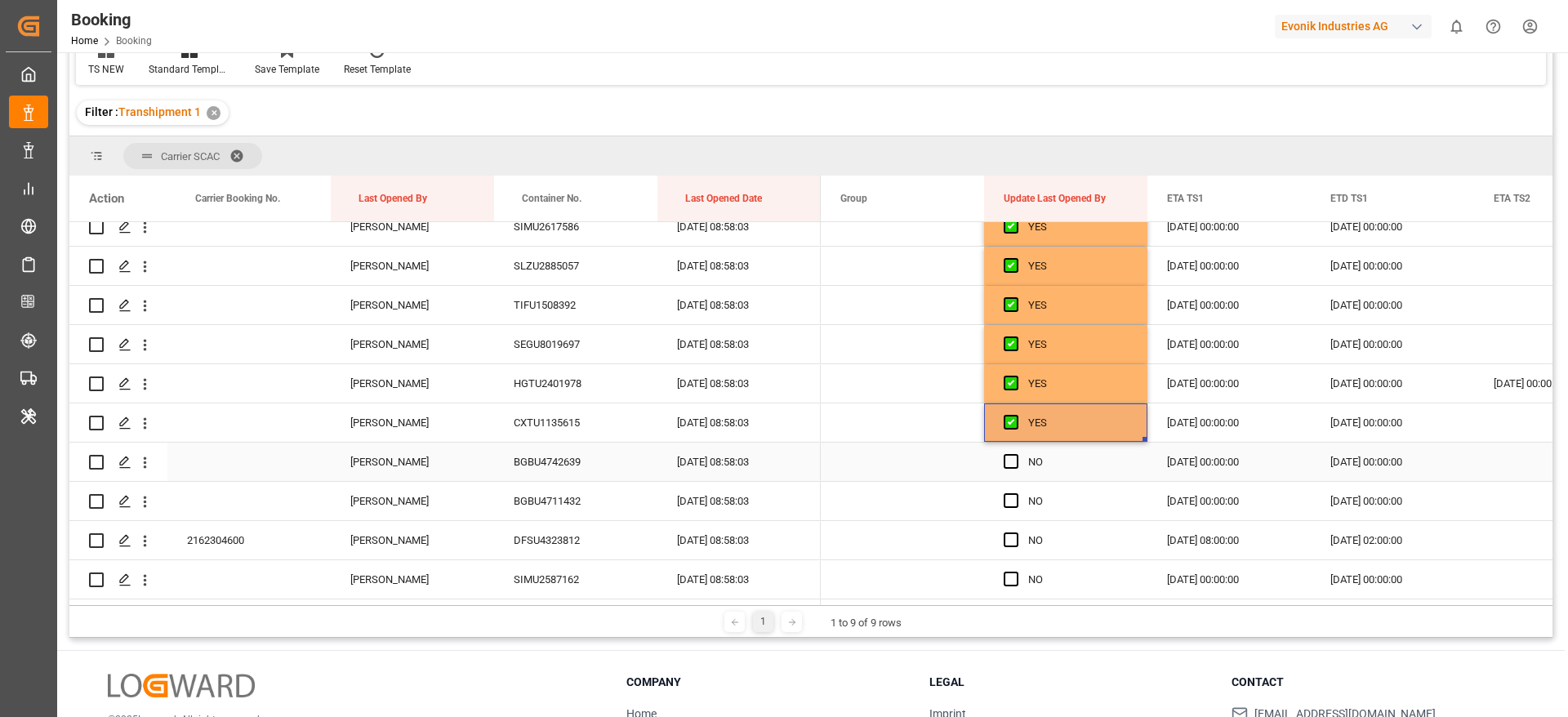
click at [1022, 464] on div "Press SPACE to select this row." at bounding box center [1016, 462] width 25 height 37
click at [1012, 462] on span "Press SPACE to select this row." at bounding box center [1011, 461] width 14 height 14
click at [1016, 454] on input "Press SPACE to select this row." at bounding box center [1016, 454] width 0 height 0
click at [1006, 501] on span "Press SPACE to select this row." at bounding box center [1011, 500] width 14 height 14
click at [1016, 493] on input "Press SPACE to select this row." at bounding box center [1016, 493] width 0 height 0
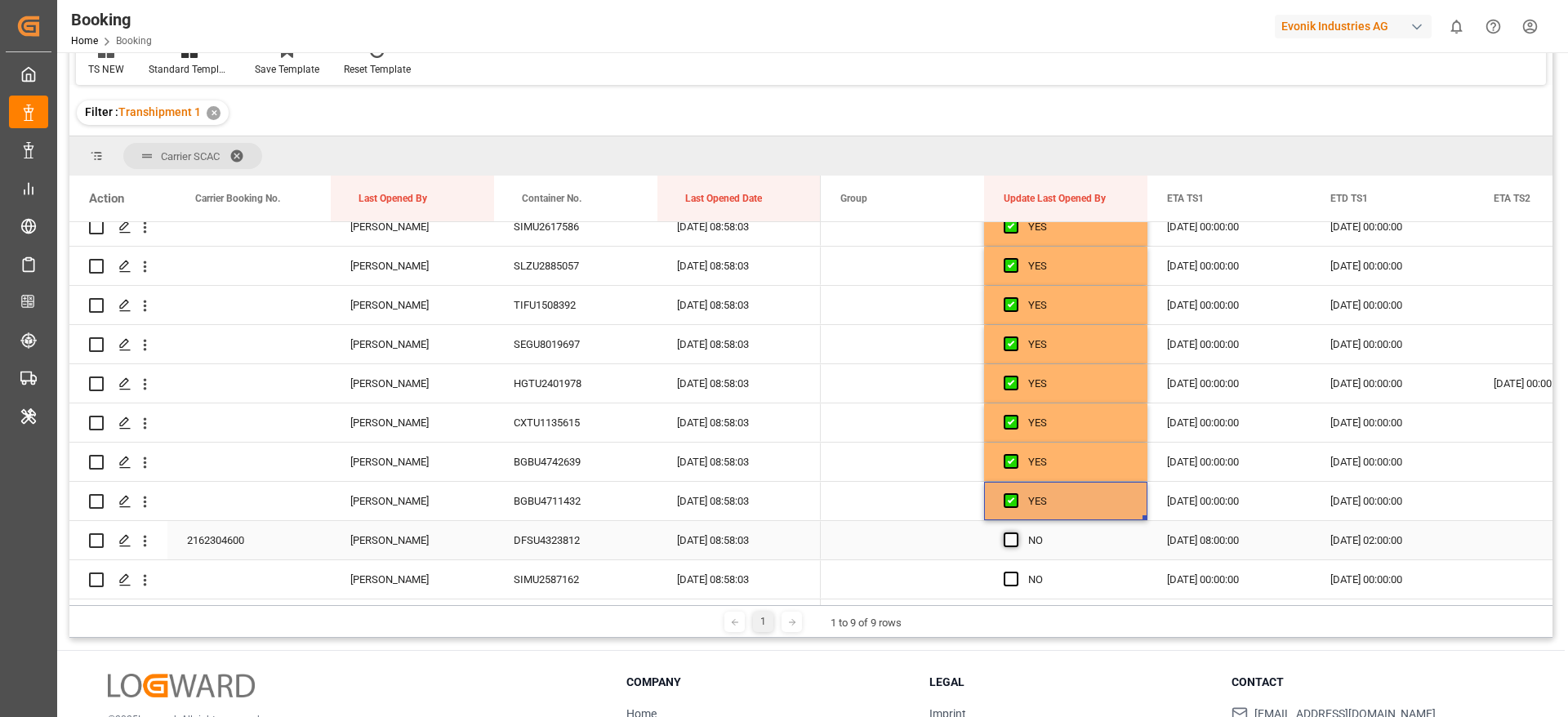
click at [1006, 536] on span "Press SPACE to select this row." at bounding box center [1011, 540] width 14 height 14
click at [1016, 533] on input "Press SPACE to select this row." at bounding box center [1016, 533] width 0 height 0
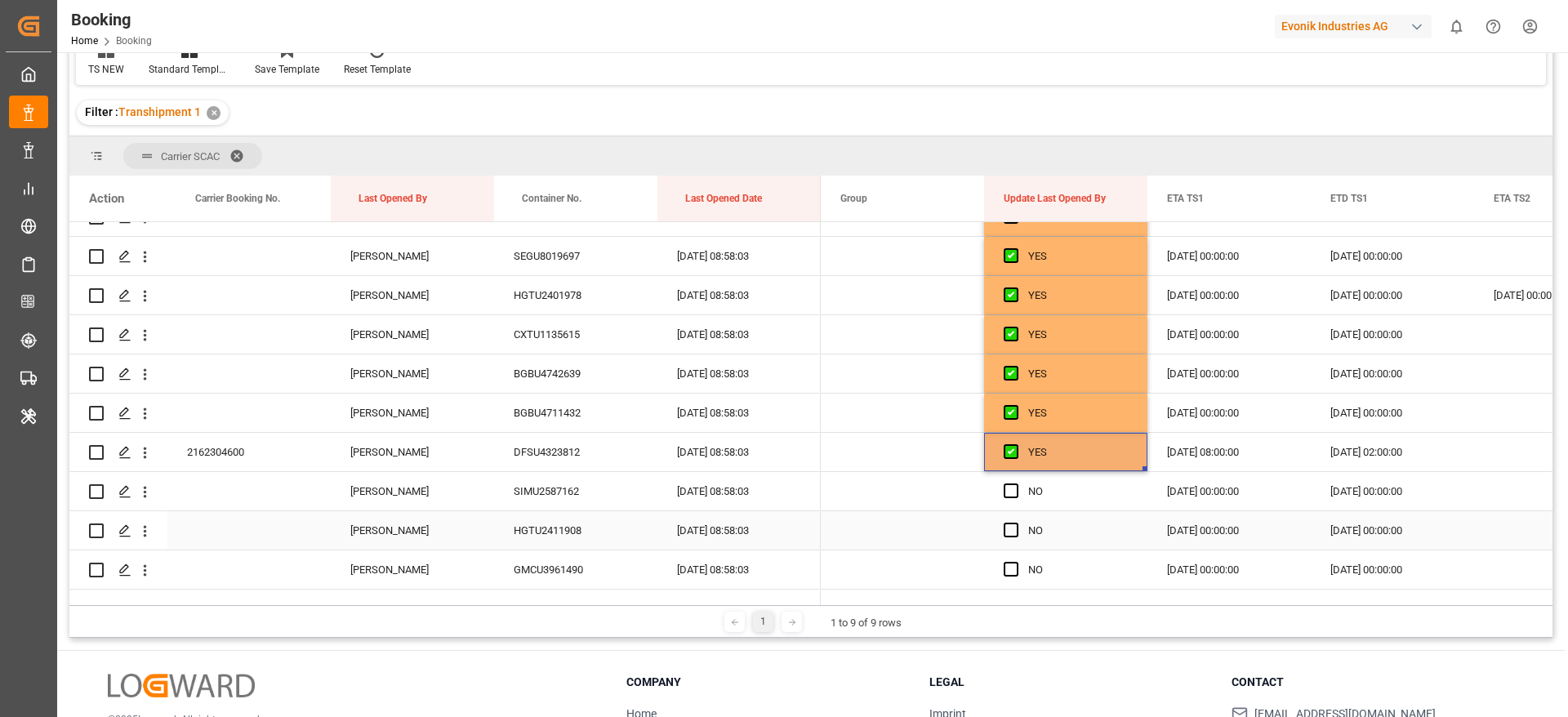
scroll to position [2451, 0]
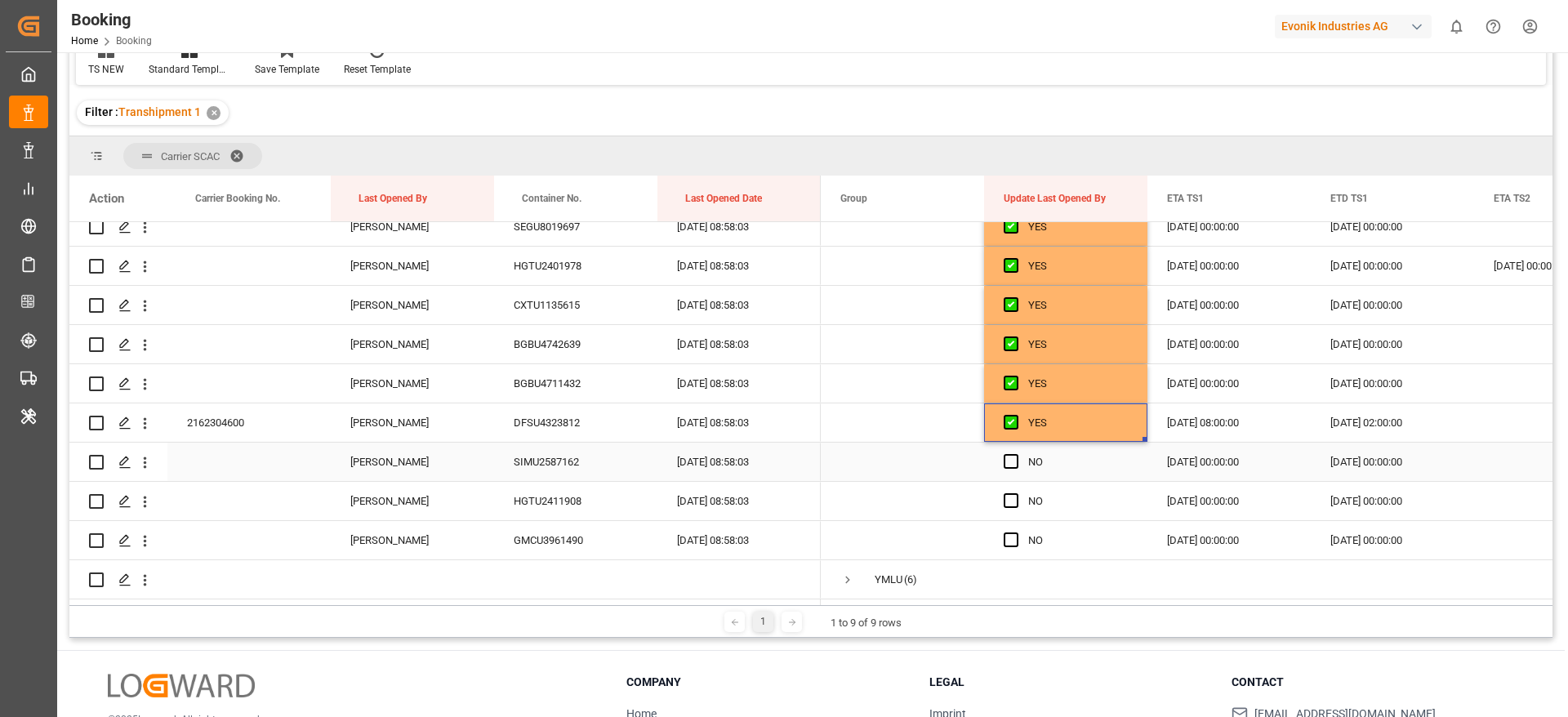
click at [1011, 459] on span "Press SPACE to select this row." at bounding box center [1011, 461] width 14 height 14
click at [1016, 454] on input "Press SPACE to select this row." at bounding box center [1016, 454] width 0 height 0
click at [1014, 498] on span "Press SPACE to select this row." at bounding box center [1011, 500] width 14 height 14
click at [1016, 493] on input "Press SPACE to select this row." at bounding box center [1016, 493] width 0 height 0
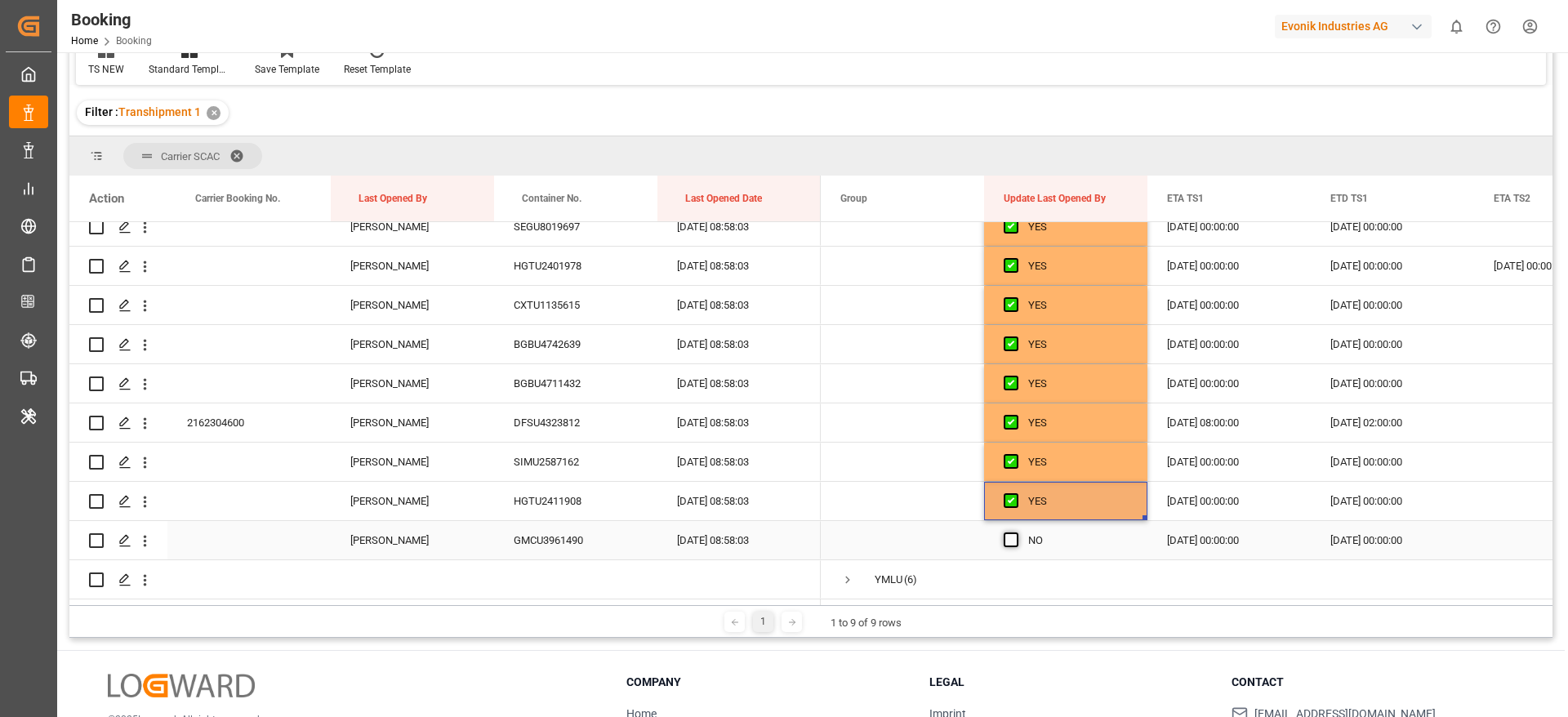
click at [1015, 527] on div "Press SPACE to select this row." at bounding box center [1016, 541] width 25 height 37
click at [1014, 533] on span "Press SPACE to select this row." at bounding box center [1011, 540] width 14 height 14
click at [1016, 533] on input "Press SPACE to select this row." at bounding box center [1016, 533] width 0 height 0
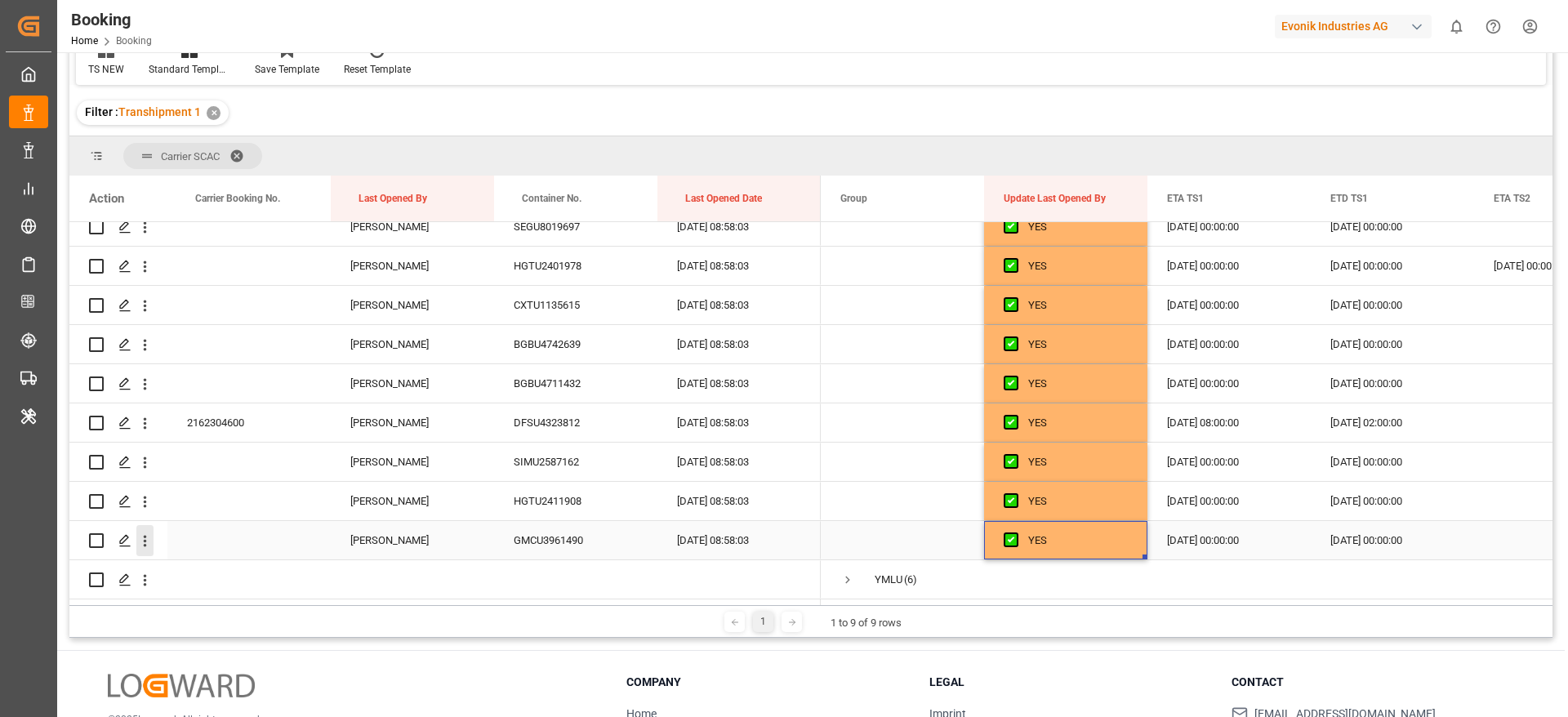
click at [143, 536] on icon "open menu" at bounding box center [145, 541] width 3 height 11
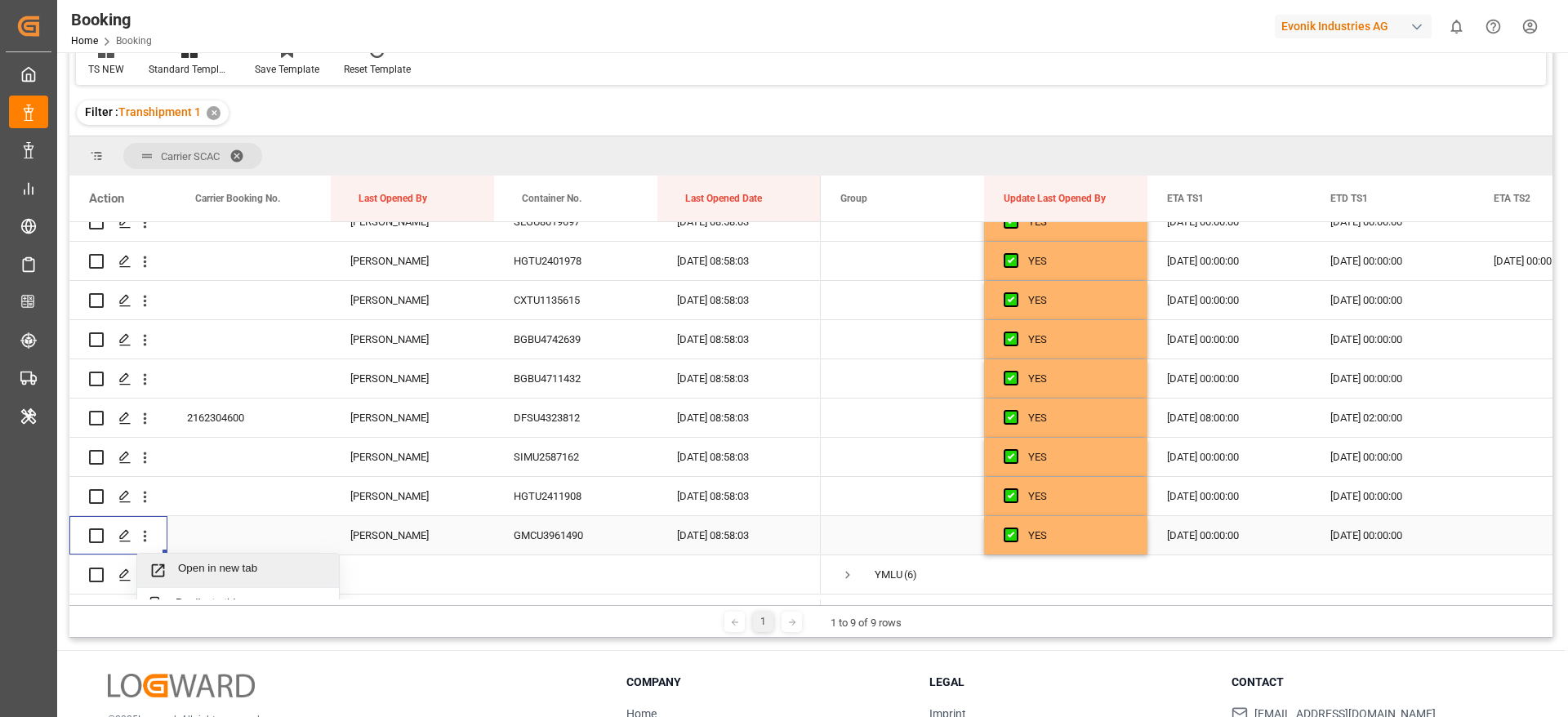
click at [252, 559] on div "Open in new tab" at bounding box center [238, 571] width 202 height 34
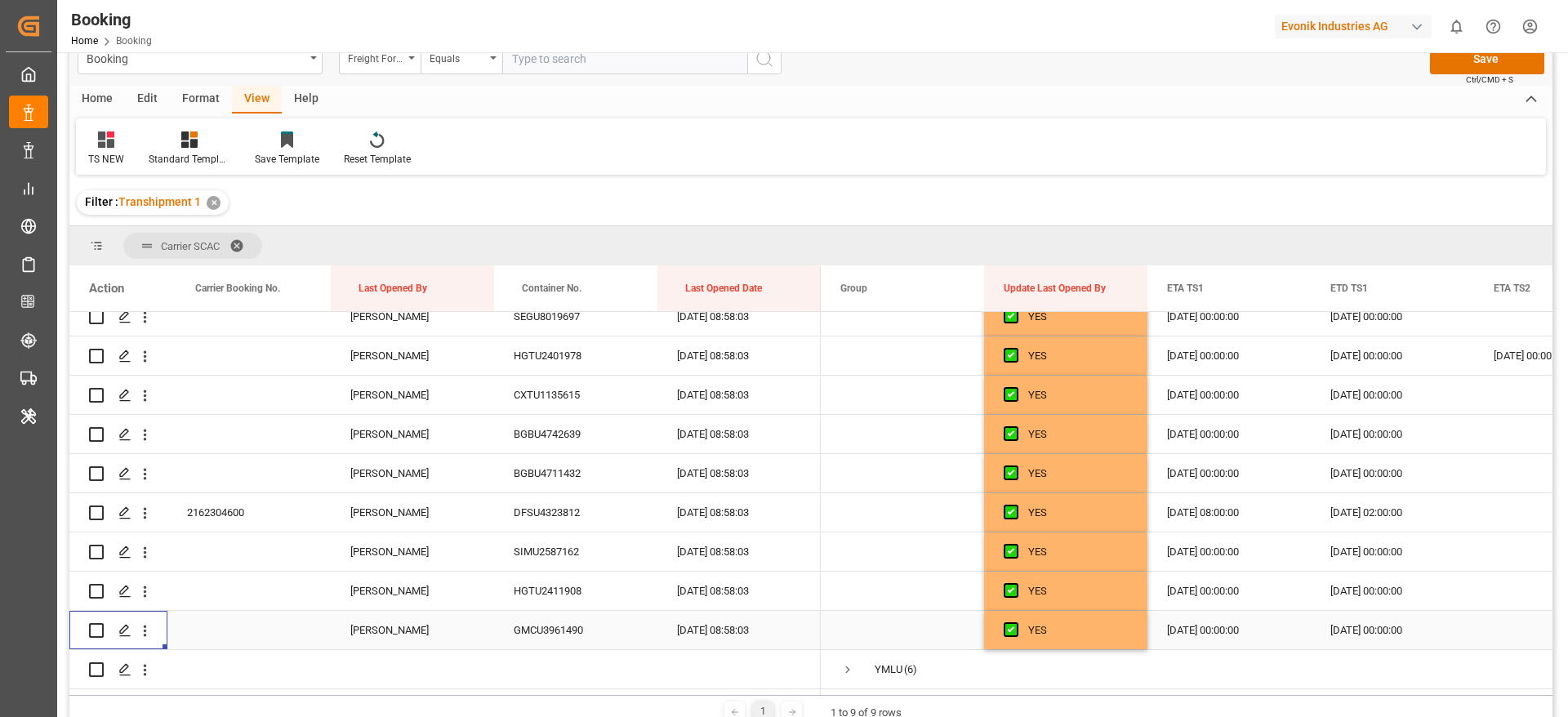
scroll to position [0, 0]
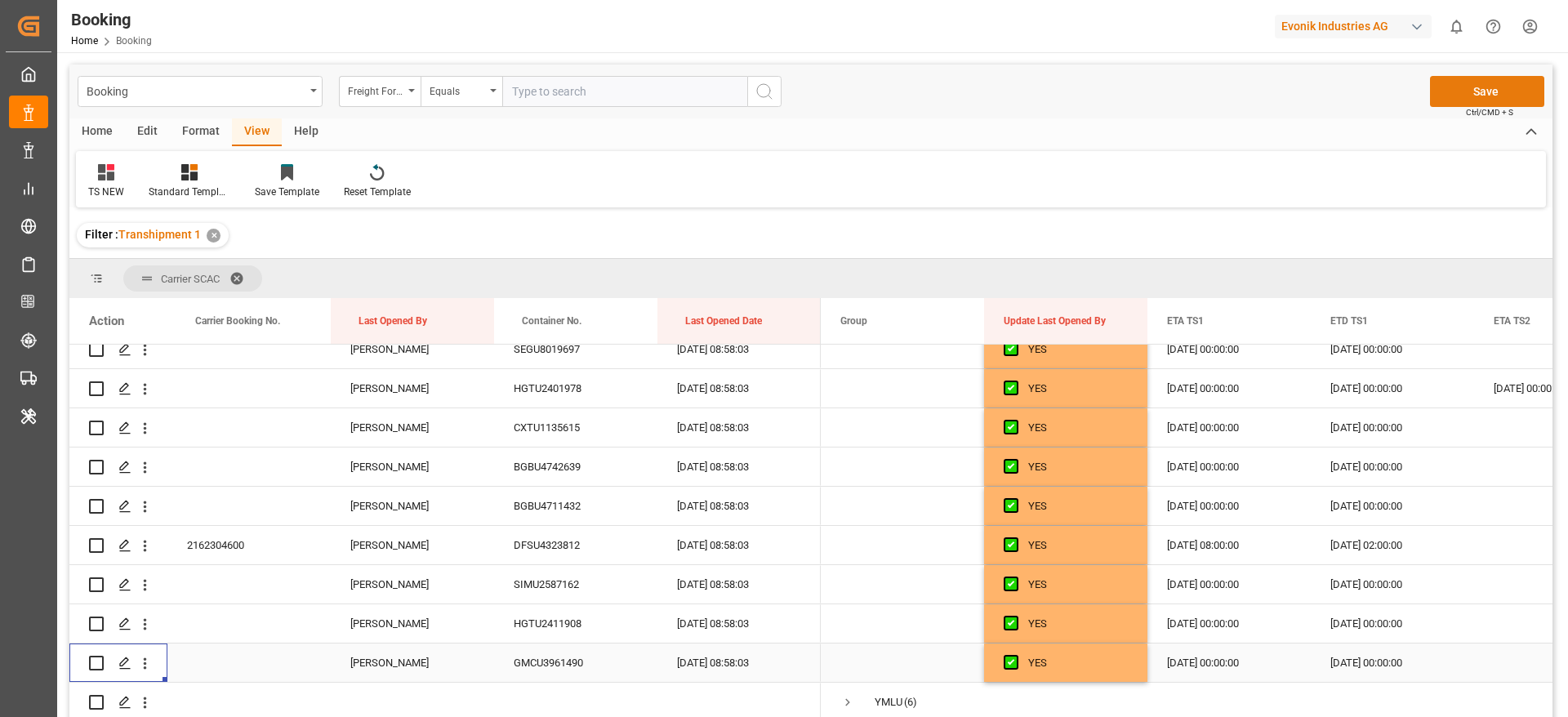
click at [1454, 87] on button "Save" at bounding box center [1487, 92] width 115 height 31
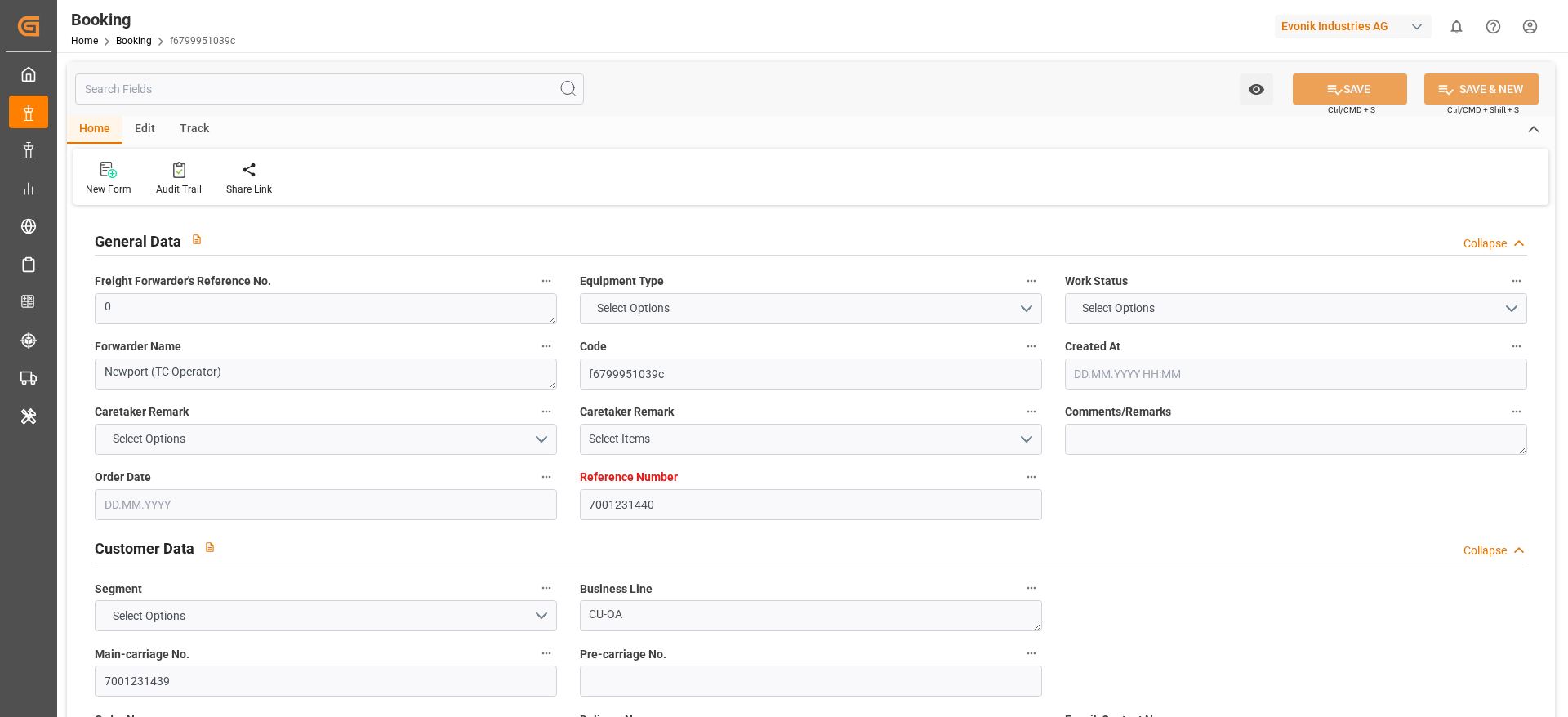
type input "7001231440"
type input "9922598"
type input "OOCL"
type input "Orient Overseas Container Line Ltd"
type input "NLRTM"
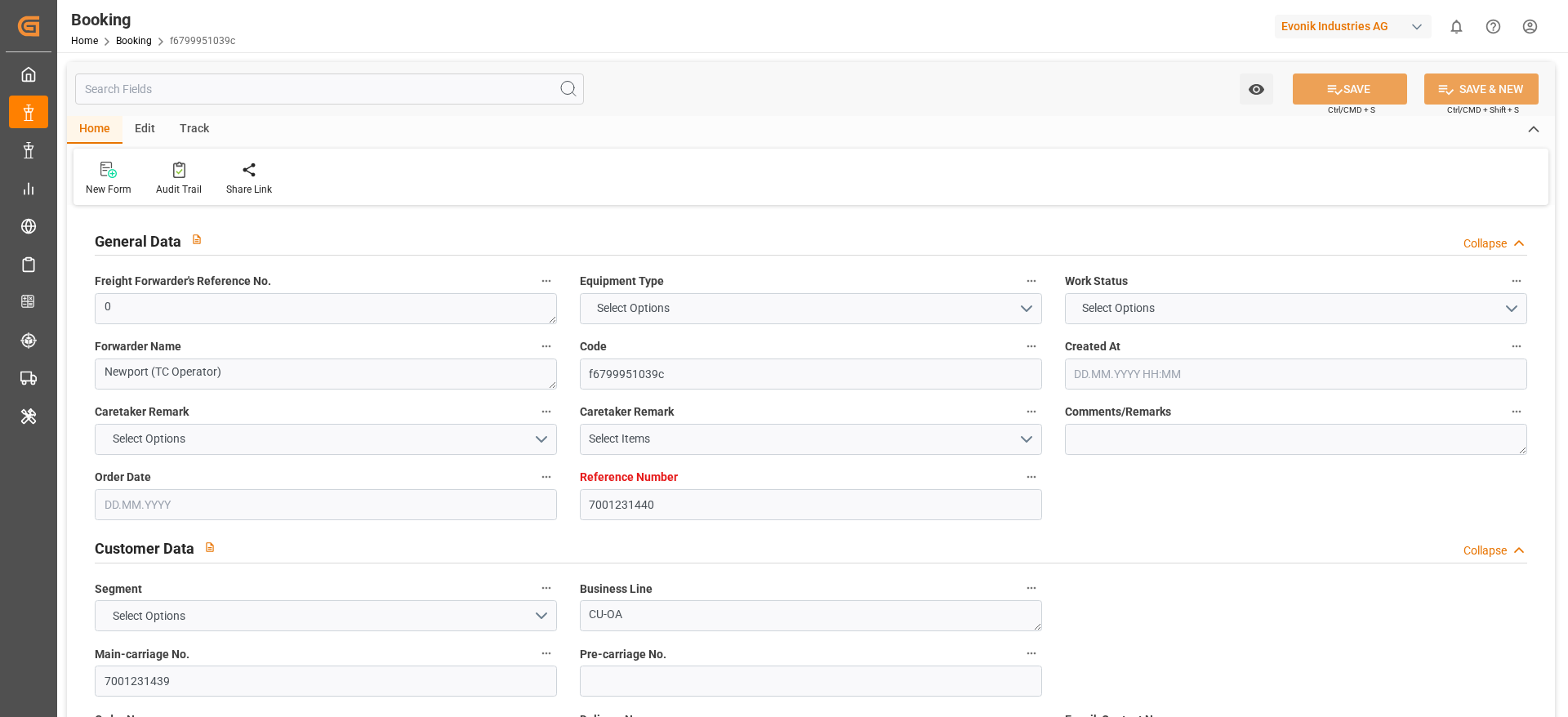
type input "KRPUS"
type input "CNSGH"
type input "0"
type input "24.07.2025 10:13"
type input "[DATE]"
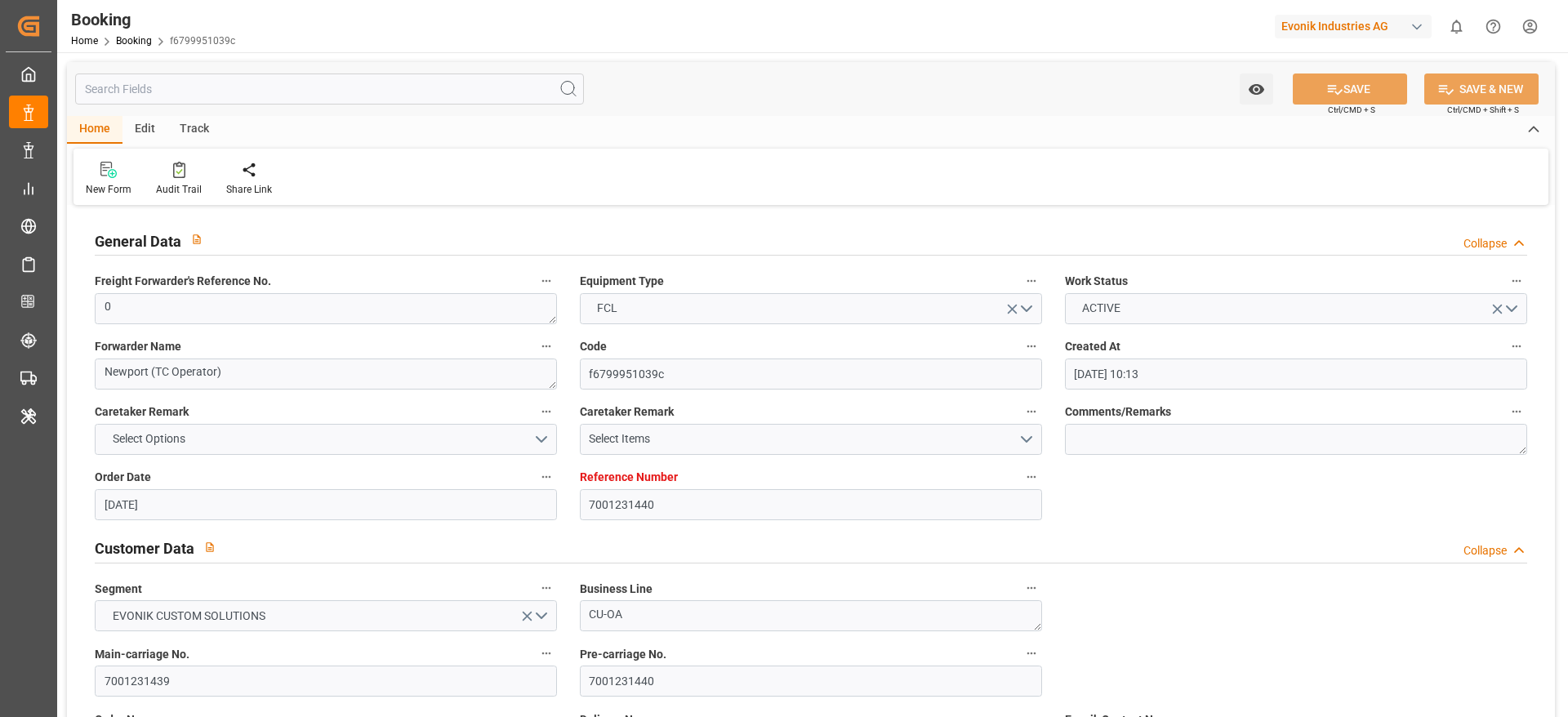
type input "15.10.2025"
type input "11.08.2025"
type input "25.08.2025 00:00"
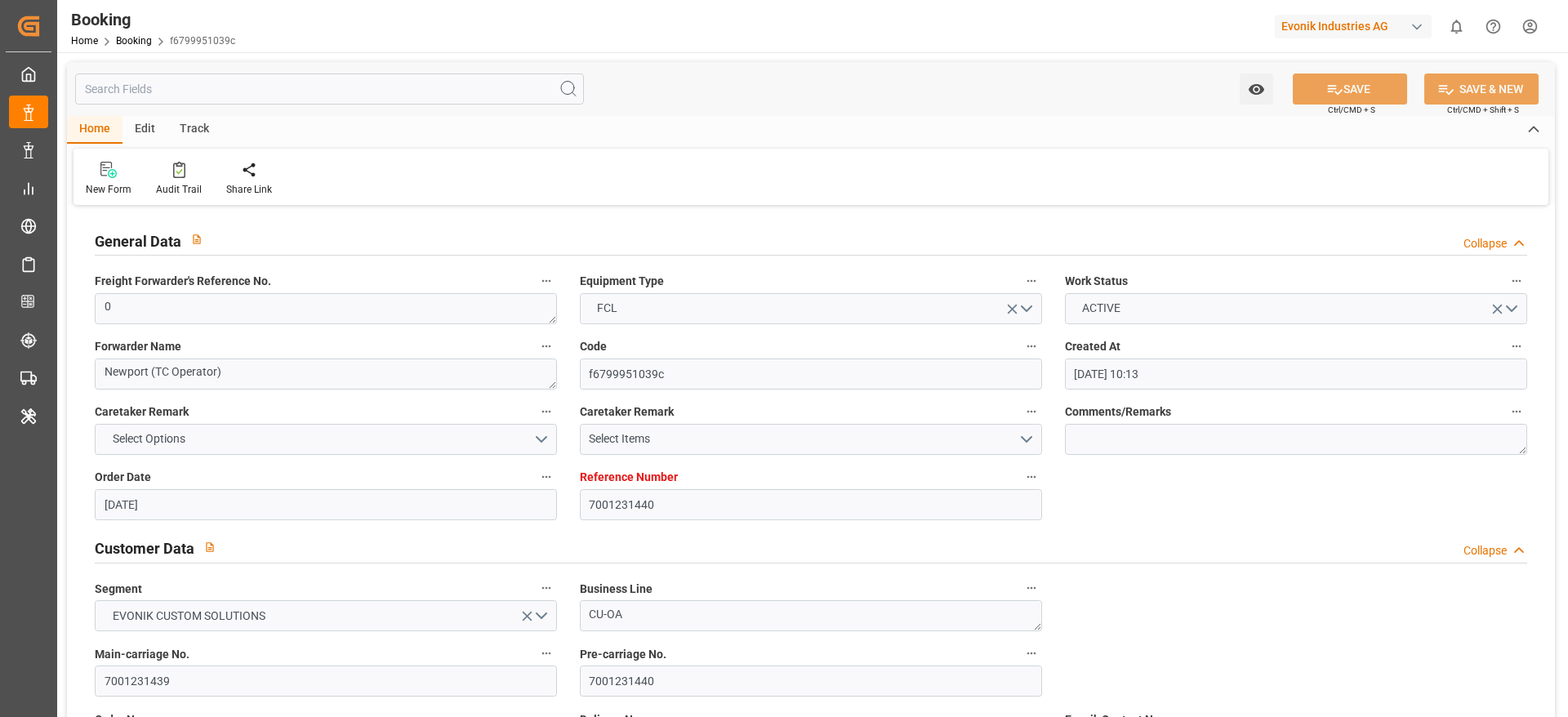
type input "13.08.2025 00:00"
type input "16.10.2025 00:00"
type input "22.10.2025 00:00"
type input "07.10.2025 00:00"
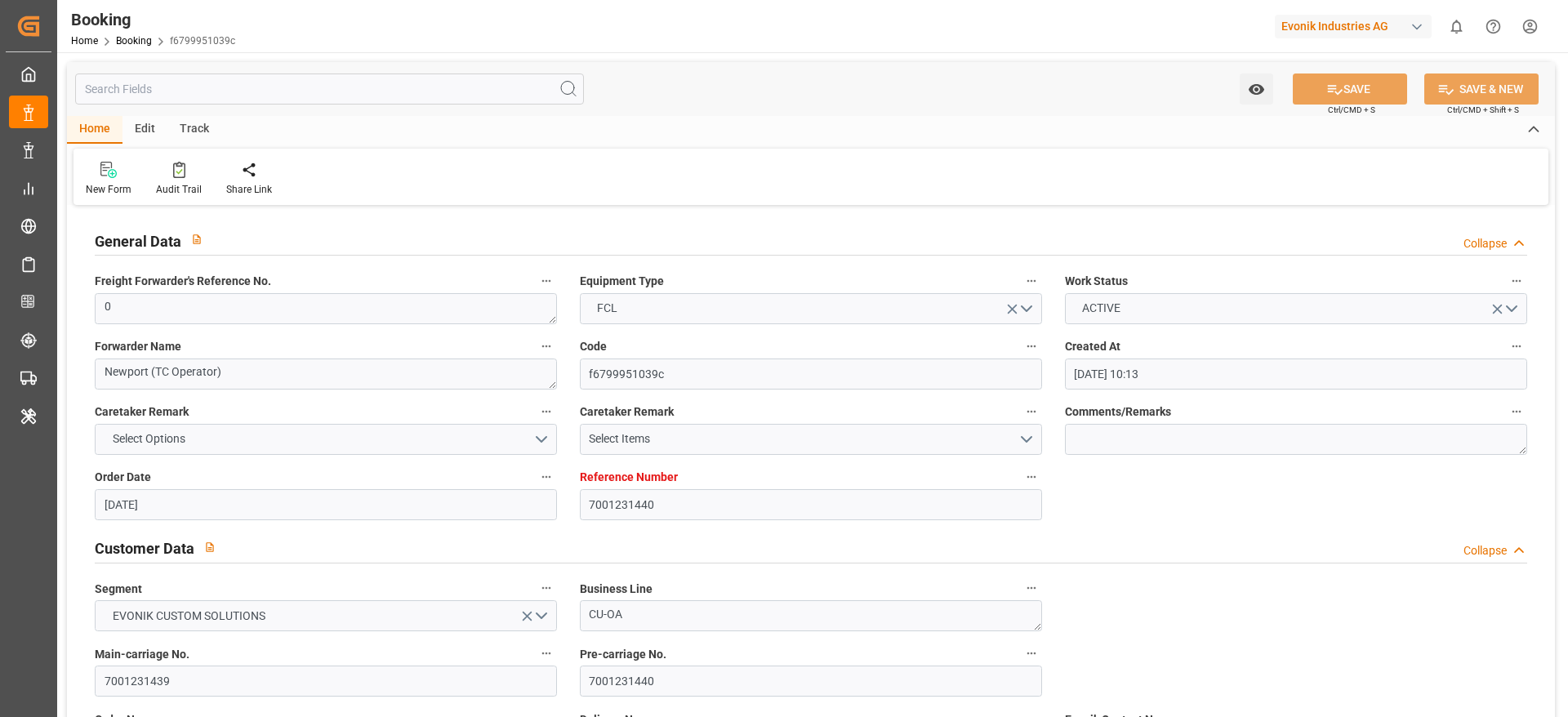
type input "07.10.2025 00:00"
type input "15.10.2025 00:00"
type input "21.10.2025 00:00"
type input "11.08.2025"
type input "09.10.2025 08:58"
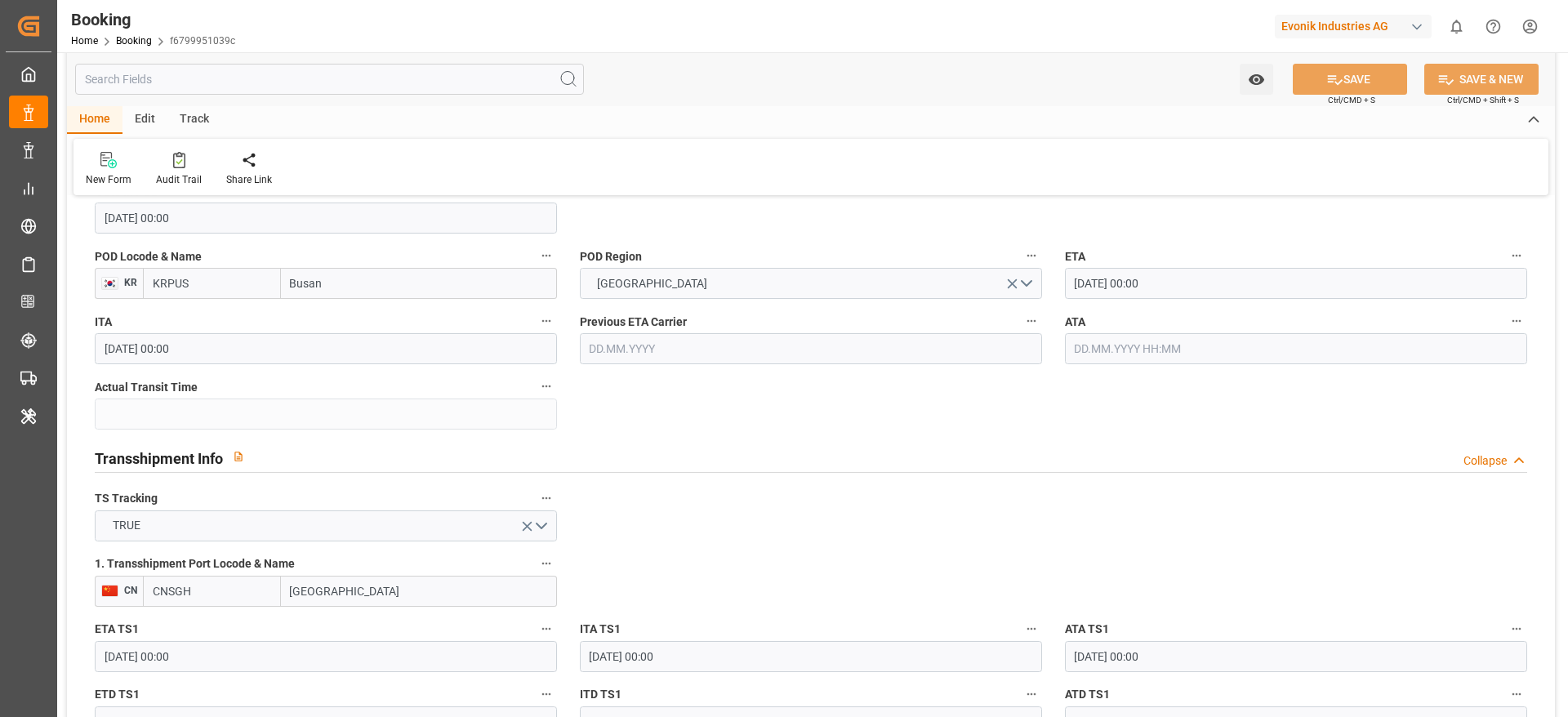
scroll to position [1593, 0]
